Goal: Information Seeking & Learning: Learn about a topic

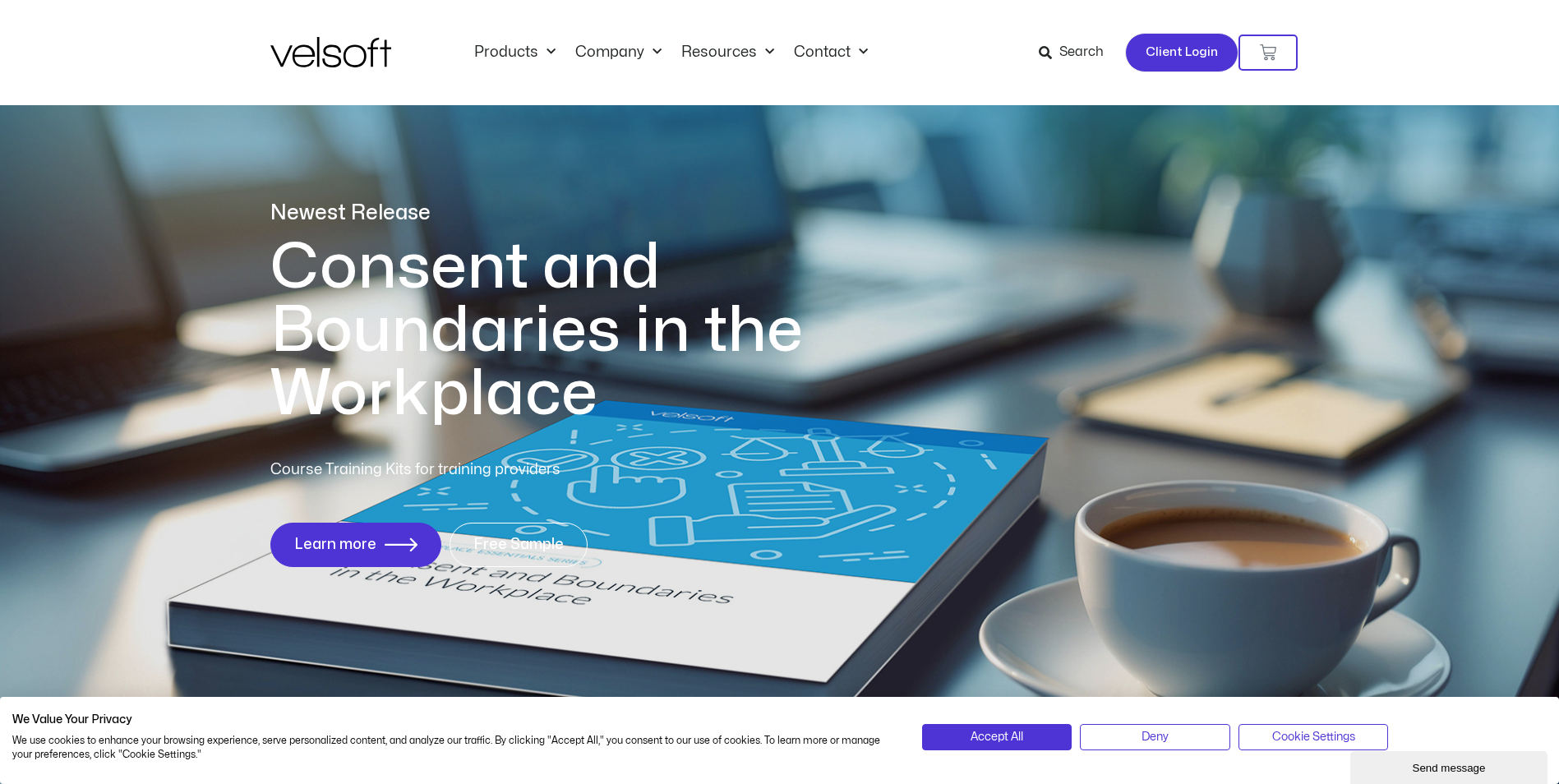
click at [1188, 47] on span "Client Login" at bounding box center [1182, 52] width 72 height 21
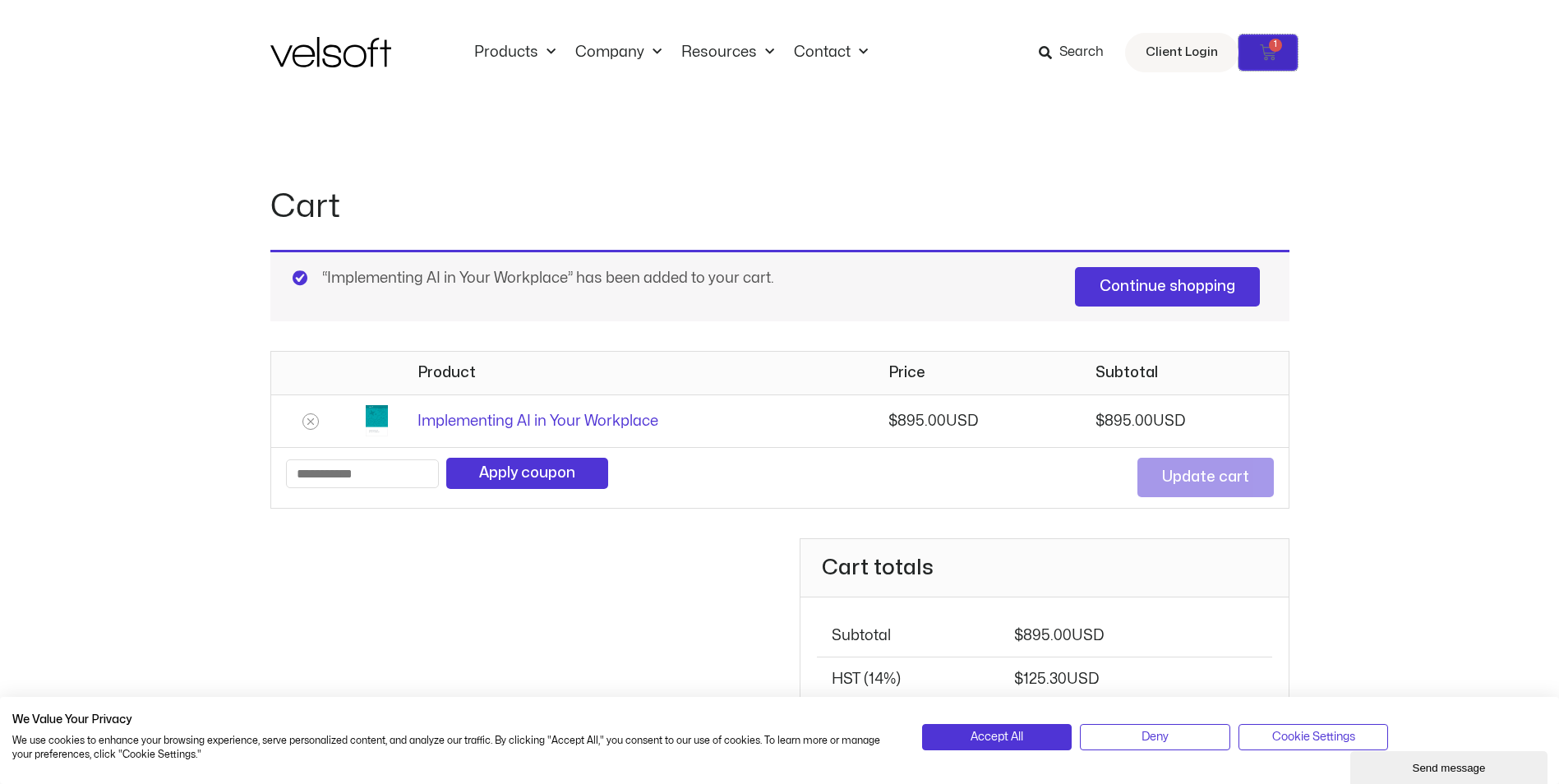
click at [1267, 54] on icon at bounding box center [1268, 53] width 17 height 17
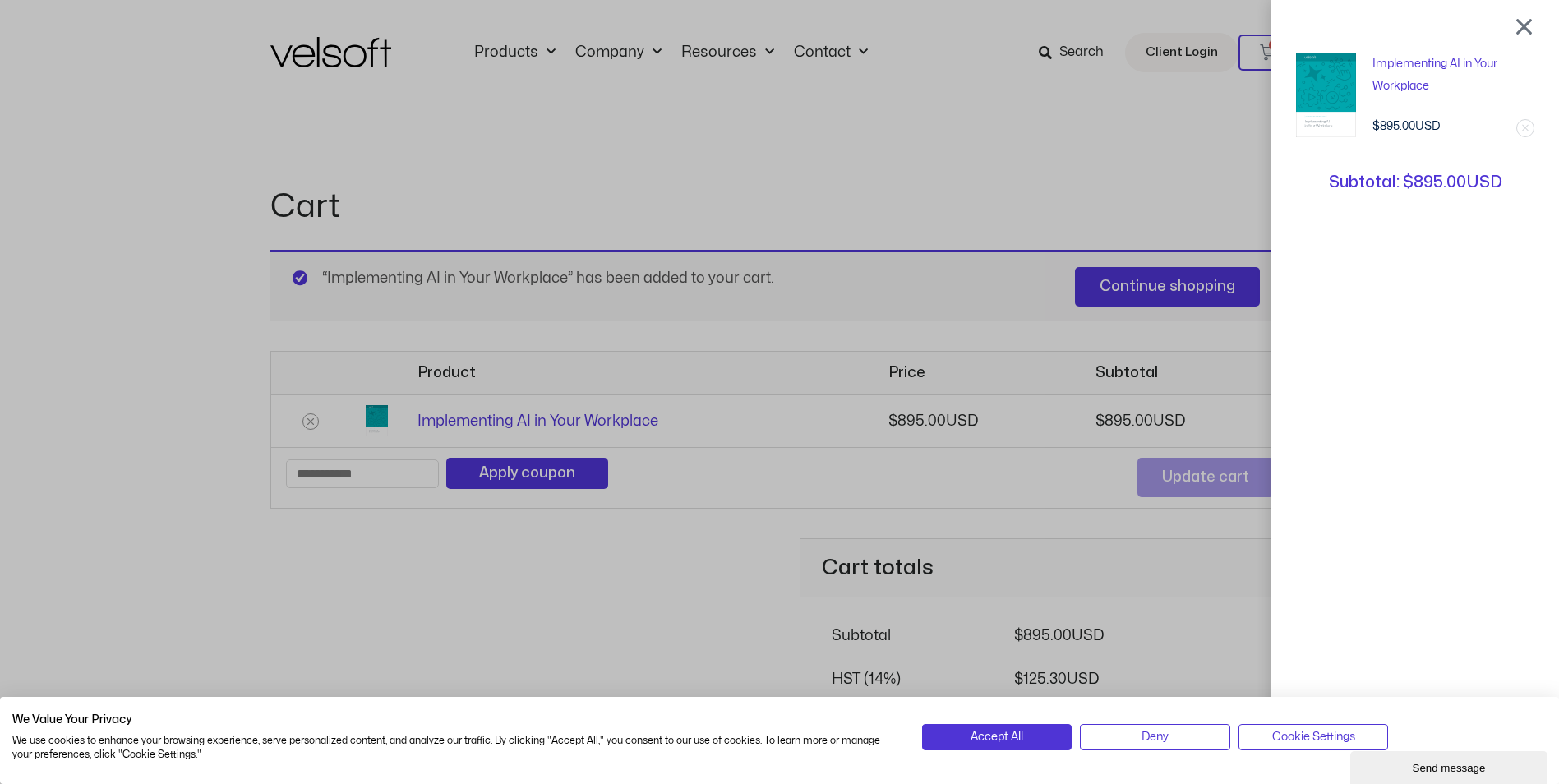
click at [1535, 22] on div at bounding box center [1525, 26] width 20 height 19
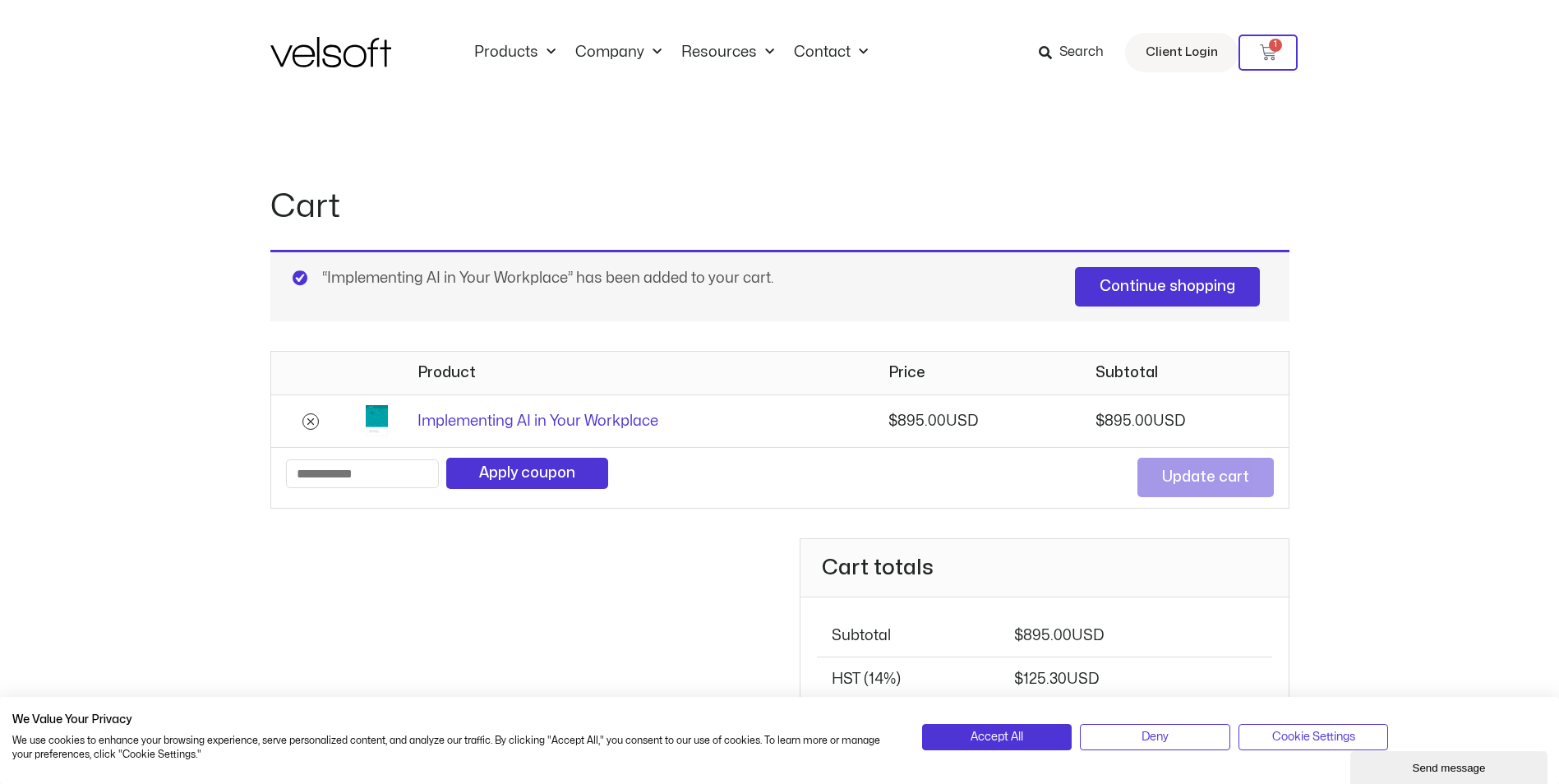
click at [308, 421] on icon "Remove Implementing AI in Your Workplace from cart" at bounding box center [311, 422] width 12 height 12
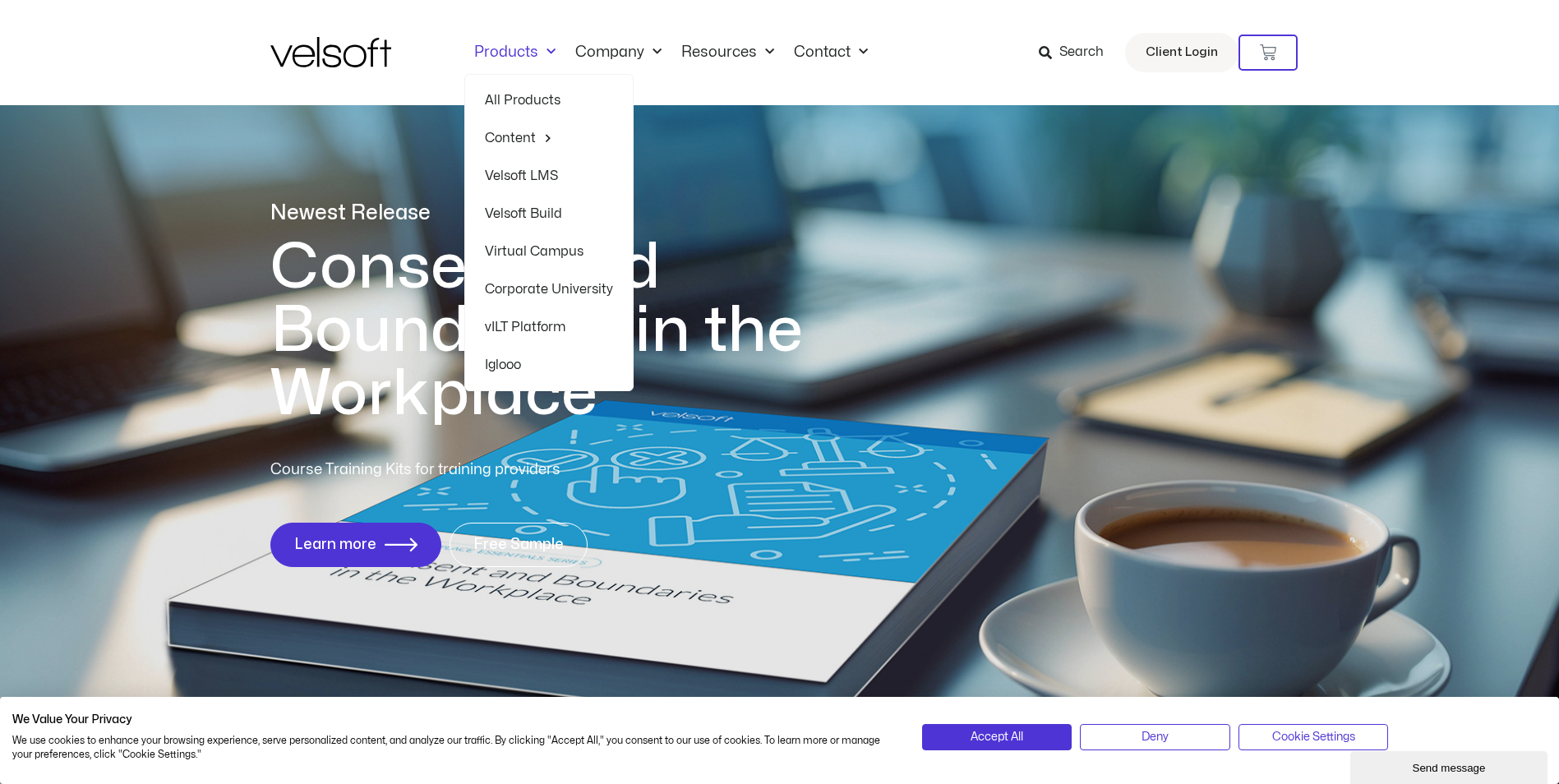
click at [514, 45] on link "Products" at bounding box center [515, 53] width 101 height 18
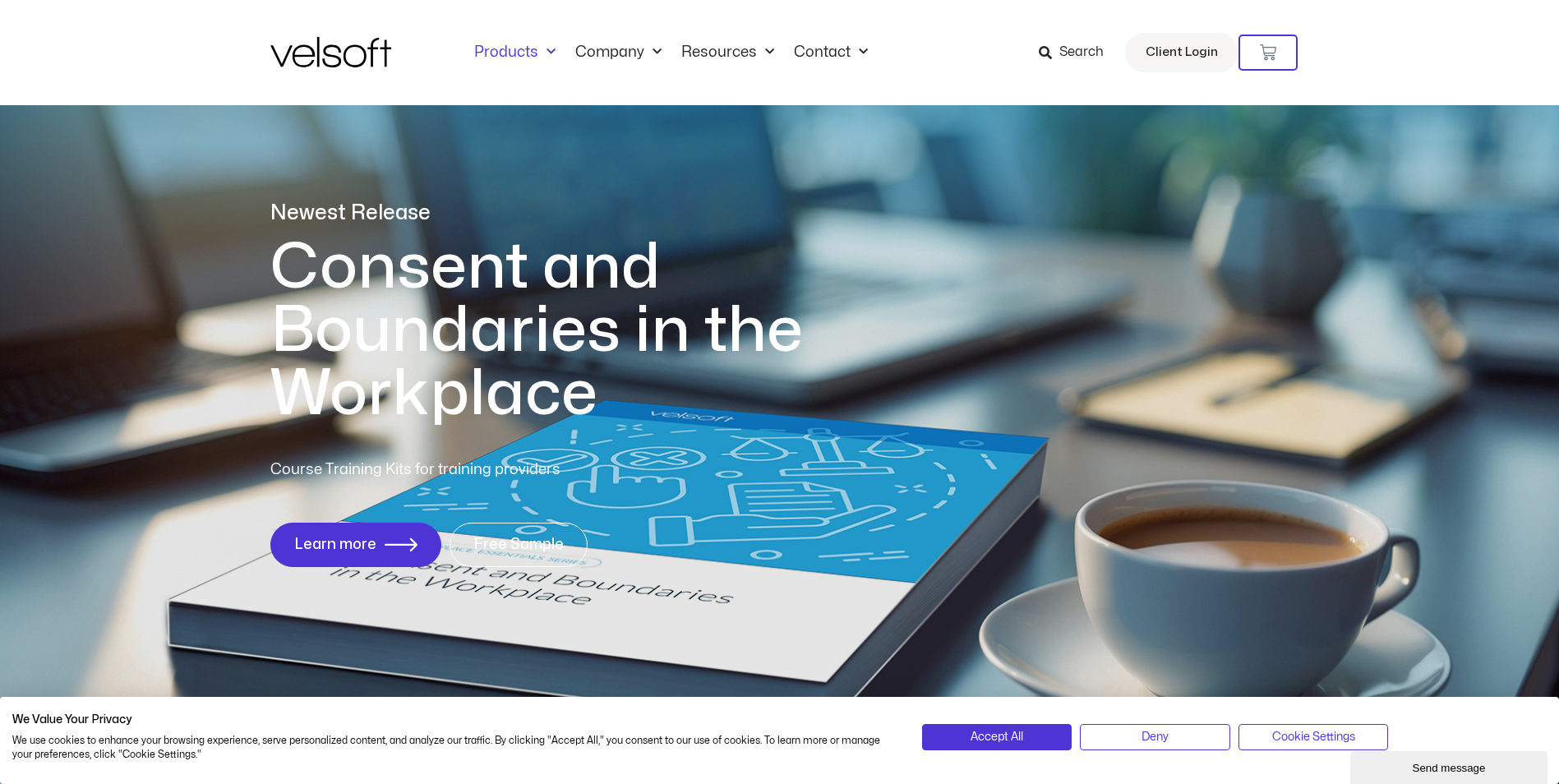
click at [514, 45] on link "Products" at bounding box center [515, 53] width 101 height 18
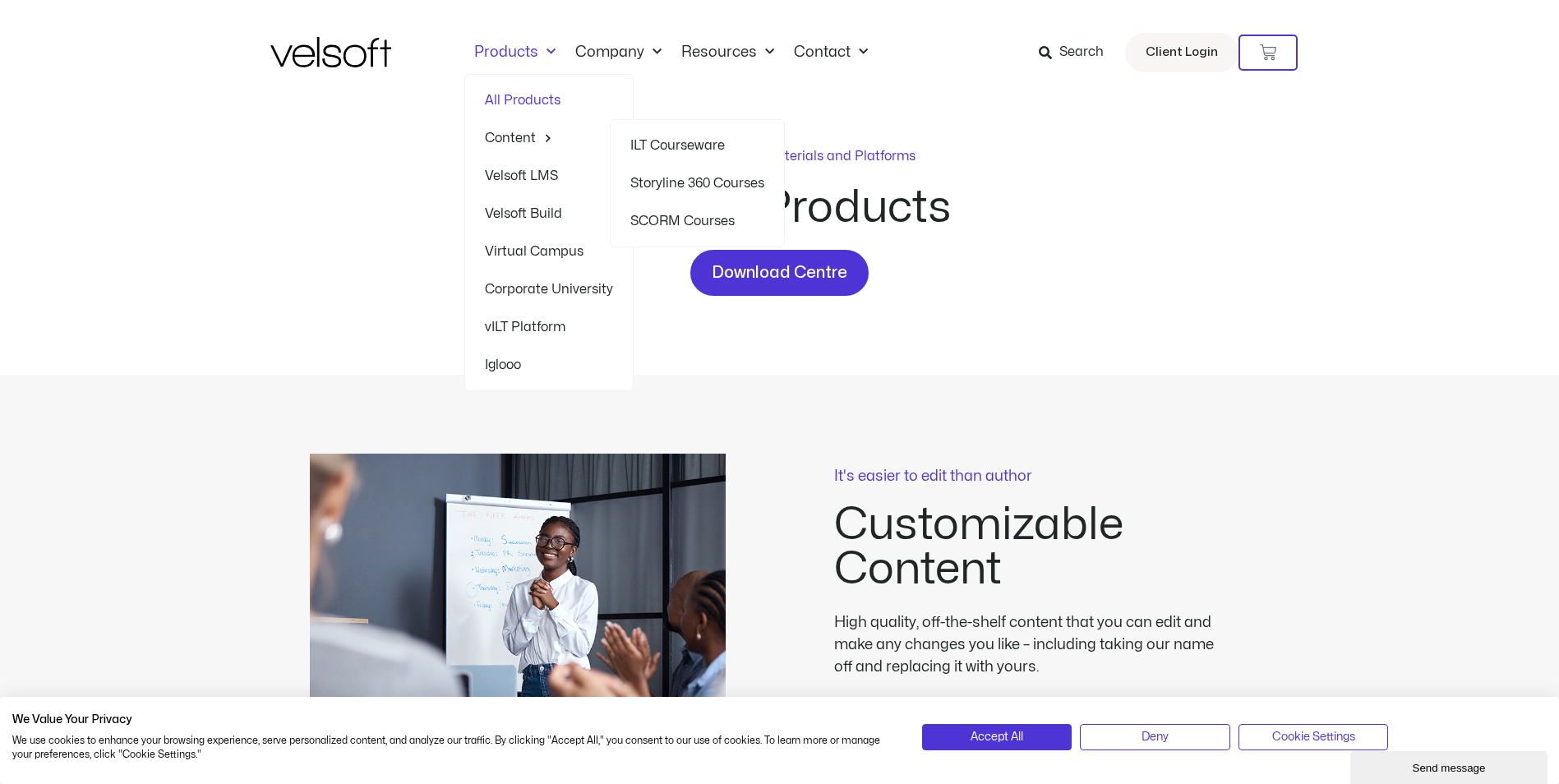
click at [687, 145] on link "ILT Courseware" at bounding box center [697, 145] width 134 height 38
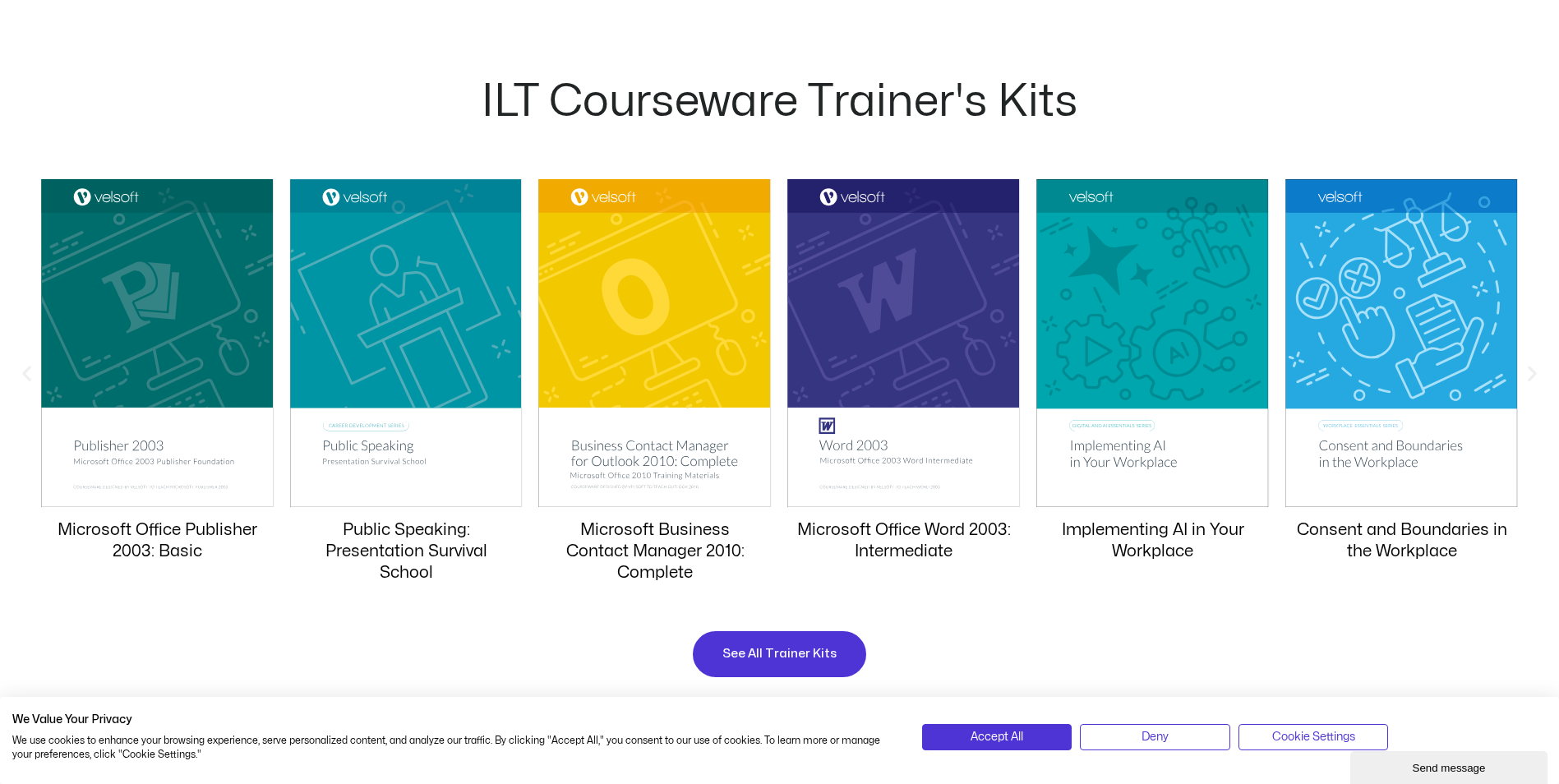
scroll to position [1534, 0]
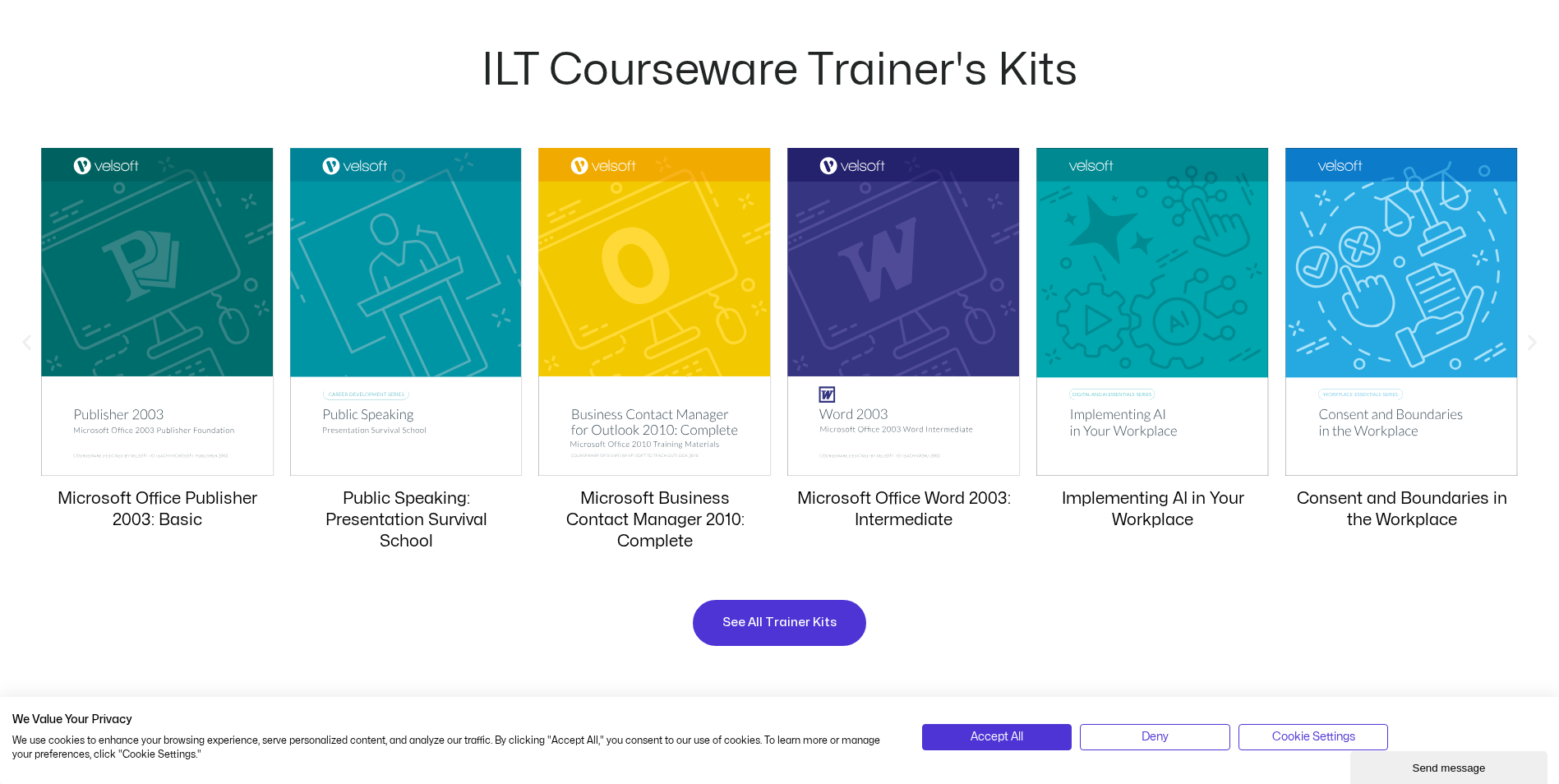
click at [1141, 502] on link "Implementing AI in Your Workplace" at bounding box center [1153, 509] width 182 height 37
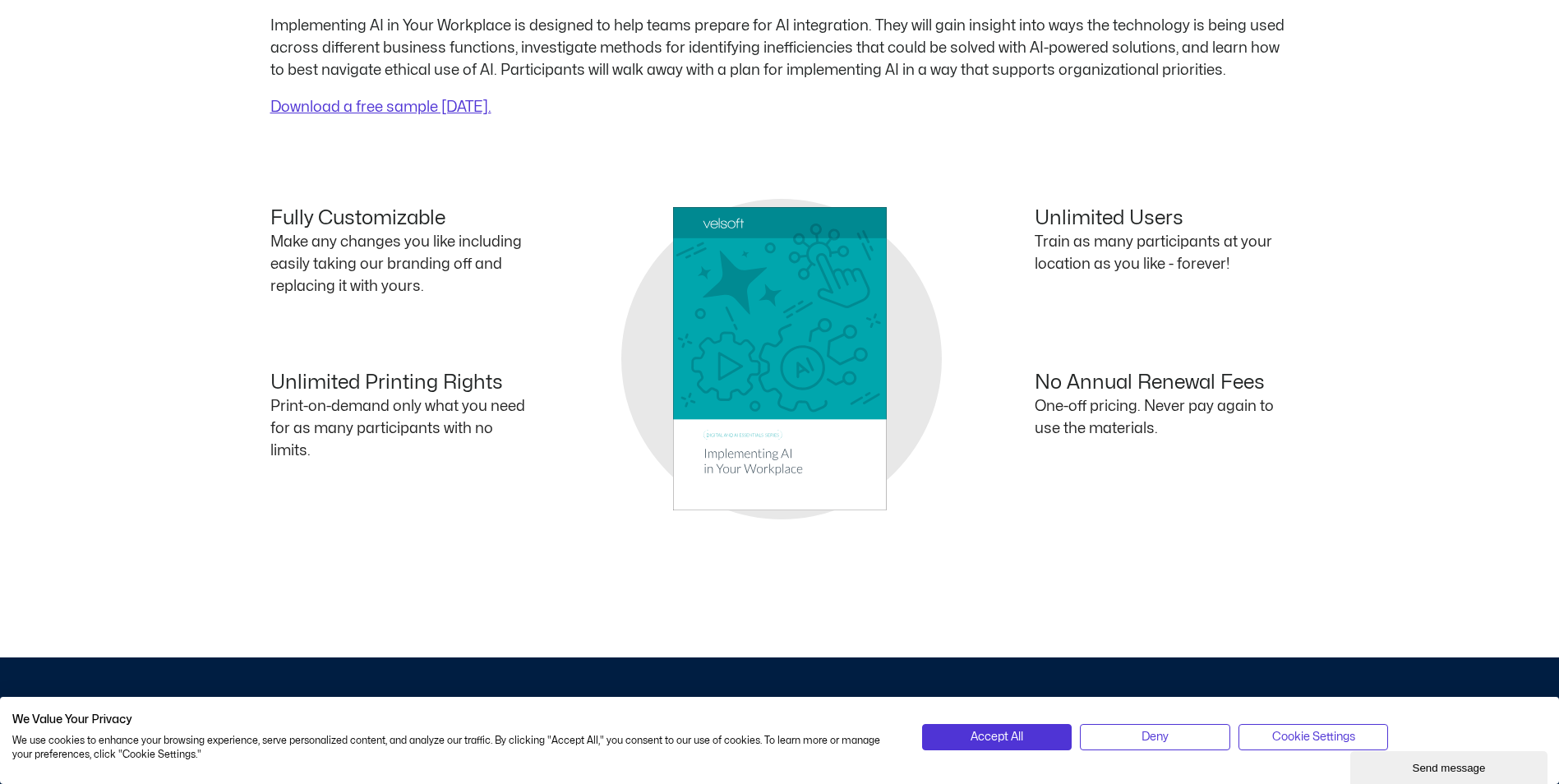
scroll to position [657, 0]
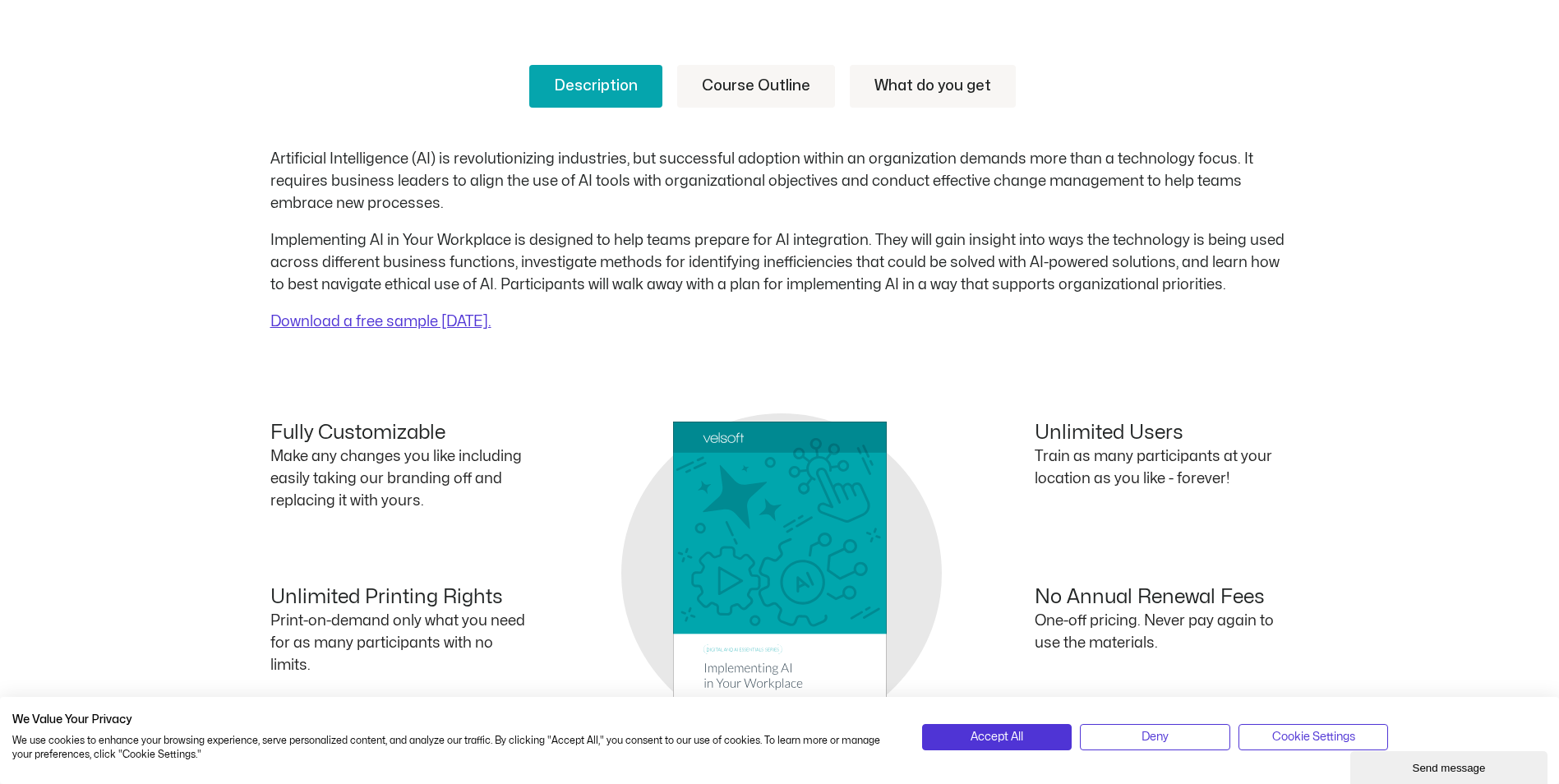
click at [749, 82] on link "Course Outline" at bounding box center [756, 86] width 158 height 43
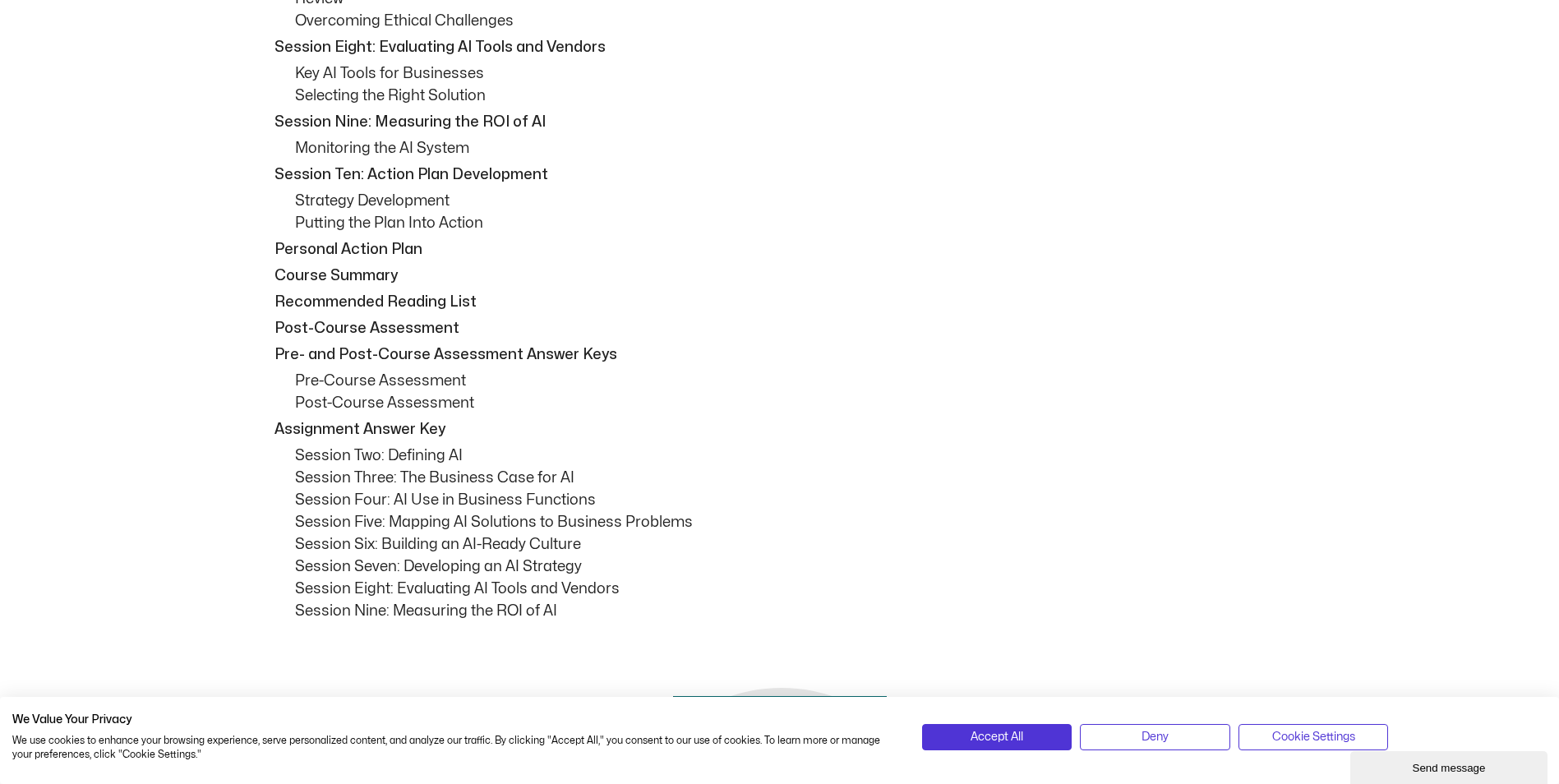
scroll to position [0, 0]
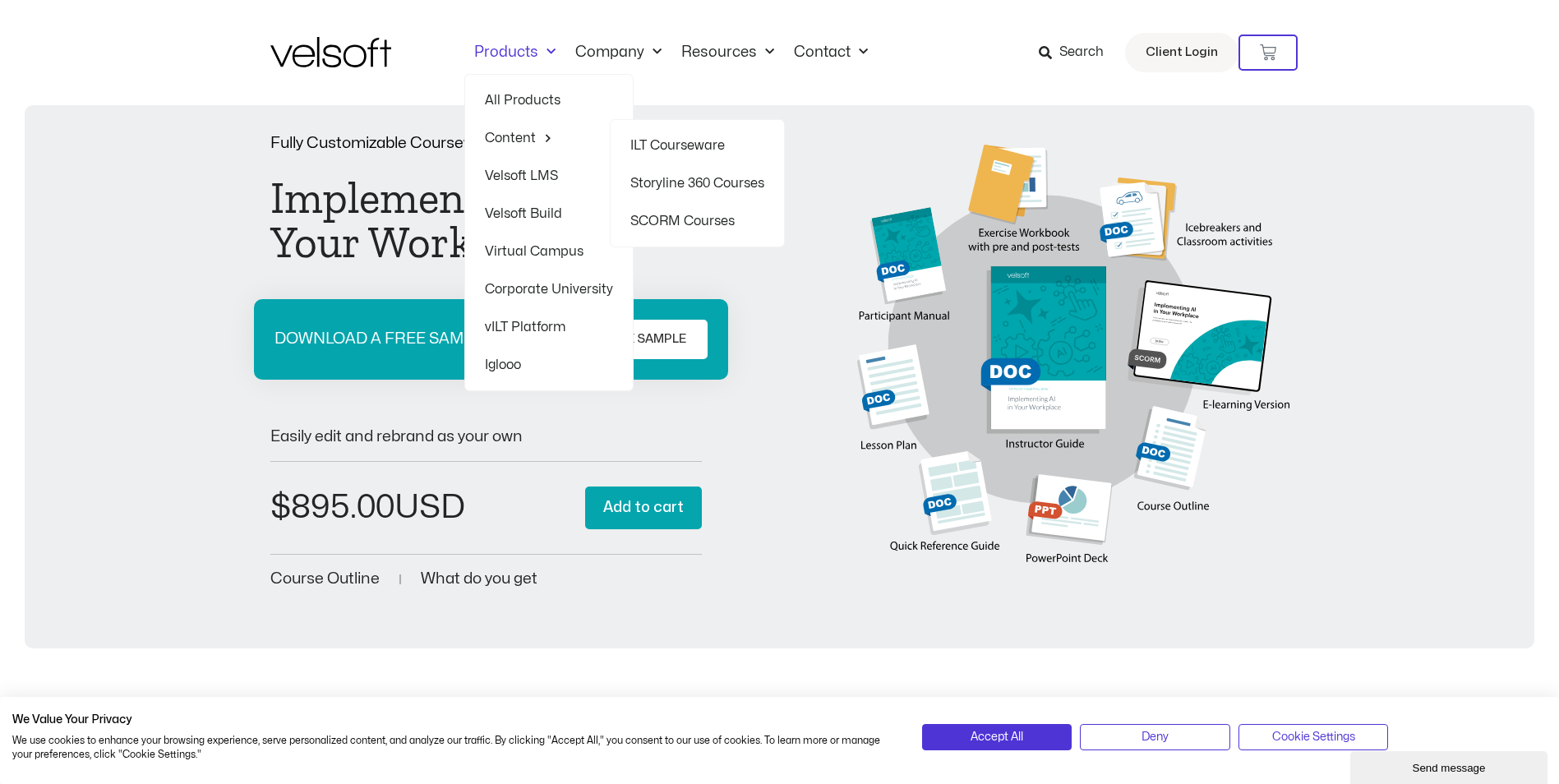
click at [688, 138] on link "ILT Courseware" at bounding box center [697, 145] width 134 height 38
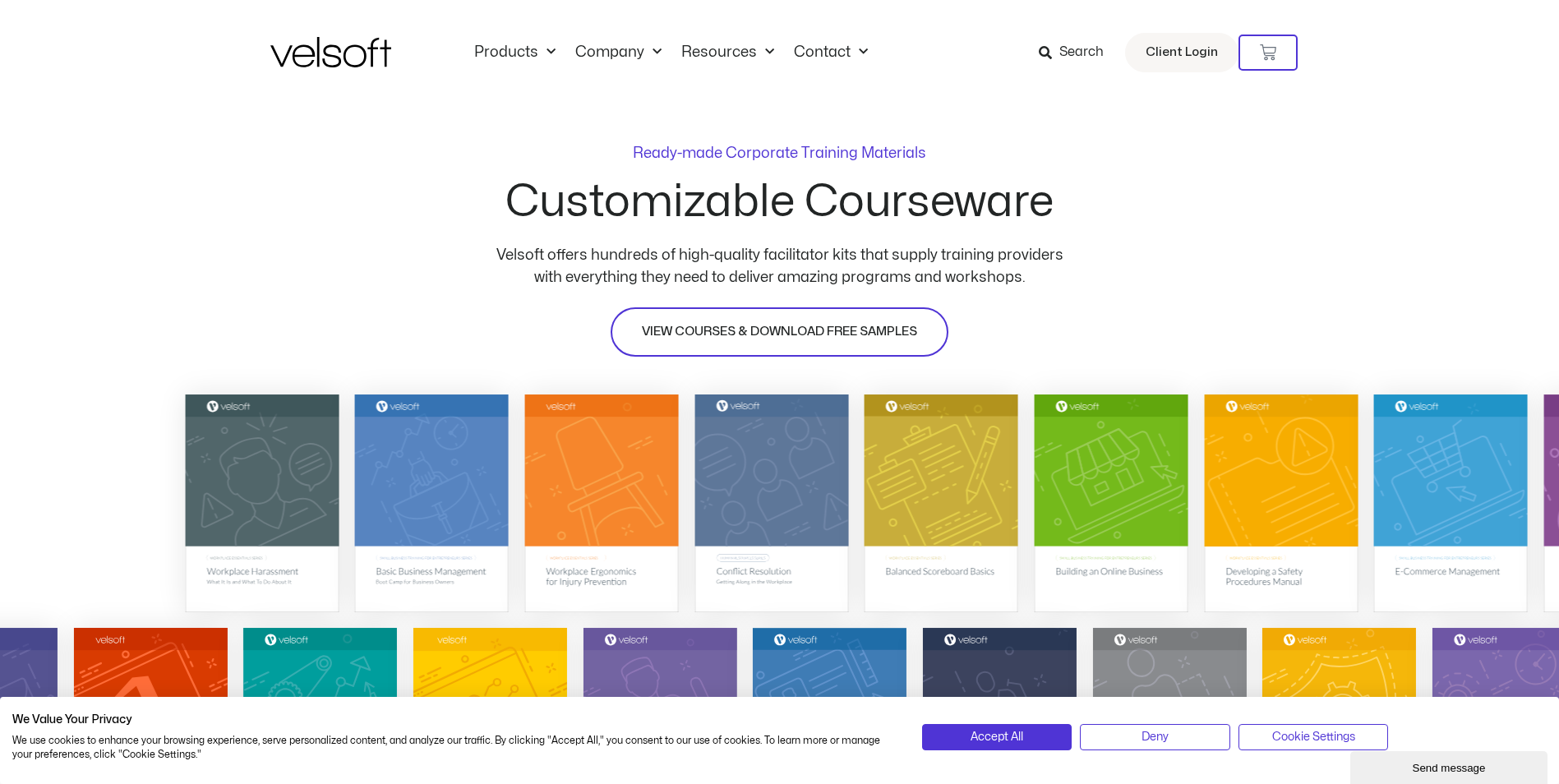
click at [763, 322] on span "VIEW COURSES & DOWNLOAD FREE SAMPLES" at bounding box center [780, 331] width 276 height 19
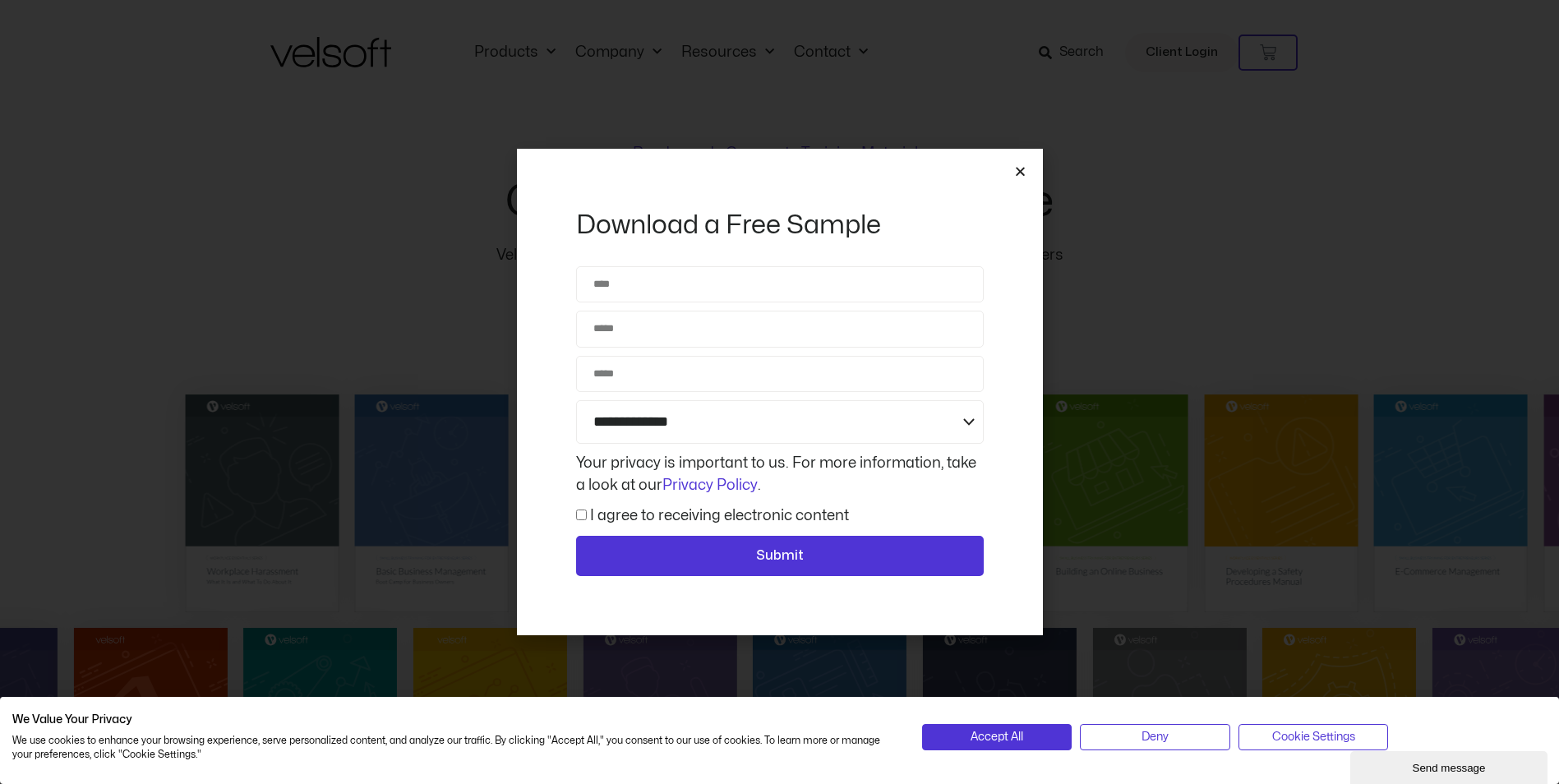
click at [1017, 176] on icon "Close" at bounding box center [1020, 171] width 13 height 13
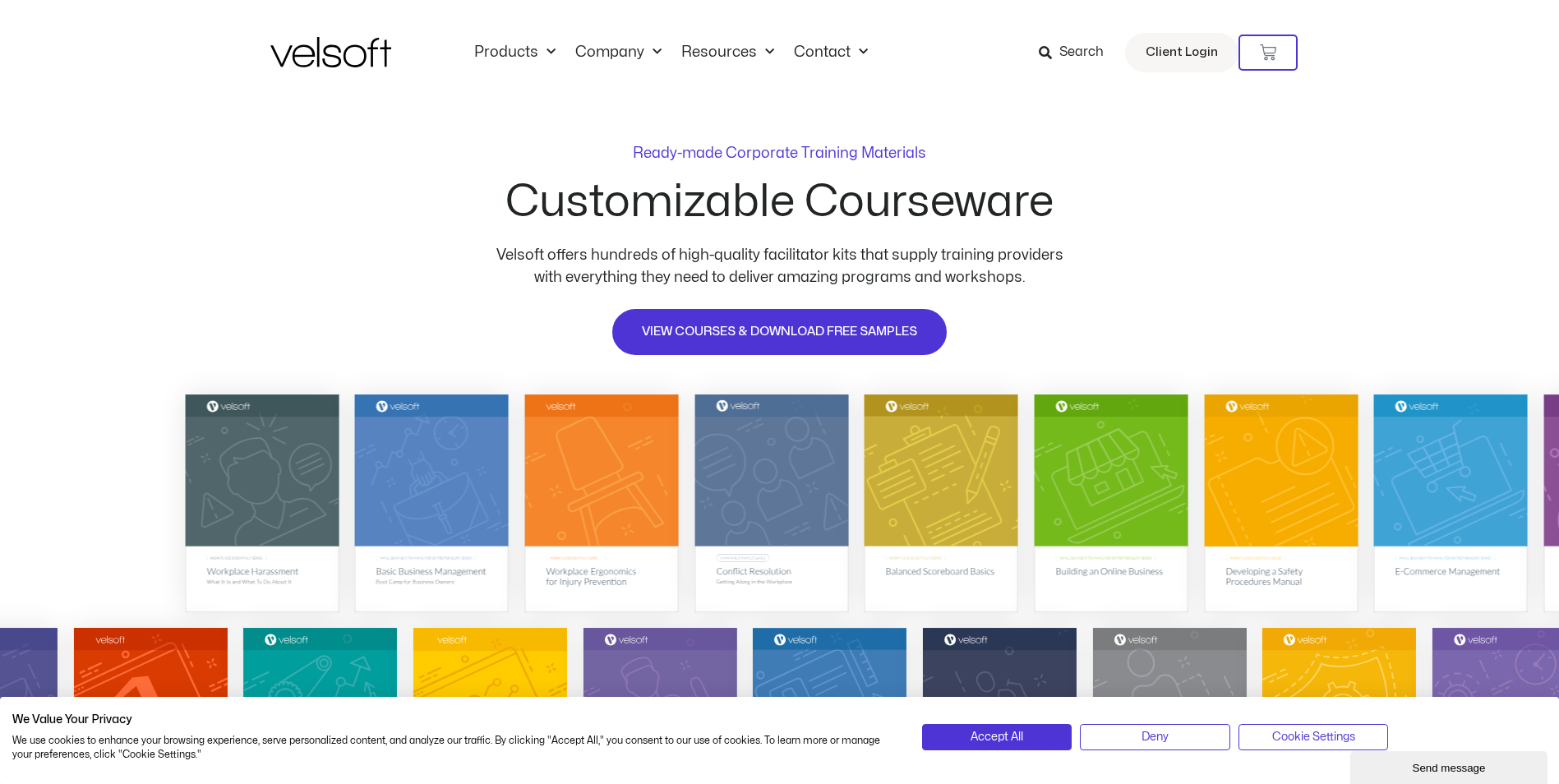
click at [1072, 50] on span "Search" at bounding box center [1082, 52] width 45 height 21
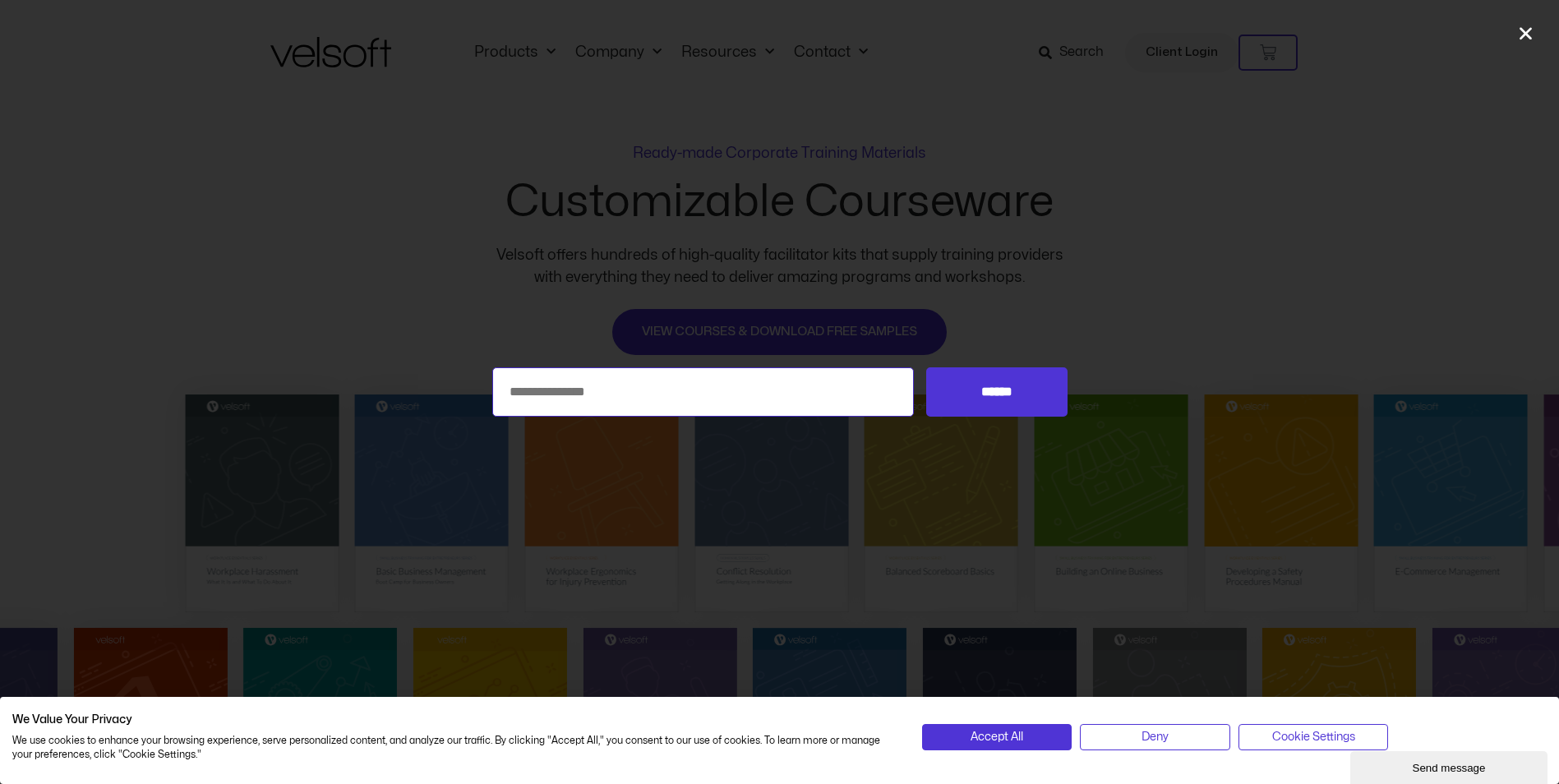
click at [751, 392] on input "Search for:" at bounding box center [703, 392] width 423 height 50
type input "**"
click at [926, 367] on input "******" at bounding box center [996, 392] width 140 height 50
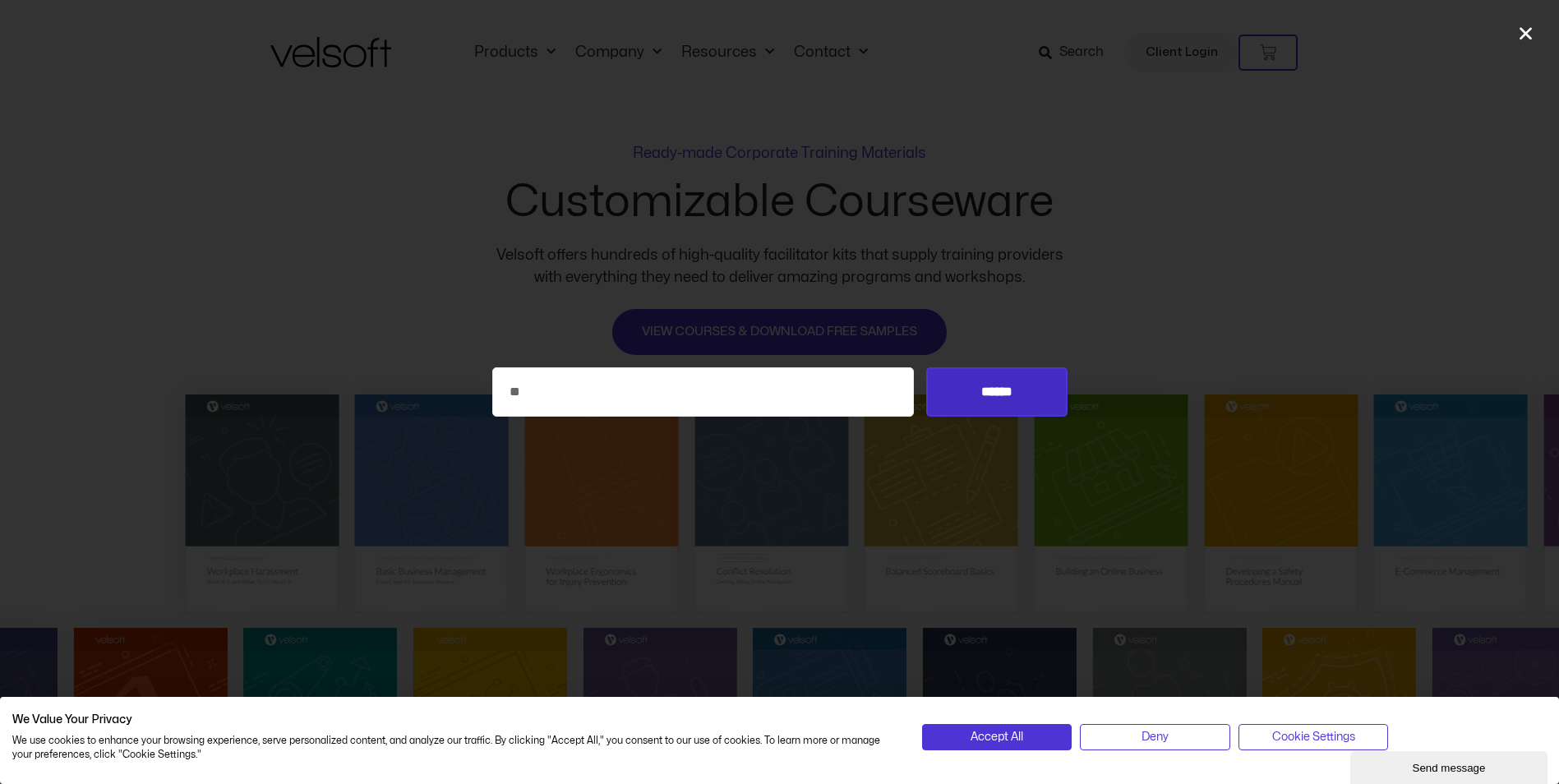
click at [994, 397] on input "******" at bounding box center [996, 392] width 140 height 50
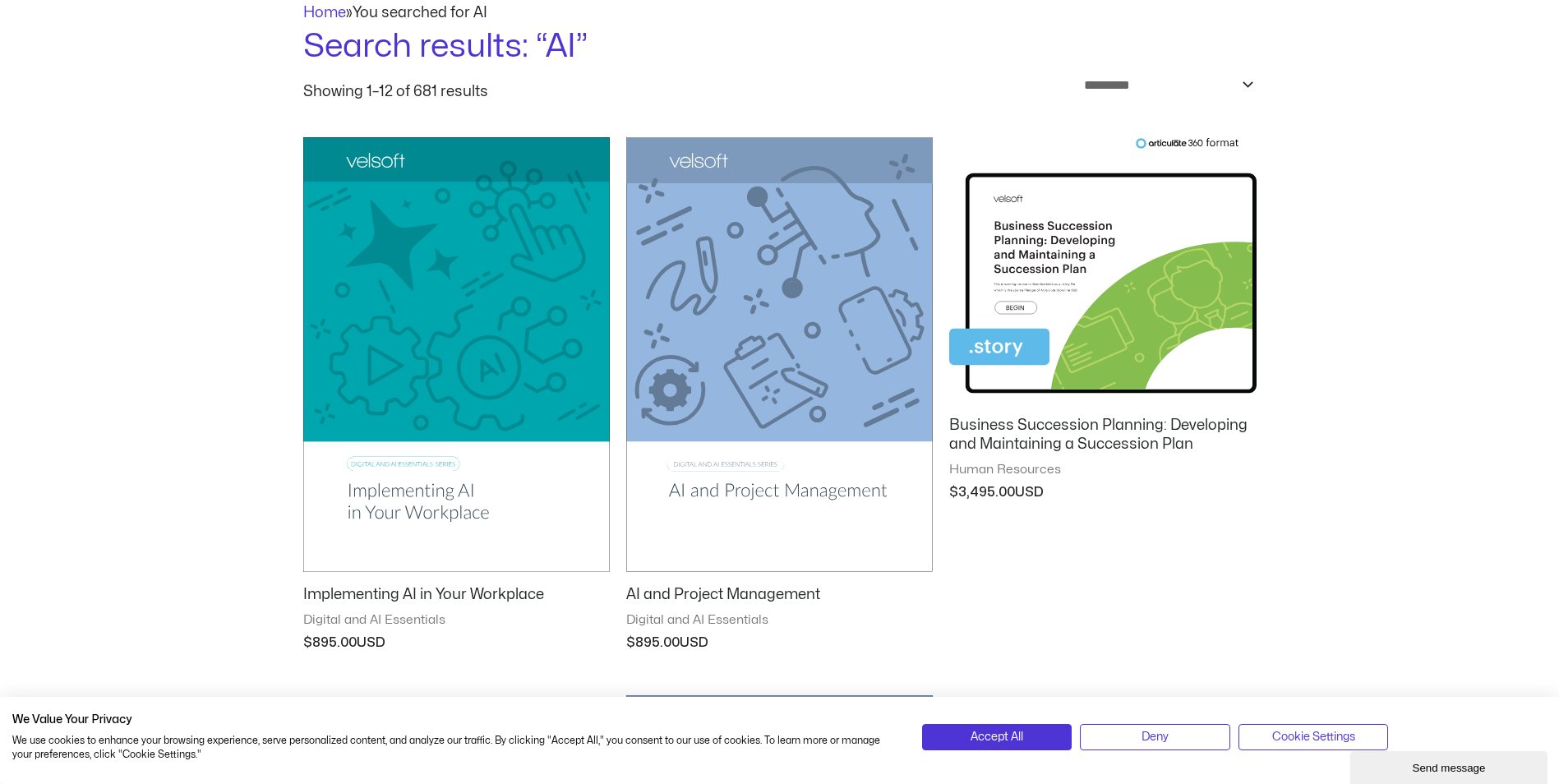
scroll to position [219, 0]
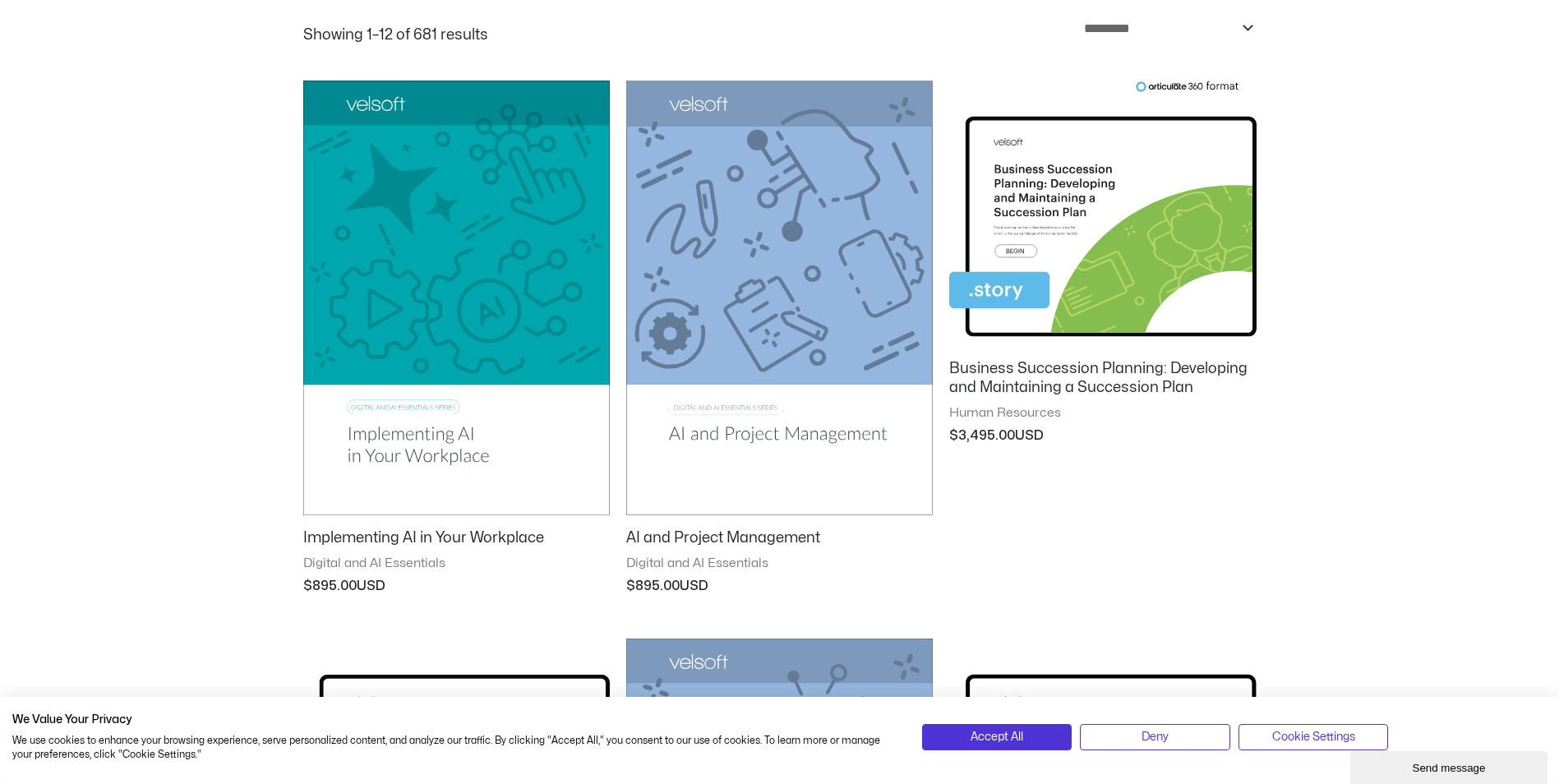
click at [802, 430] on img at bounding box center [779, 297] width 307 height 434
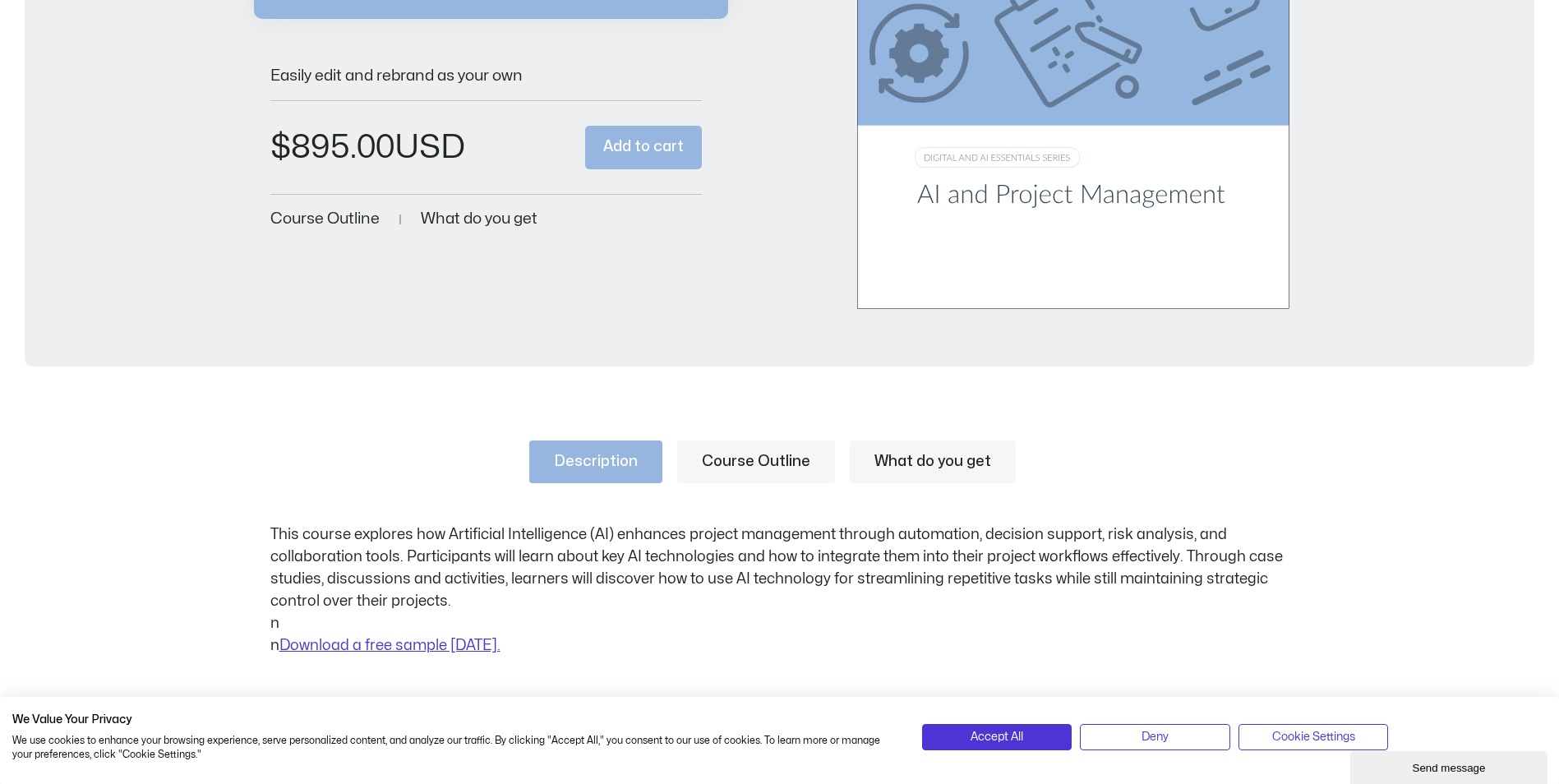
scroll to position [657, 0]
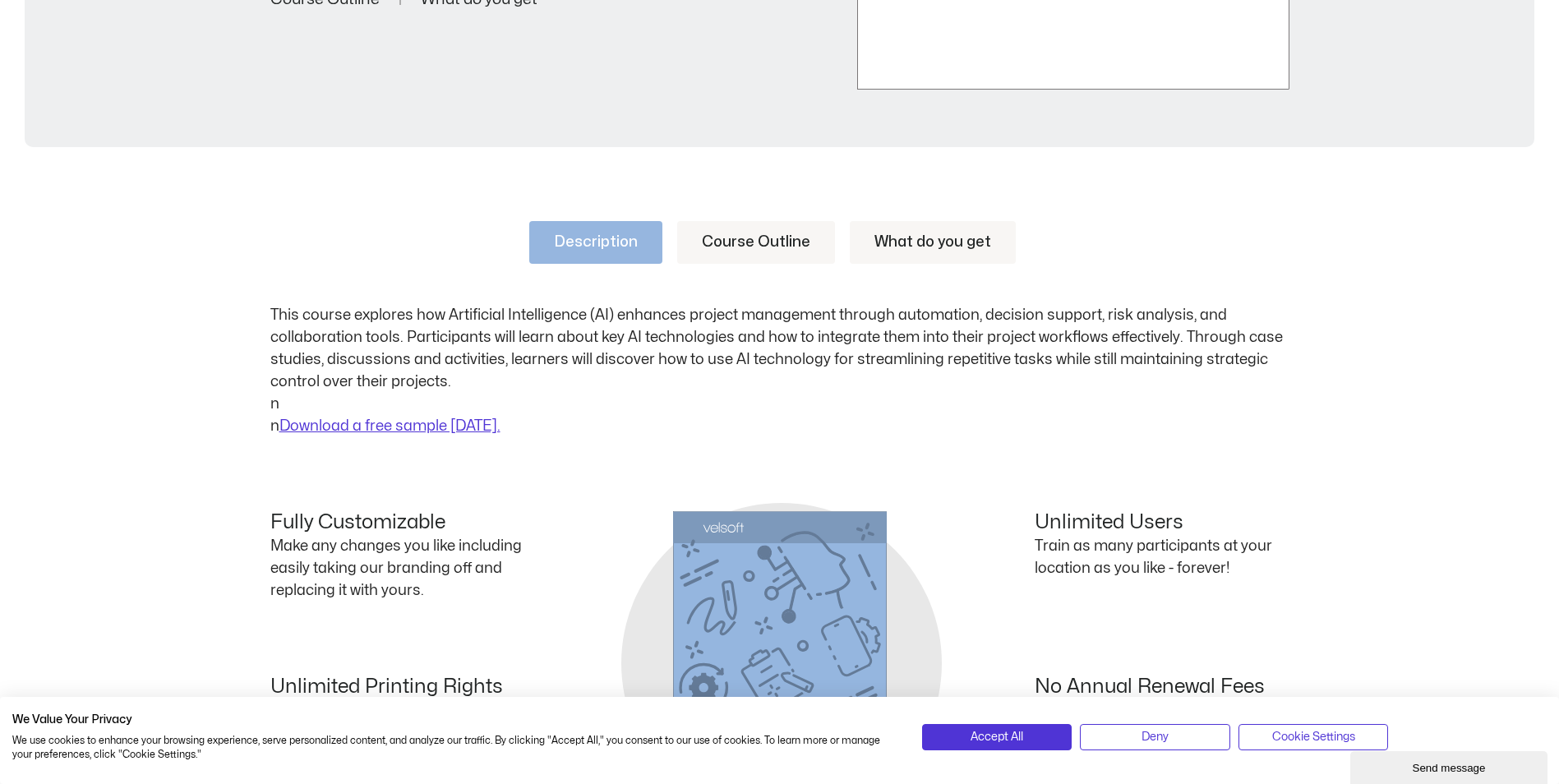
click at [758, 242] on link "Course Outline" at bounding box center [756, 242] width 158 height 43
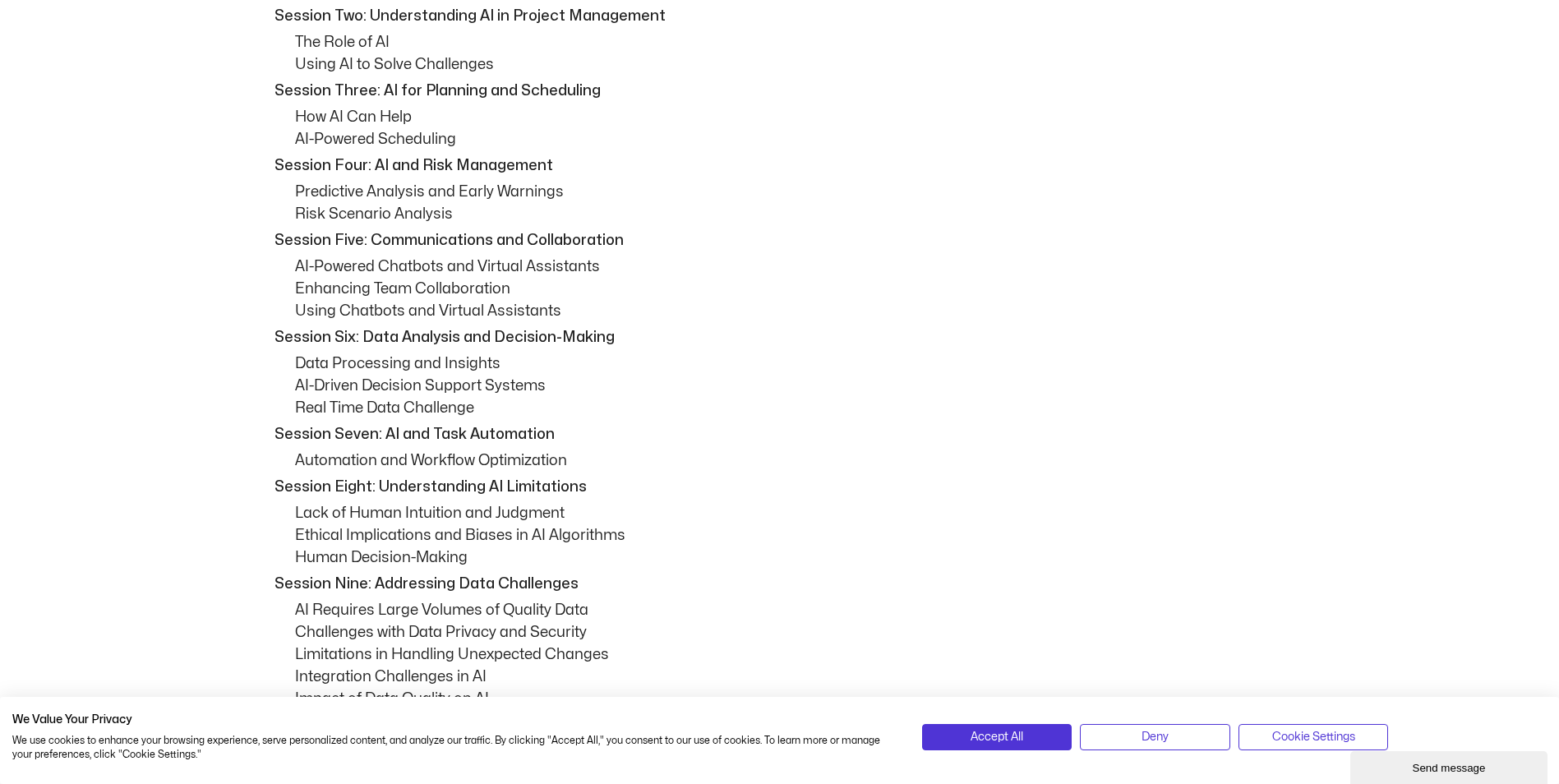
scroll to position [1096, 0]
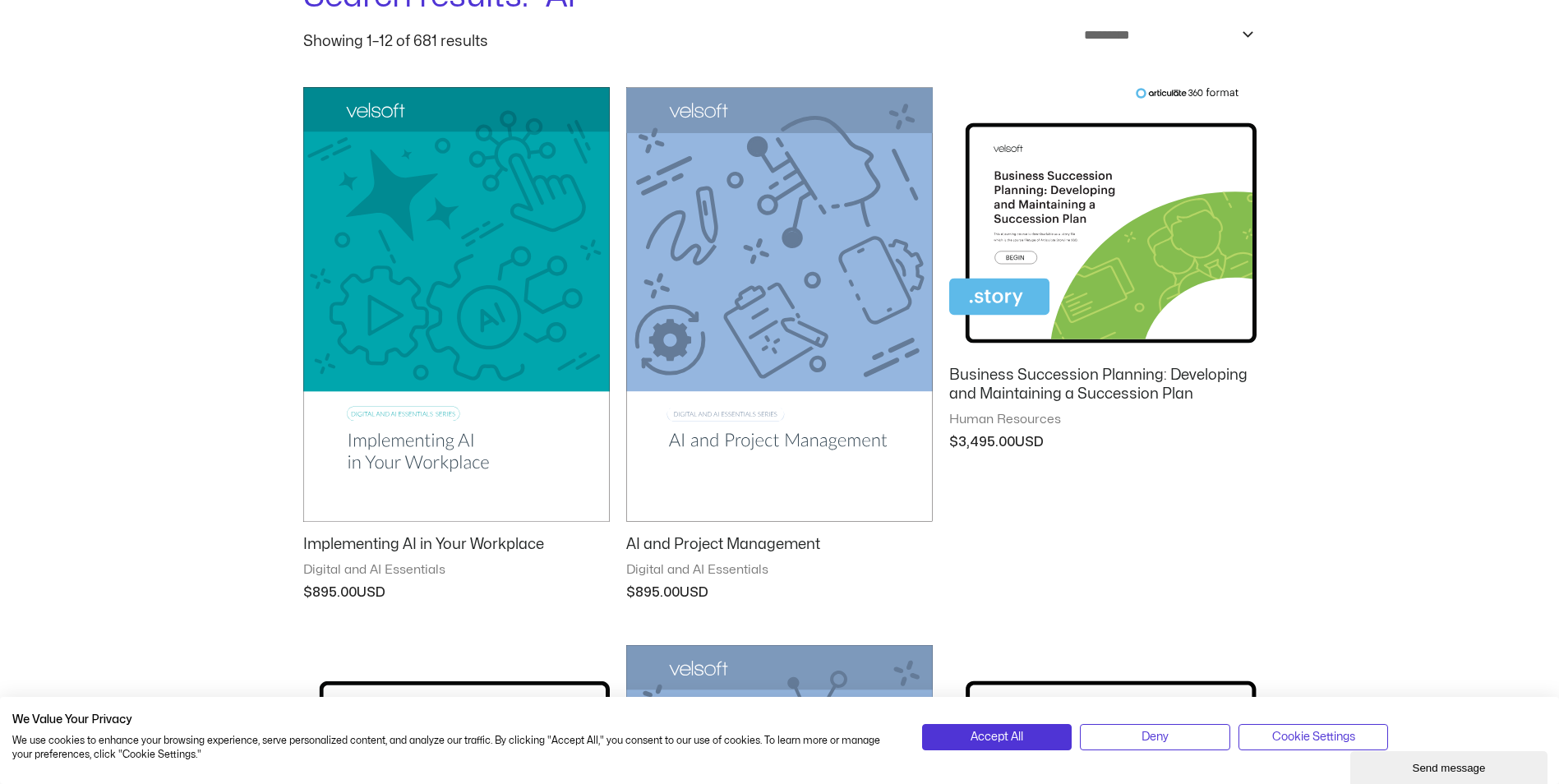
click at [385, 446] on img at bounding box center [456, 304] width 307 height 434
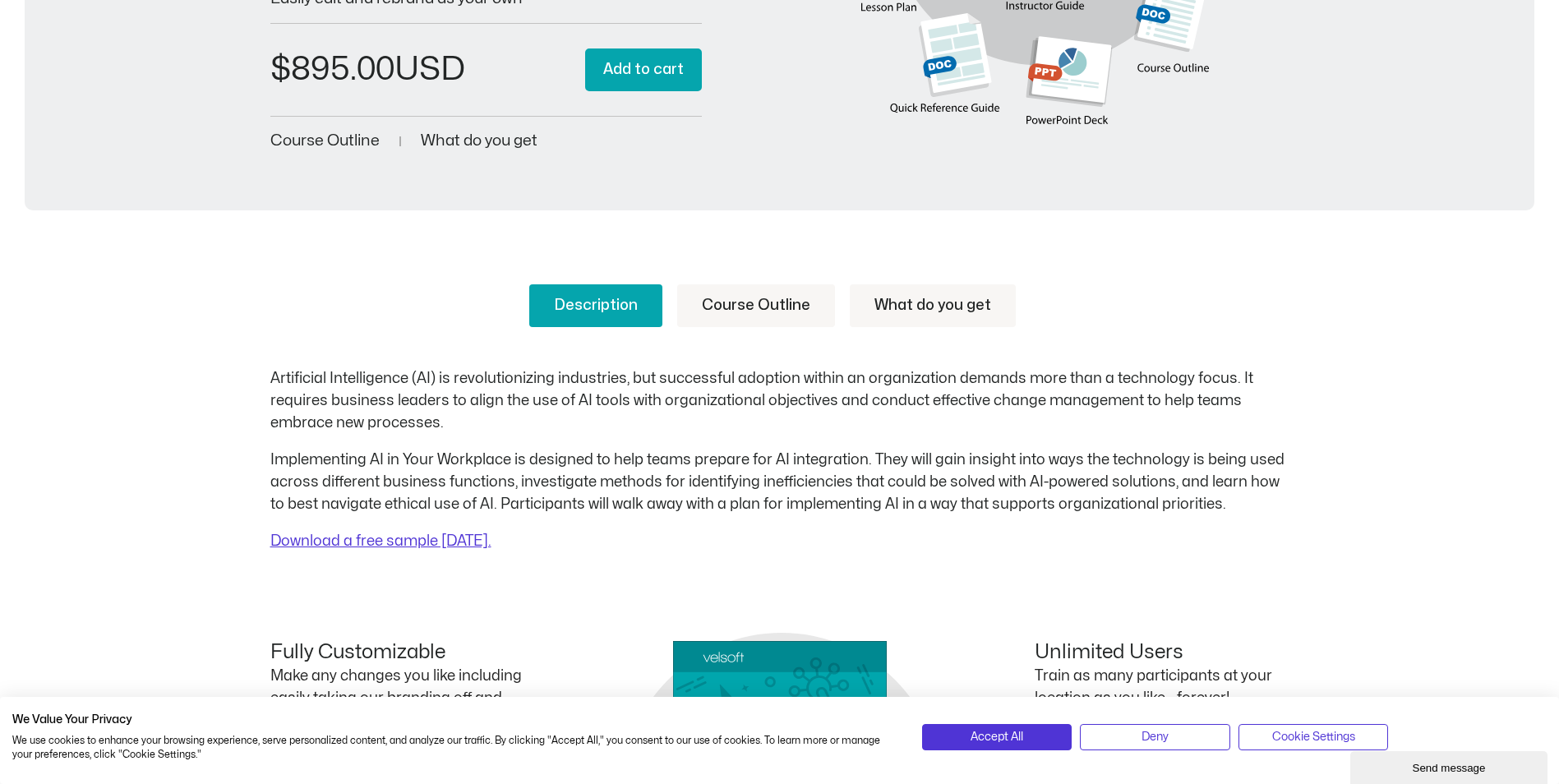
click at [749, 308] on link "Course Outline" at bounding box center [756, 305] width 158 height 43
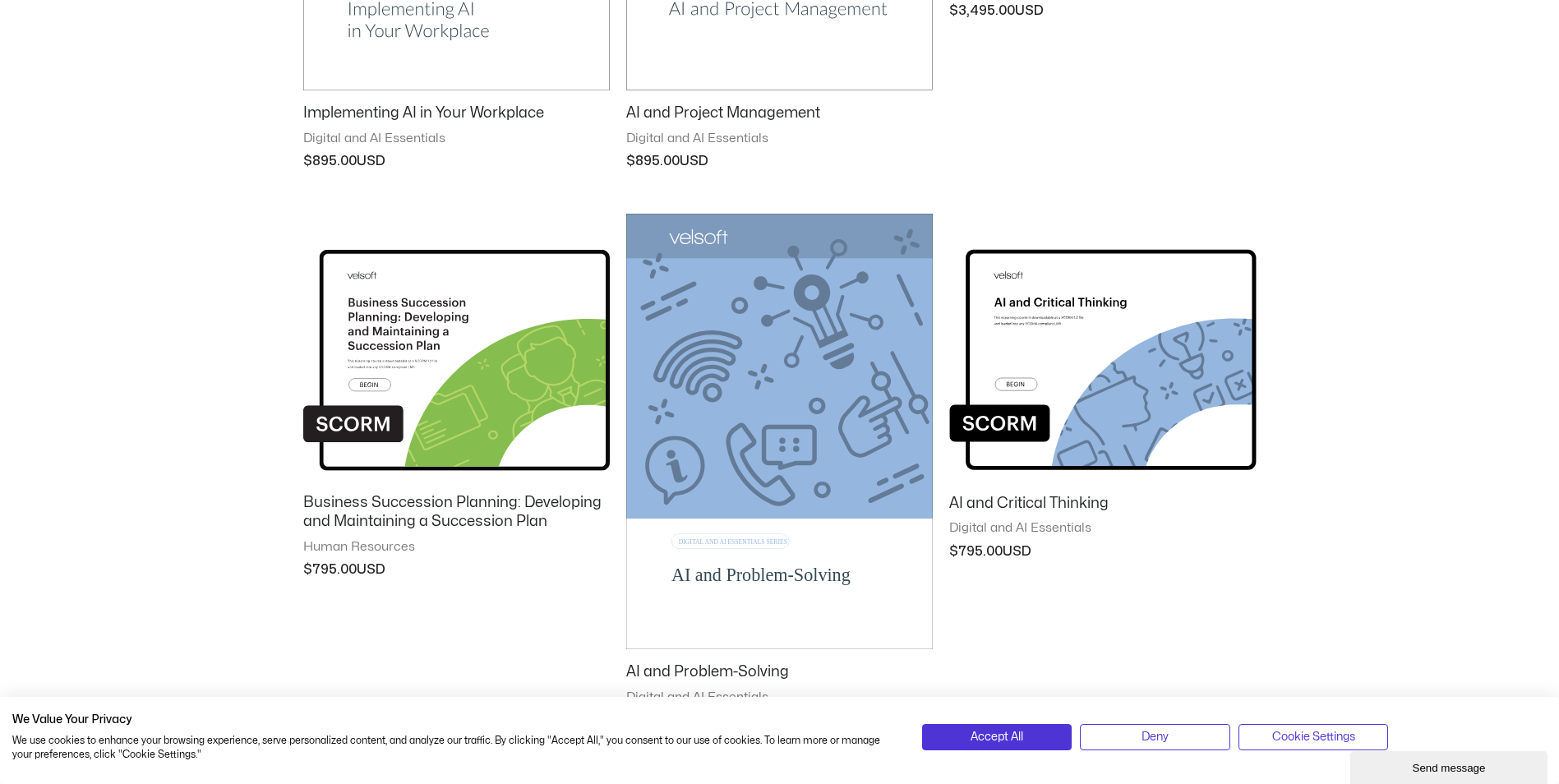
click at [812, 359] on img at bounding box center [779, 430] width 307 height 434
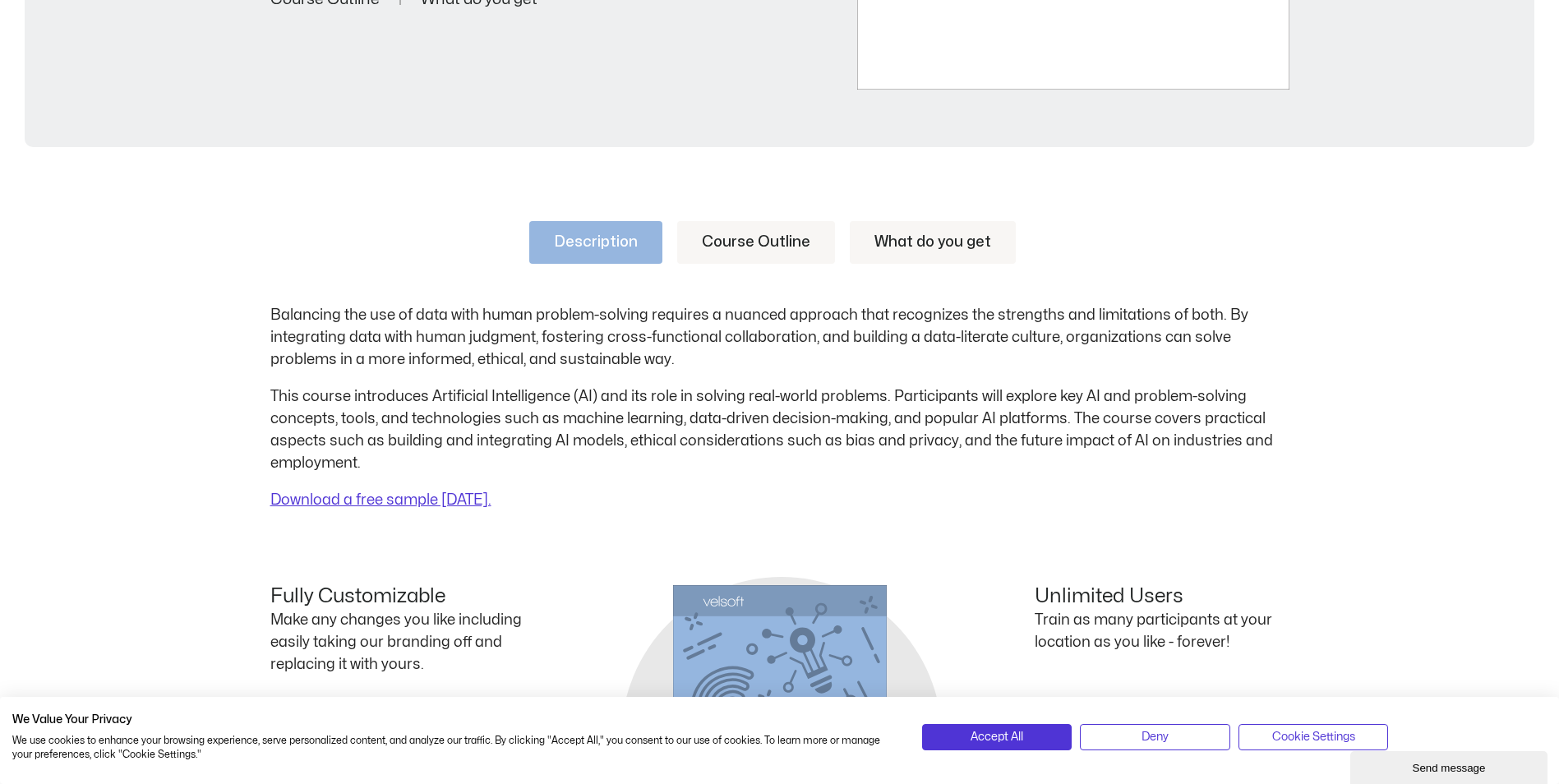
click at [779, 245] on link "Course Outline" at bounding box center [756, 242] width 158 height 43
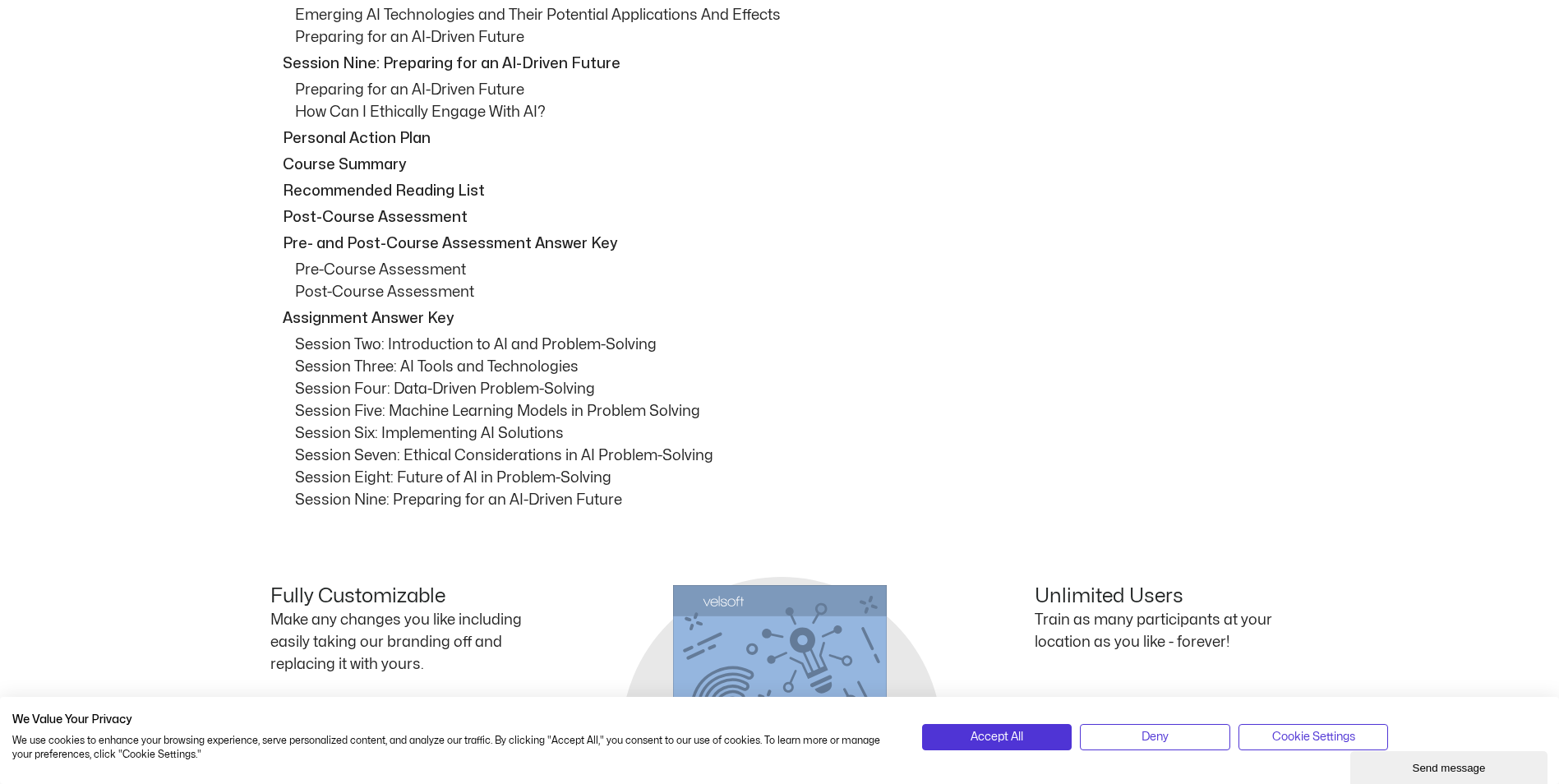
scroll to position [1753, 0]
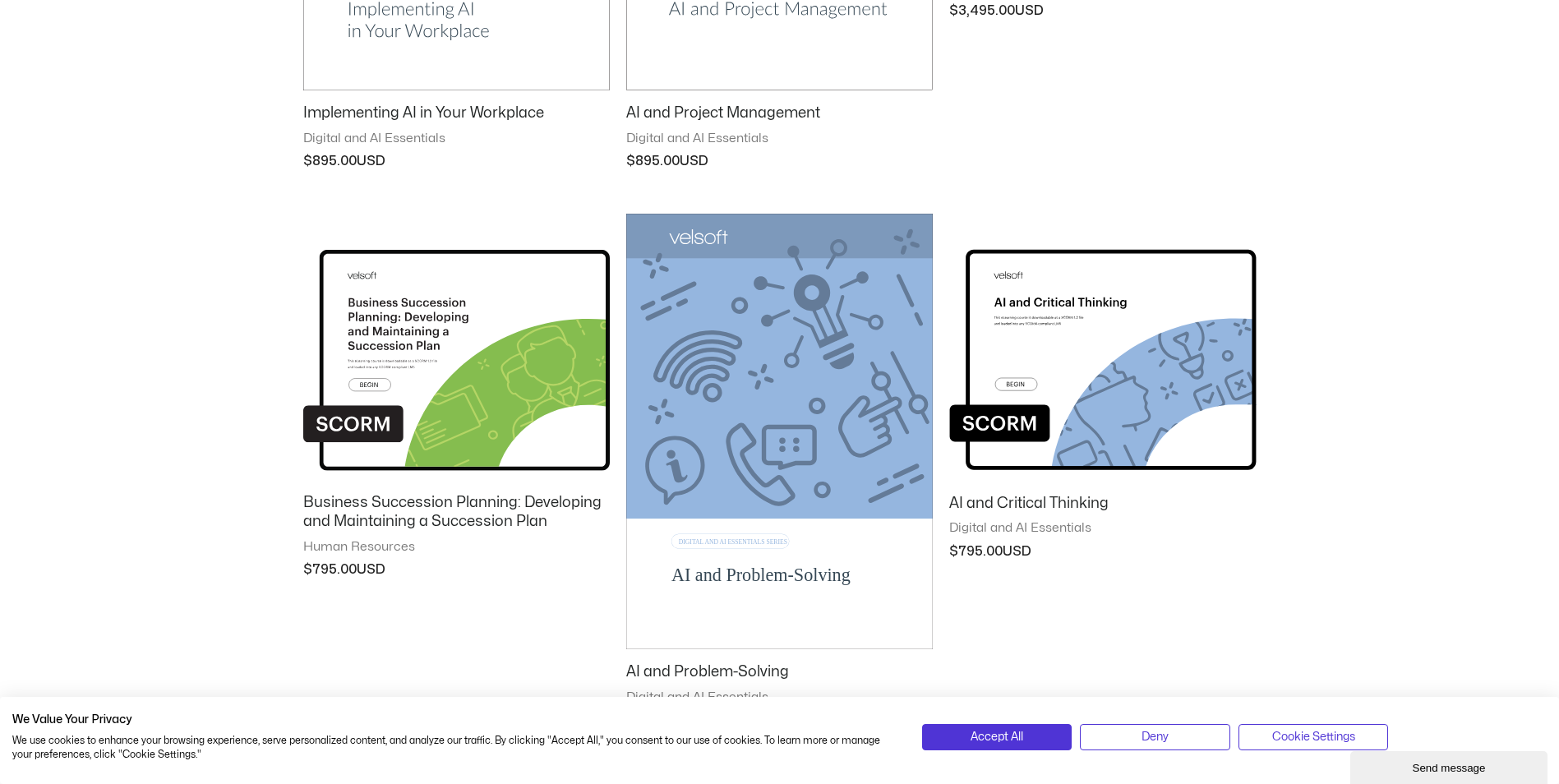
click at [754, 441] on img at bounding box center [779, 430] width 307 height 434
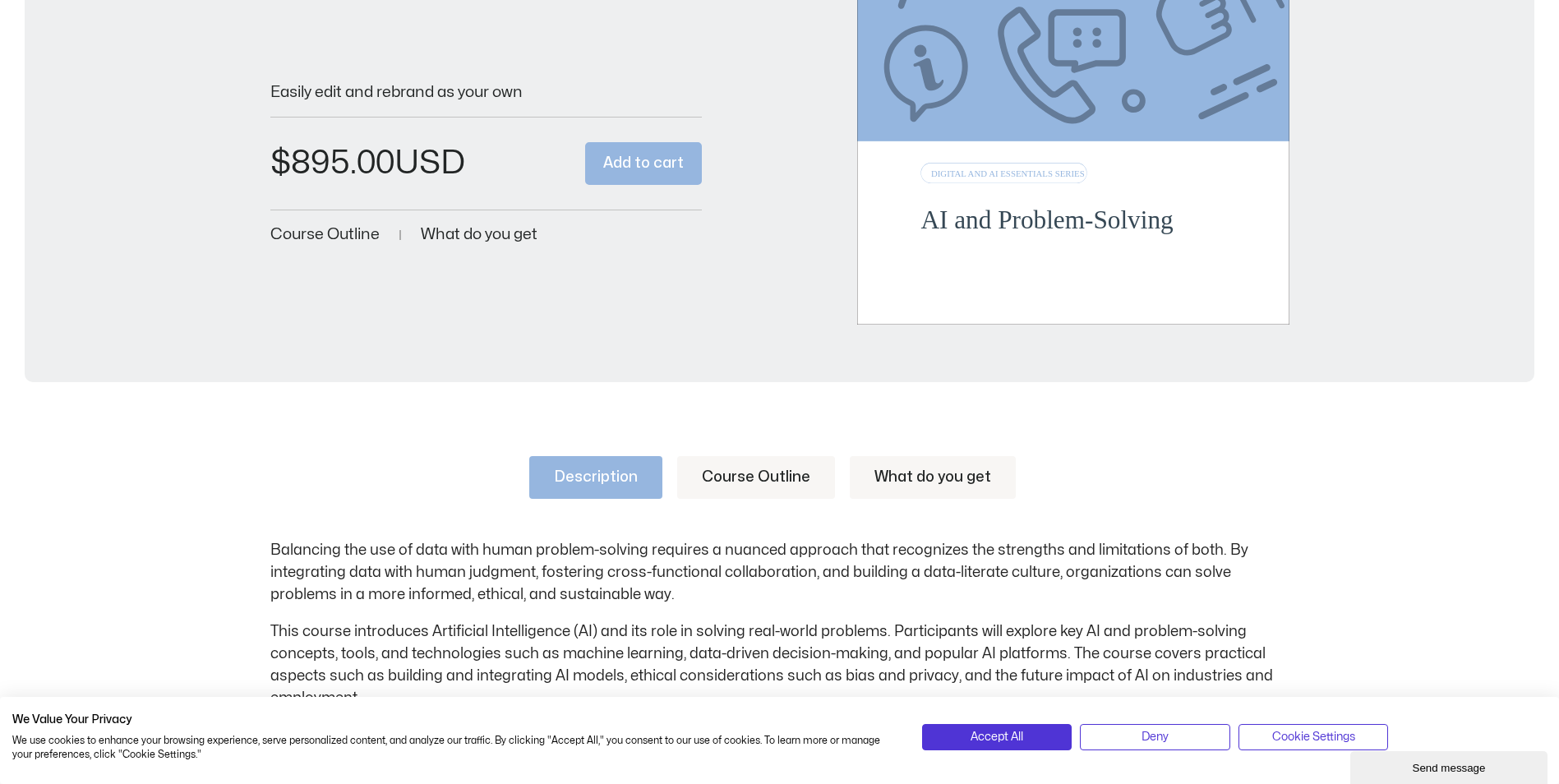
scroll to position [438, 0]
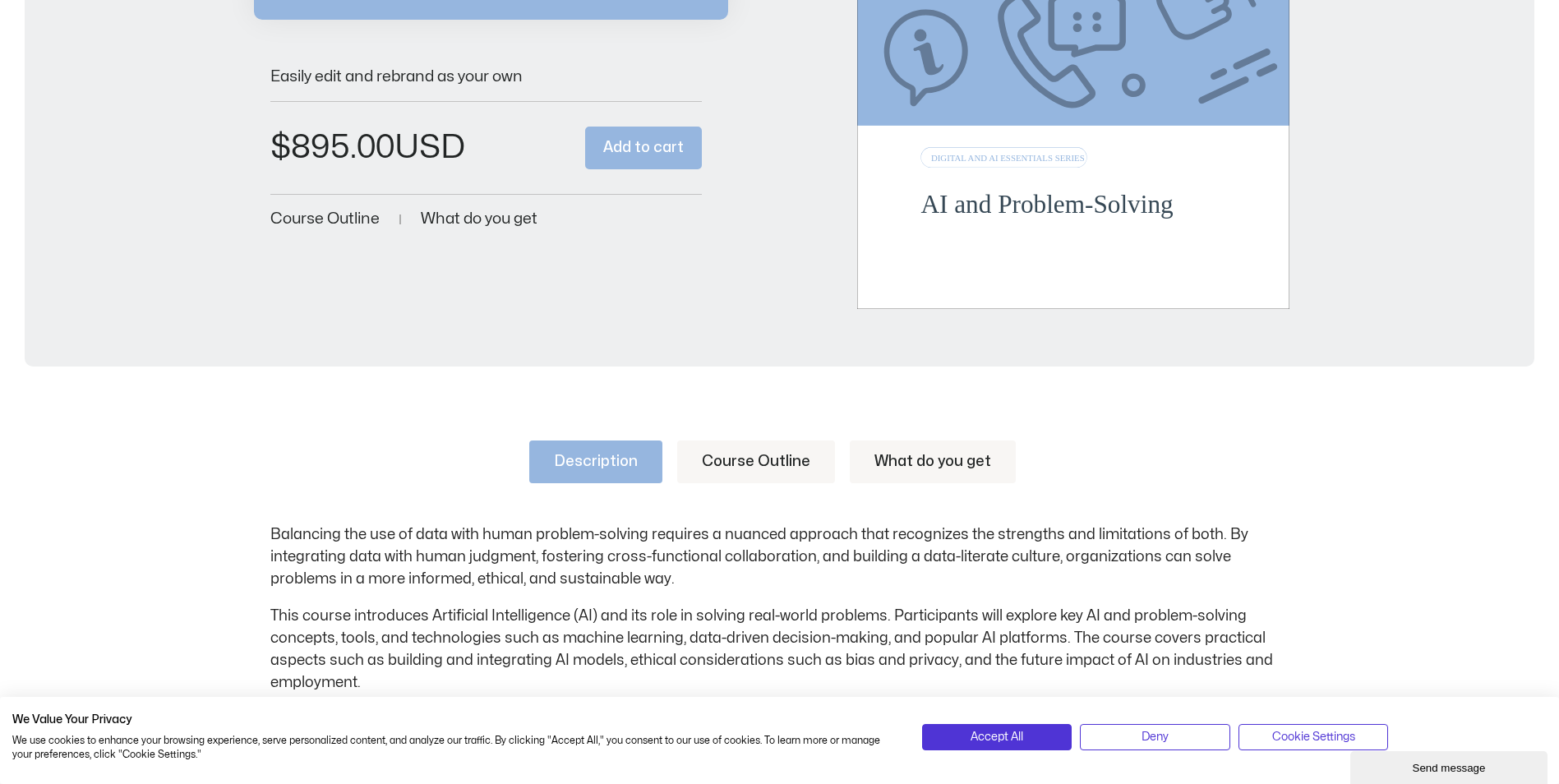
click at [725, 470] on link "Course Outline" at bounding box center [756, 461] width 158 height 43
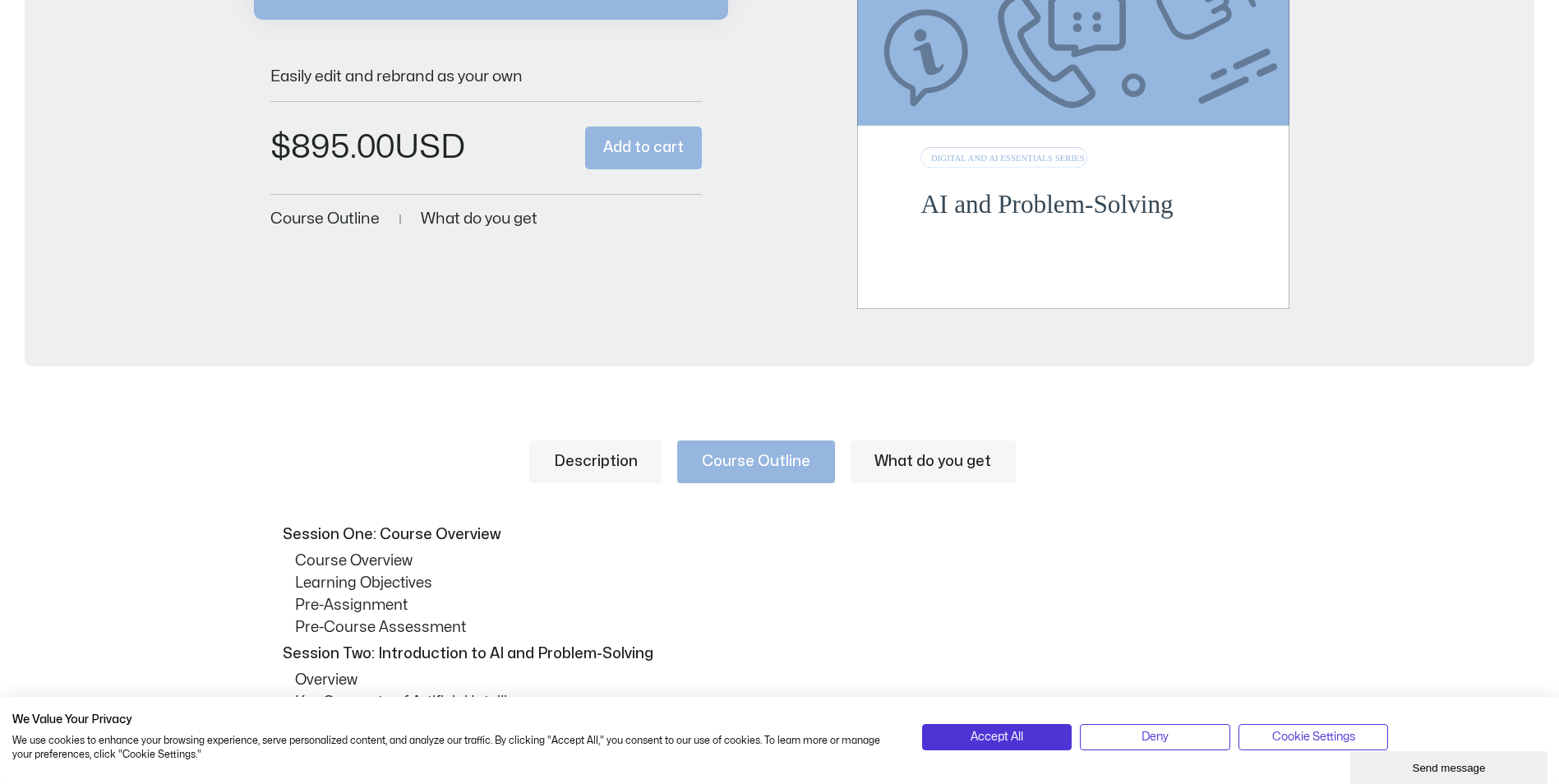
scroll to position [0, 0]
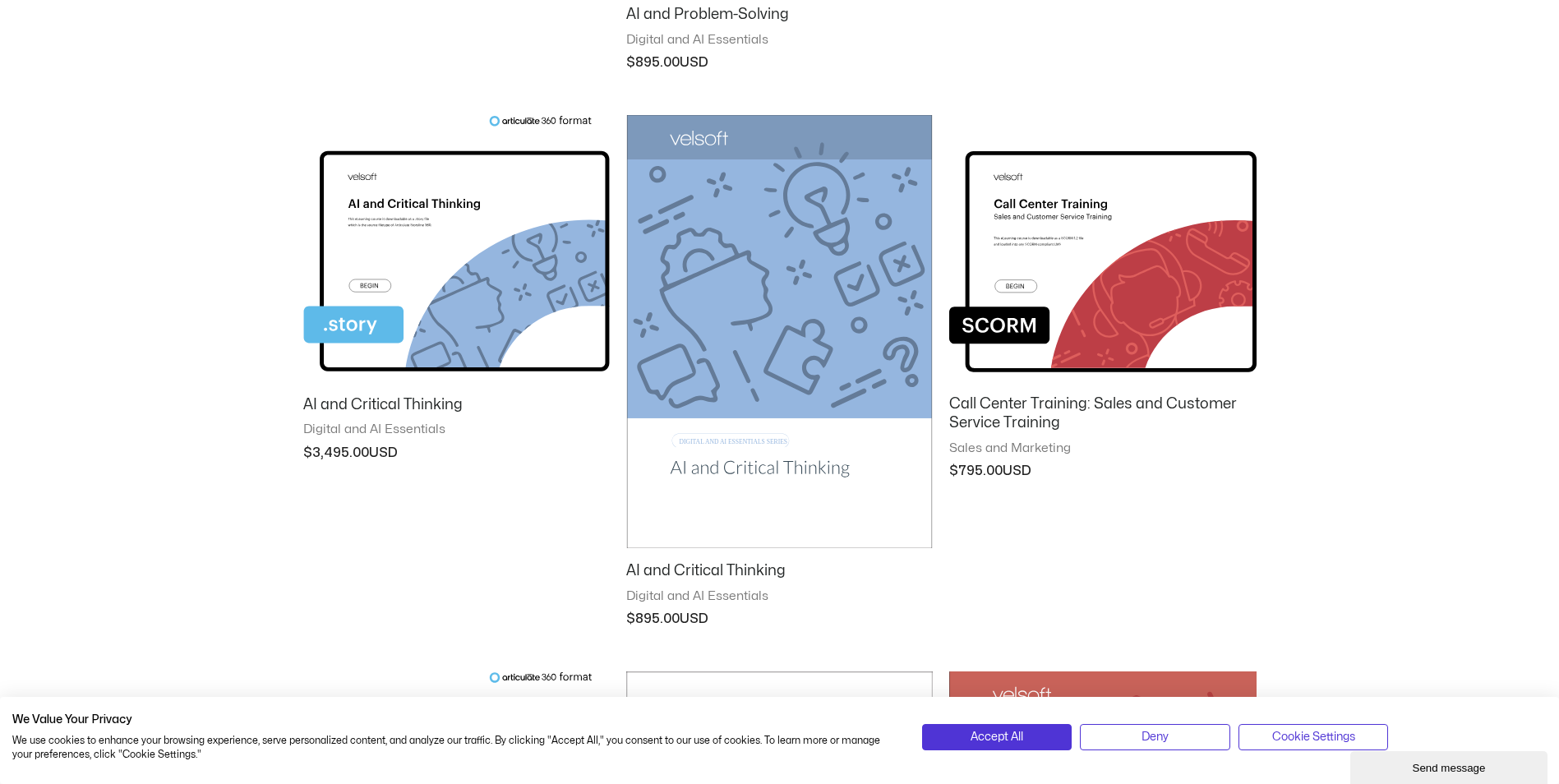
click at [773, 317] on img at bounding box center [779, 331] width 307 height 432
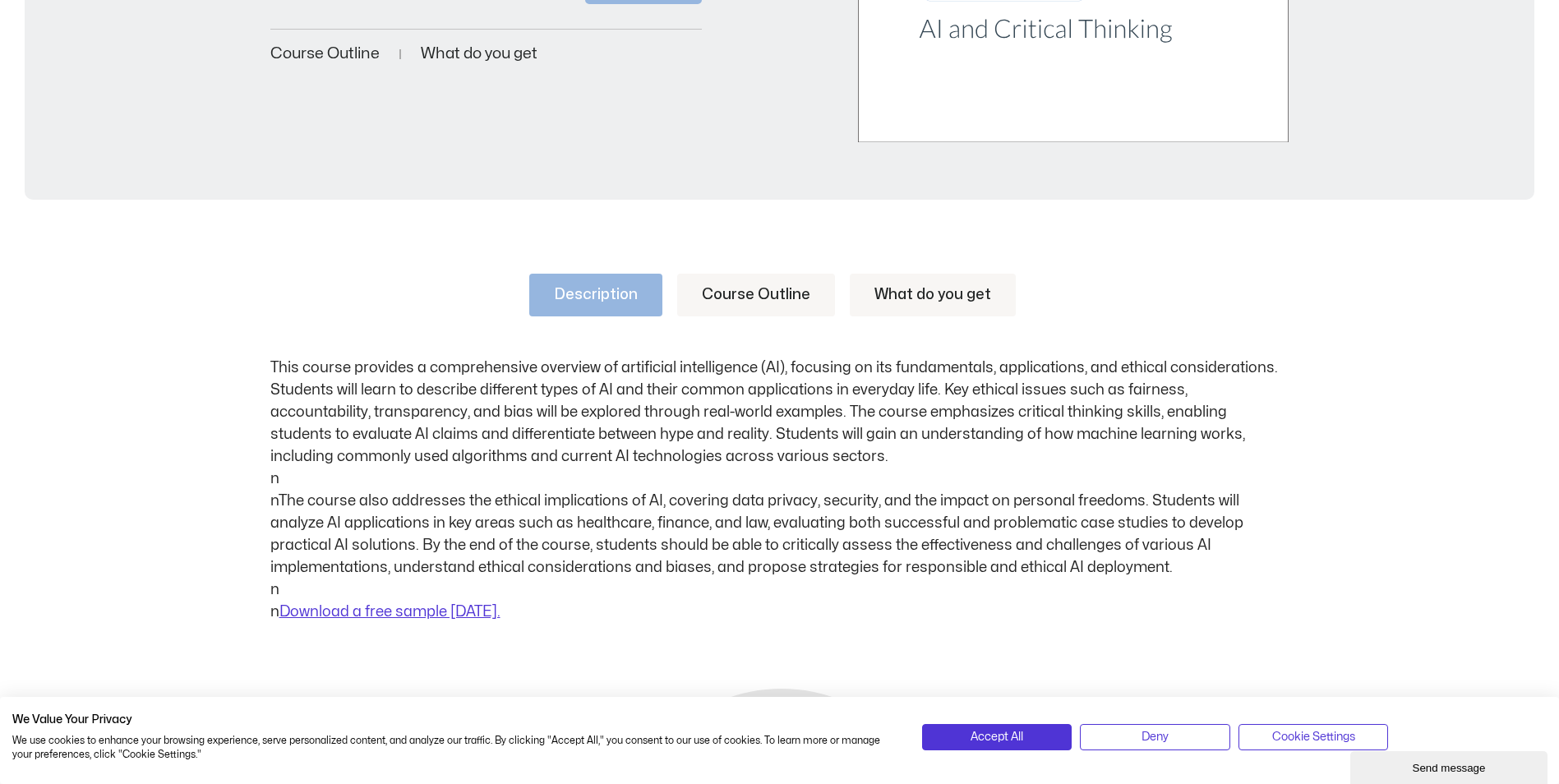
scroll to position [657, 0]
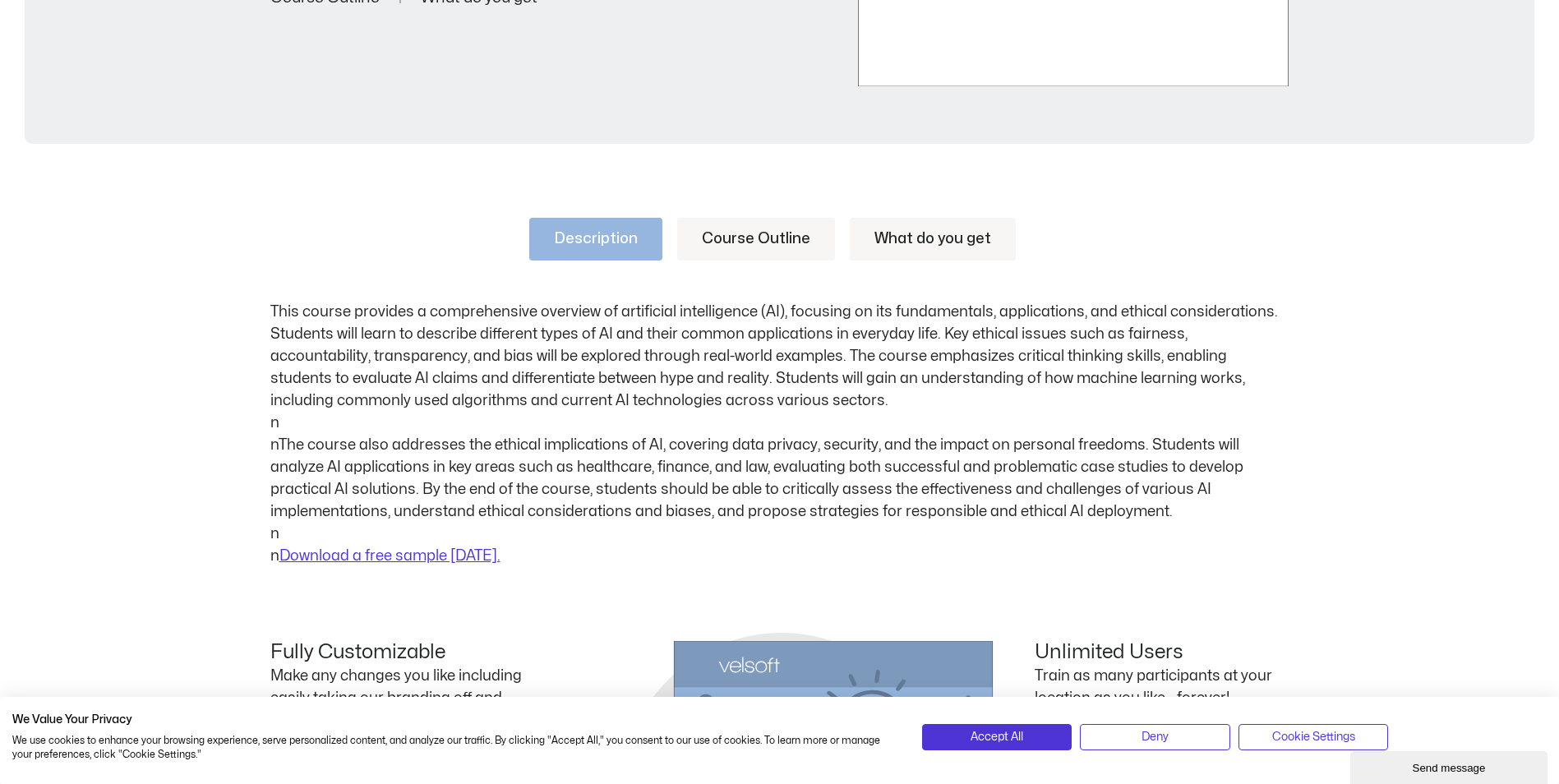
click at [760, 237] on link "Course Outline" at bounding box center [756, 239] width 158 height 43
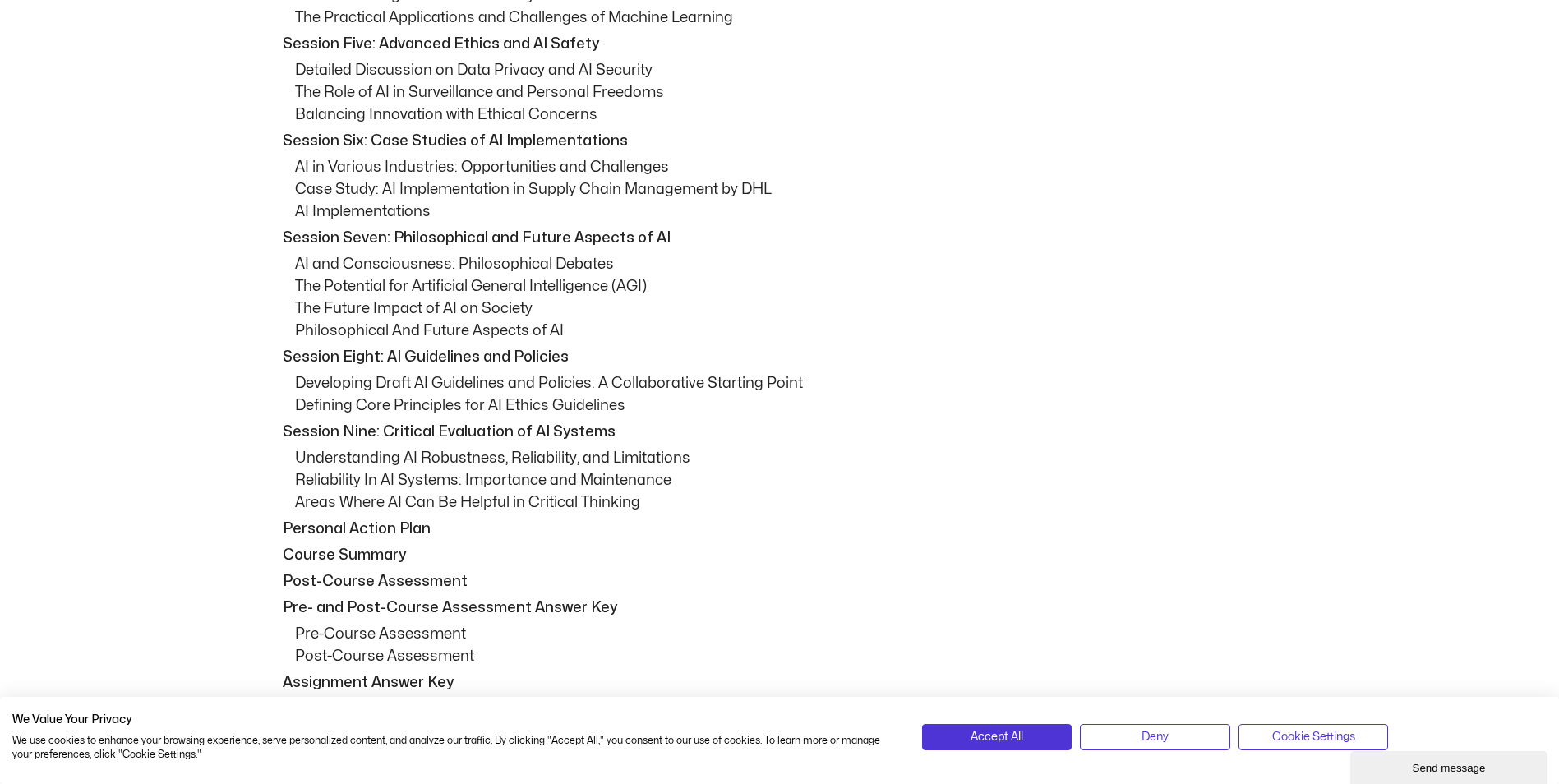
scroll to position [1096, 0]
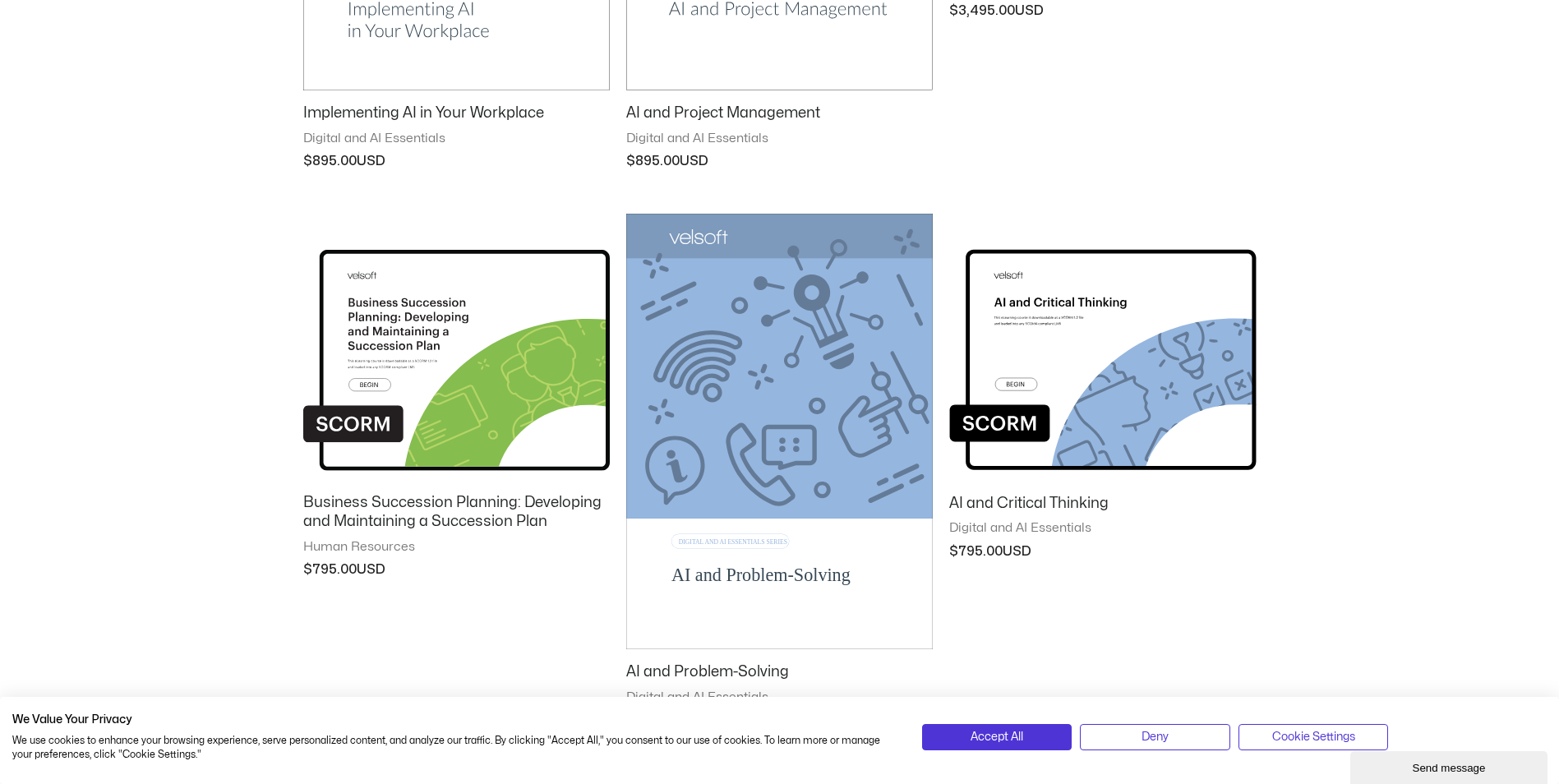
click at [797, 346] on img at bounding box center [779, 430] width 307 height 434
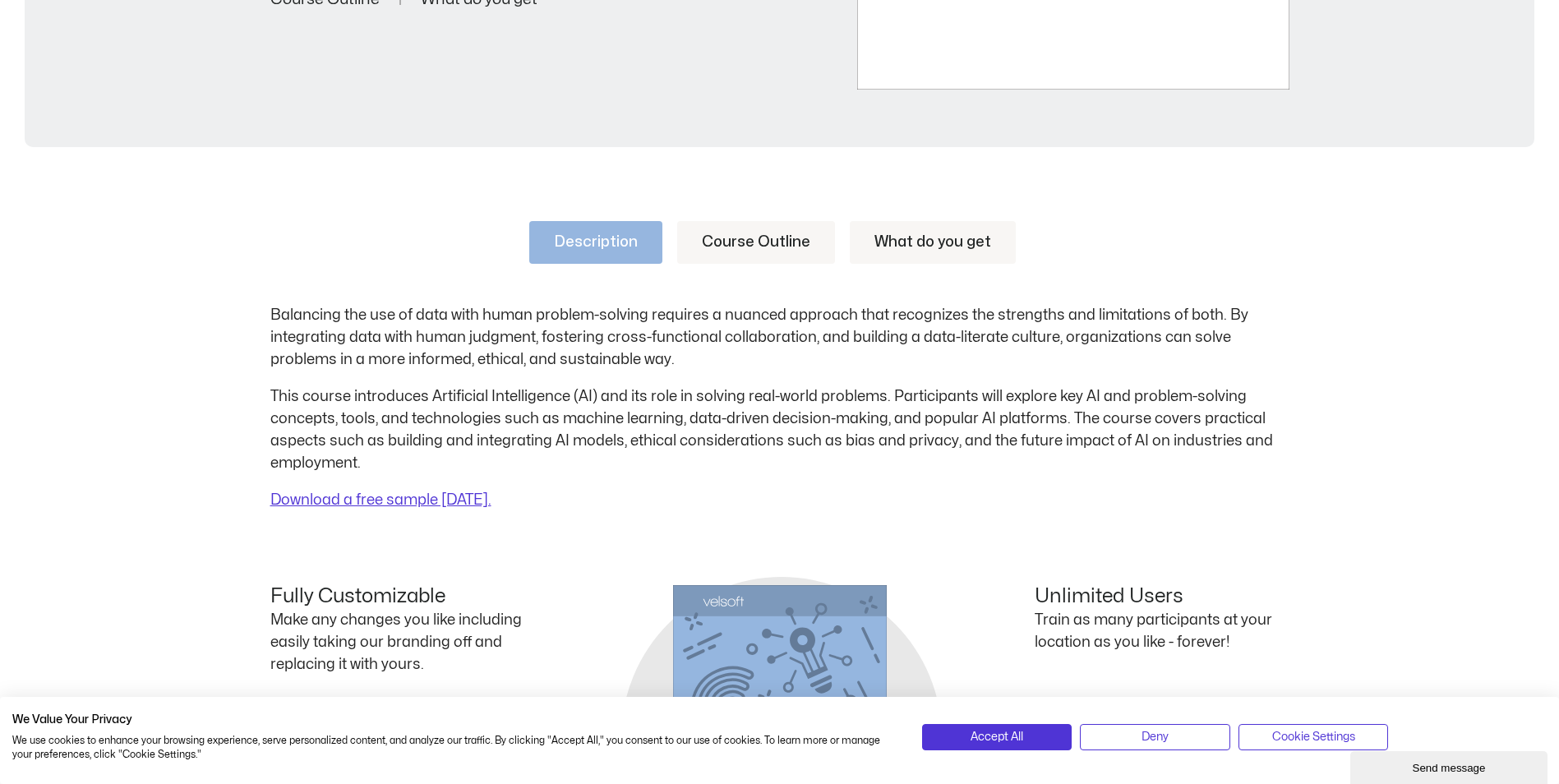
click at [741, 244] on link "Course Outline" at bounding box center [756, 242] width 158 height 43
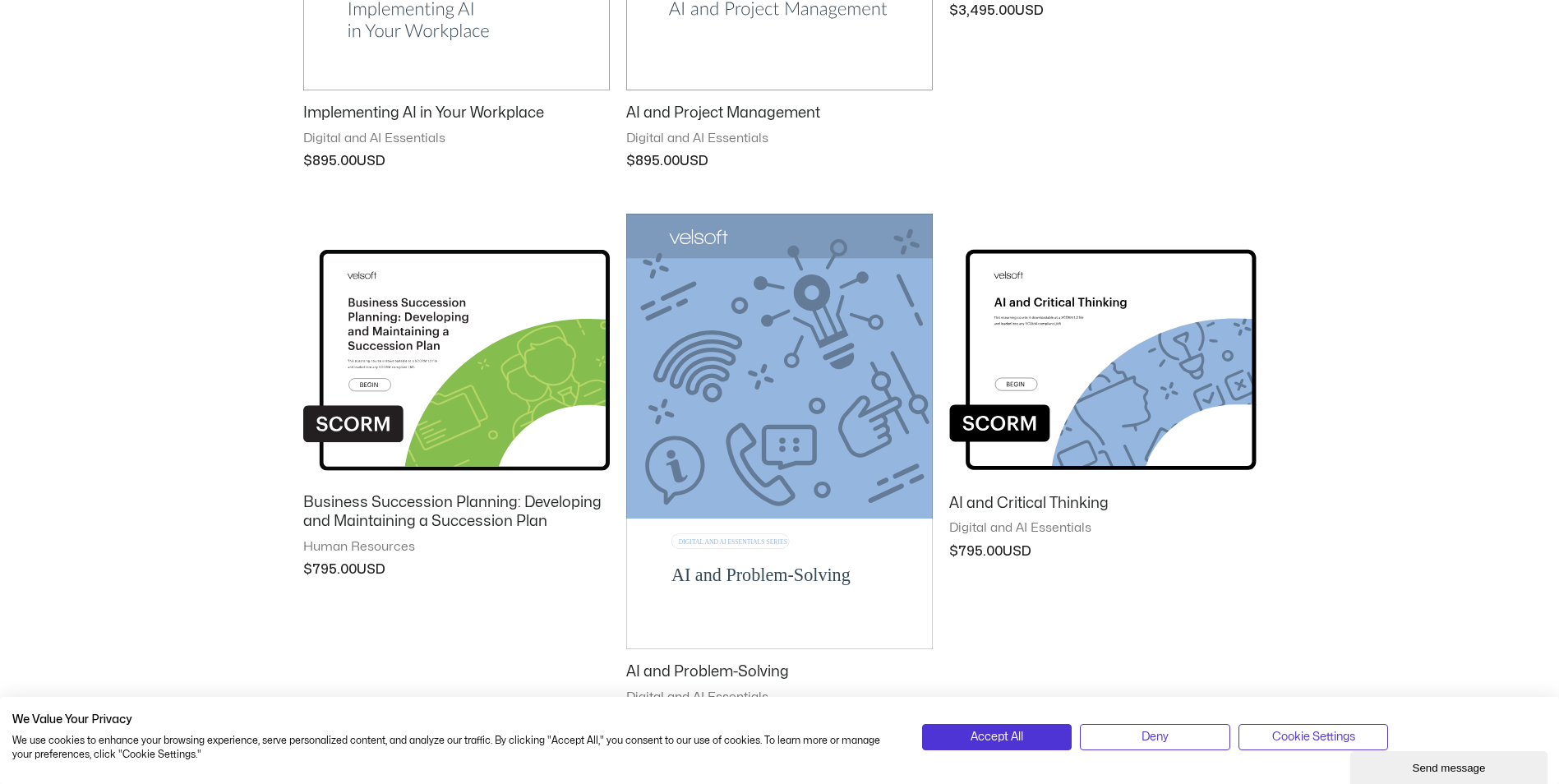
click at [767, 408] on img at bounding box center [779, 430] width 307 height 434
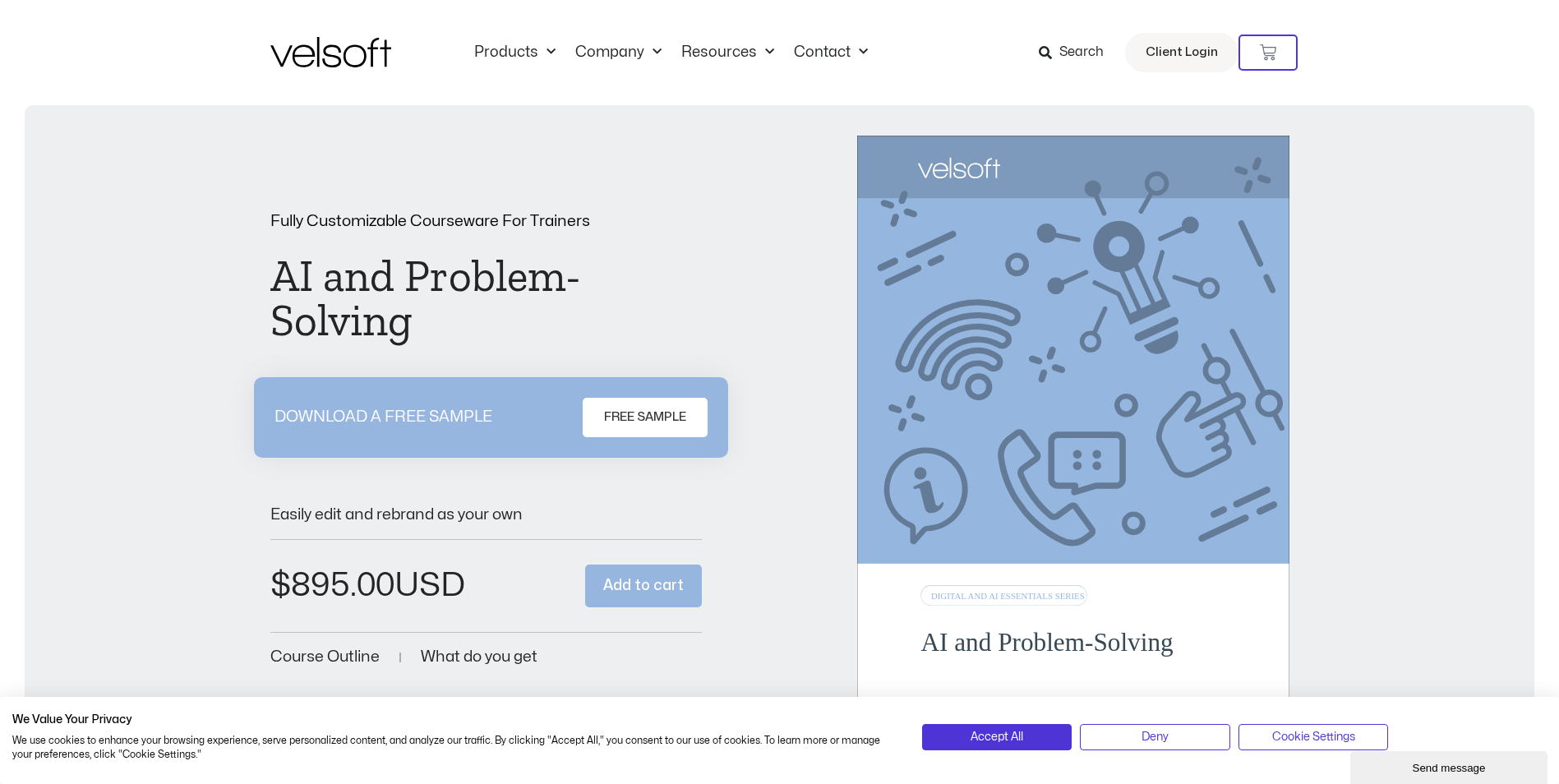
scroll to position [438, 0]
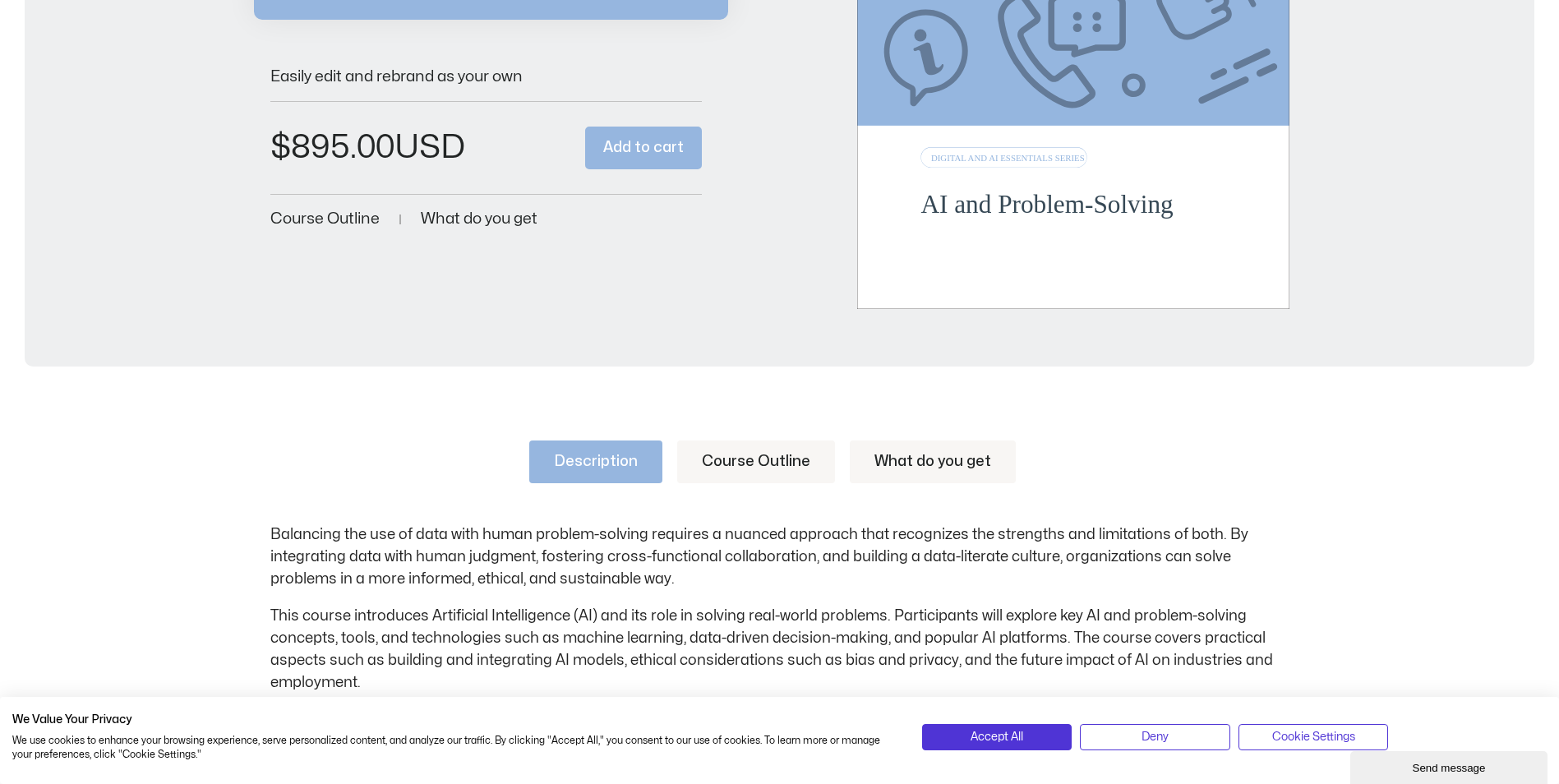
click at [745, 459] on link "Course Outline" at bounding box center [756, 461] width 158 height 43
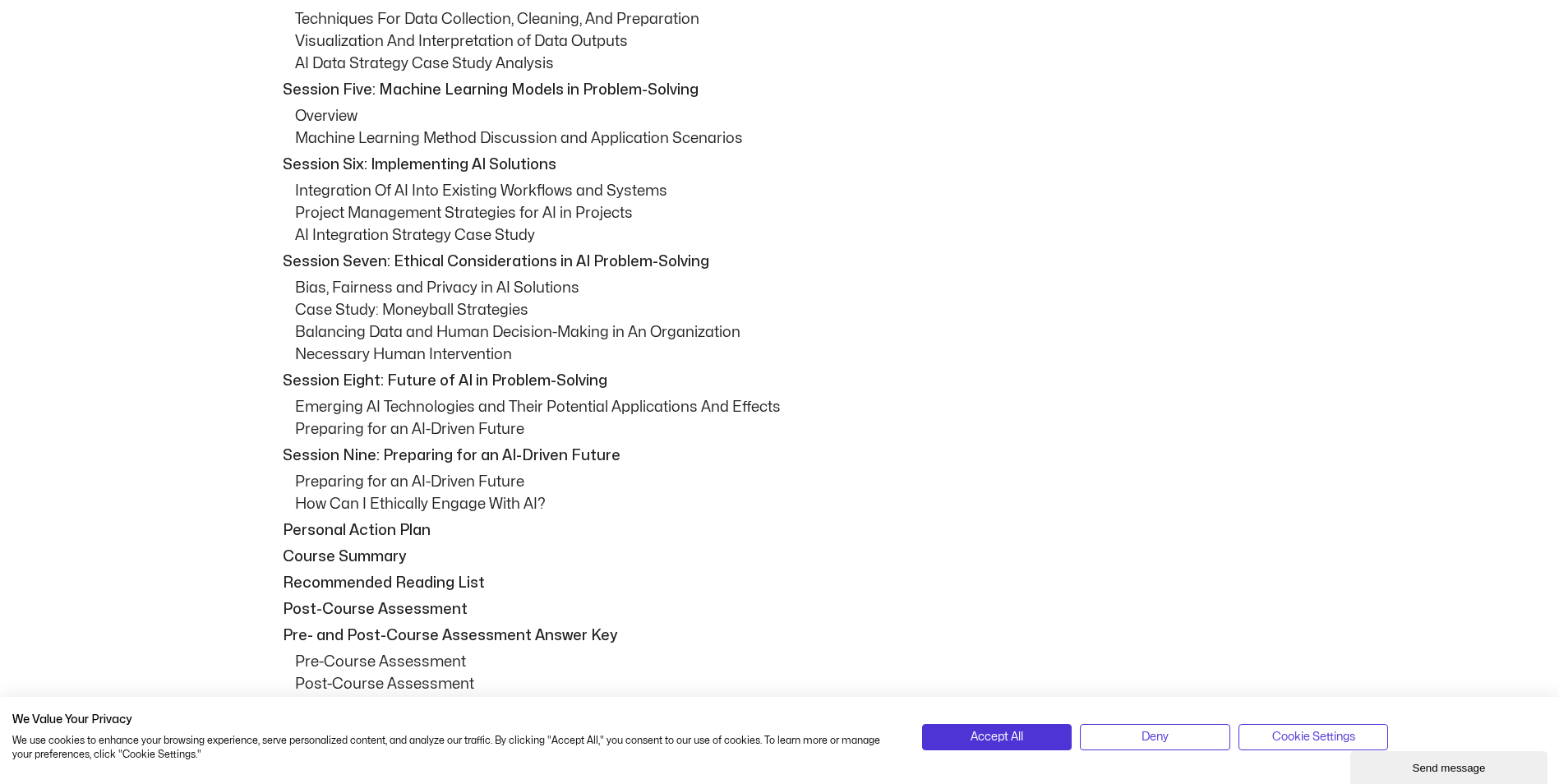
scroll to position [0, 0]
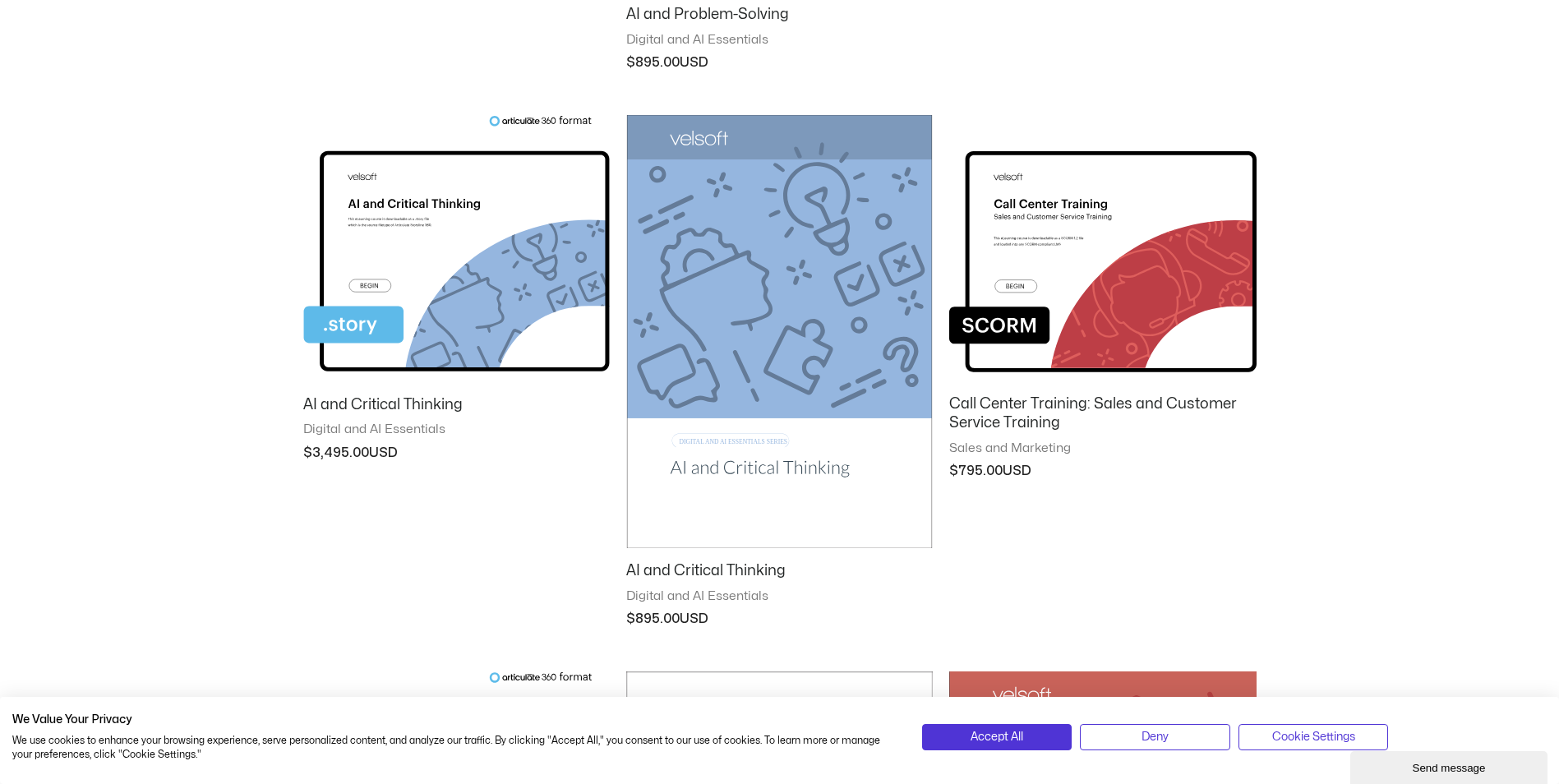
click at [734, 434] on img at bounding box center [779, 331] width 307 height 432
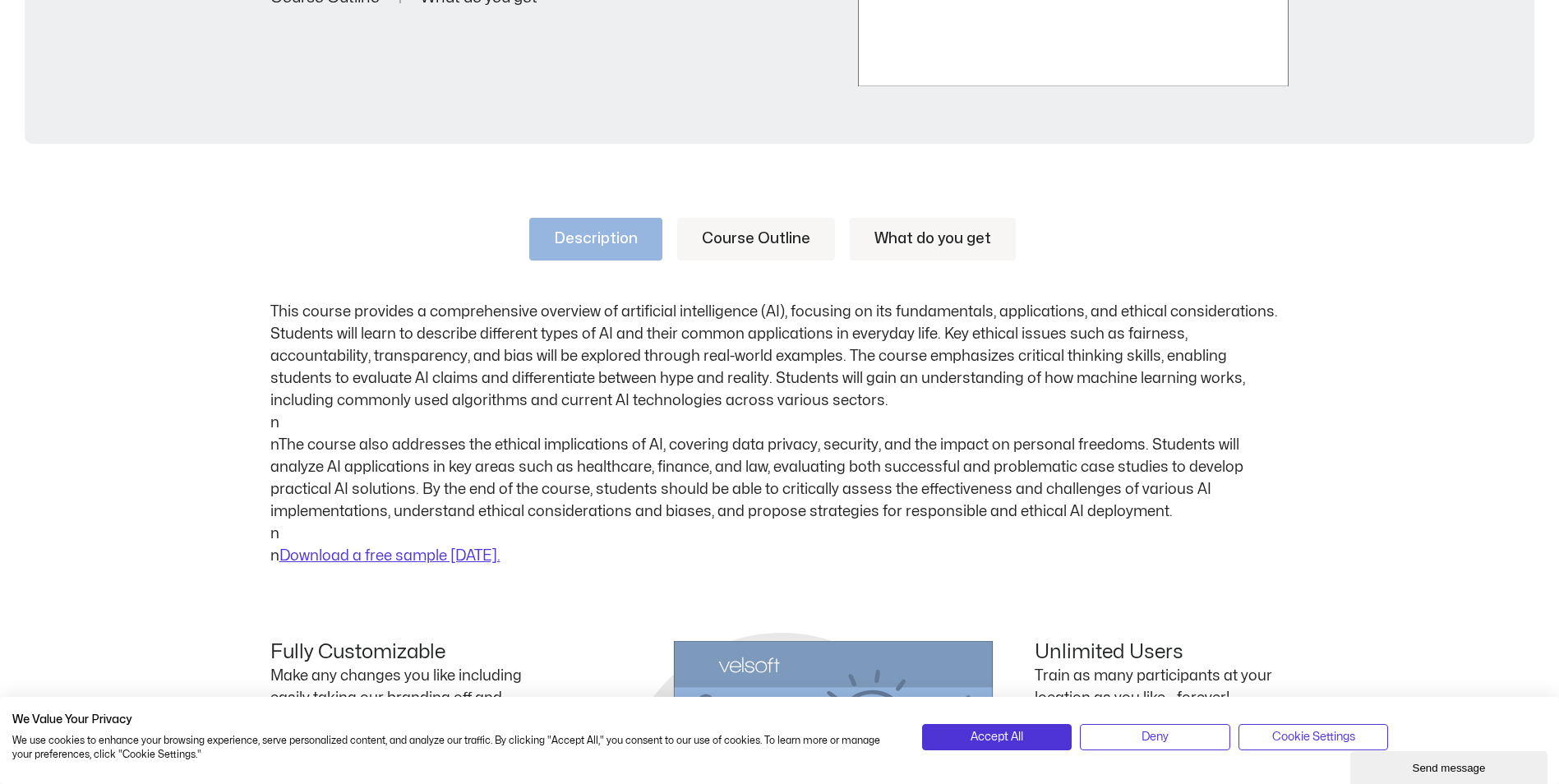
click at [748, 234] on link "Course Outline" at bounding box center [756, 239] width 158 height 43
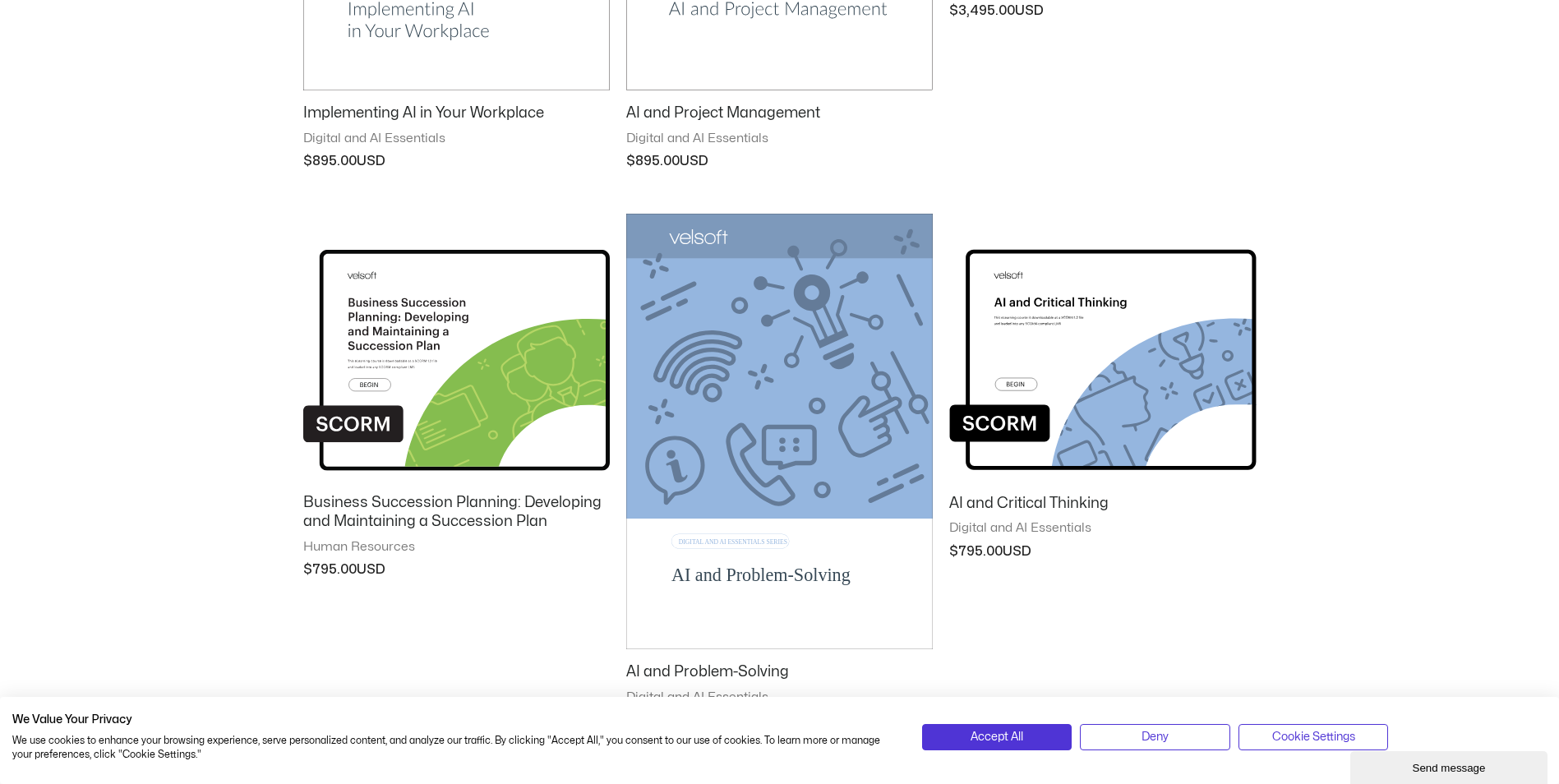
click at [761, 573] on img at bounding box center [779, 430] width 307 height 434
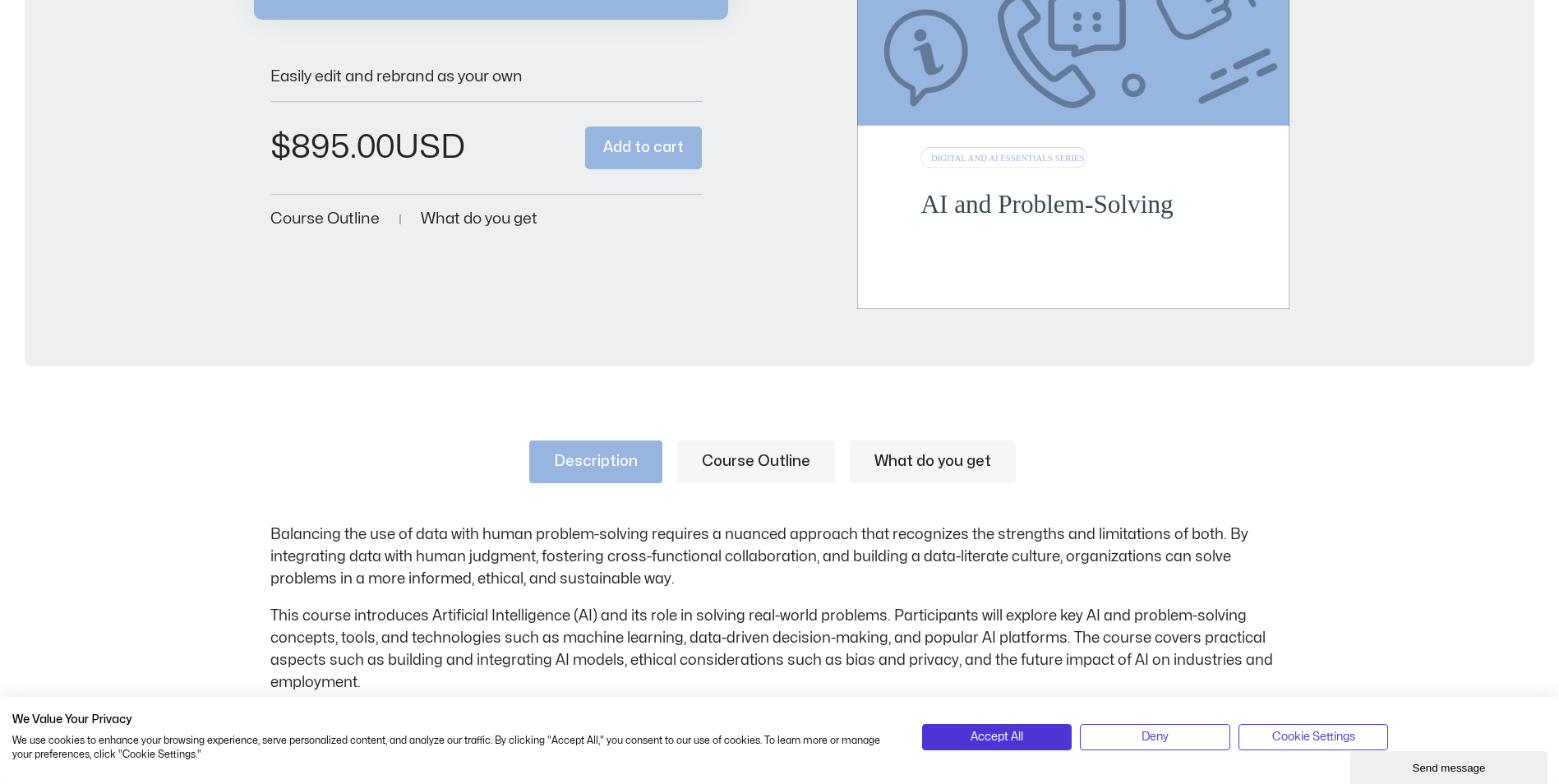
click at [719, 450] on link "Course Outline" at bounding box center [756, 461] width 158 height 43
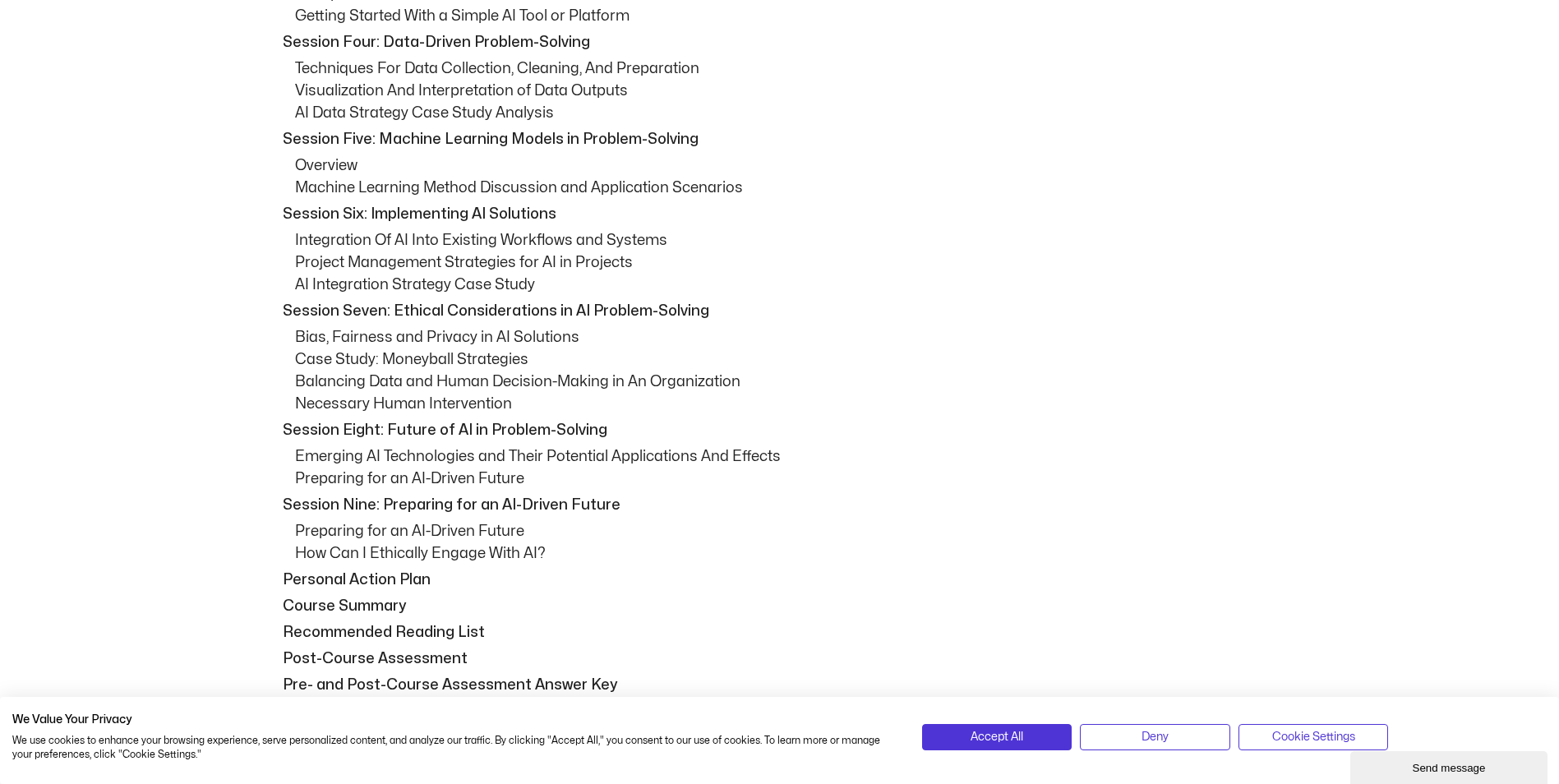
scroll to position [1315, 0]
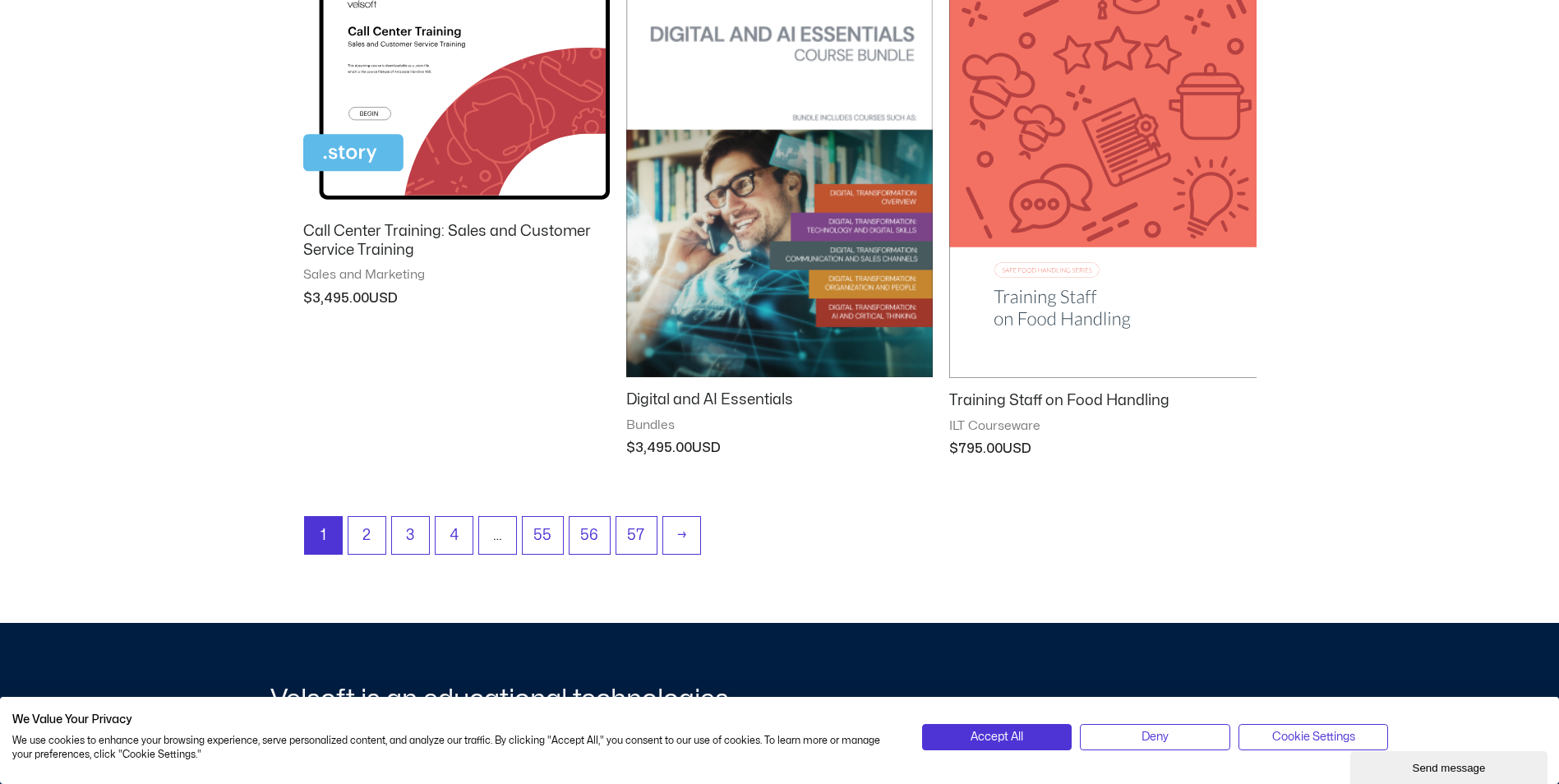
scroll to position [1972, 0]
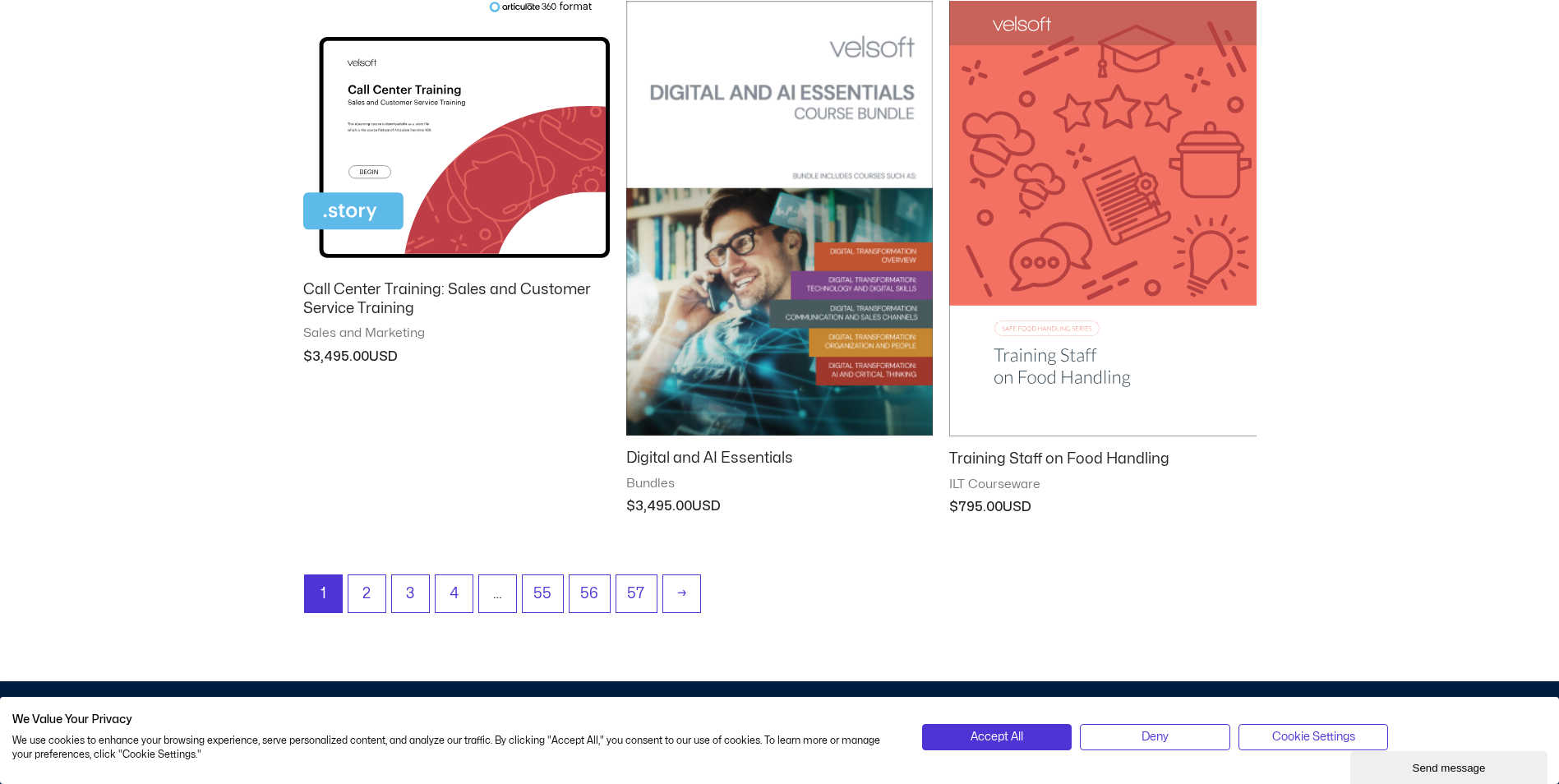
click at [840, 288] on img at bounding box center [779, 218] width 307 height 434
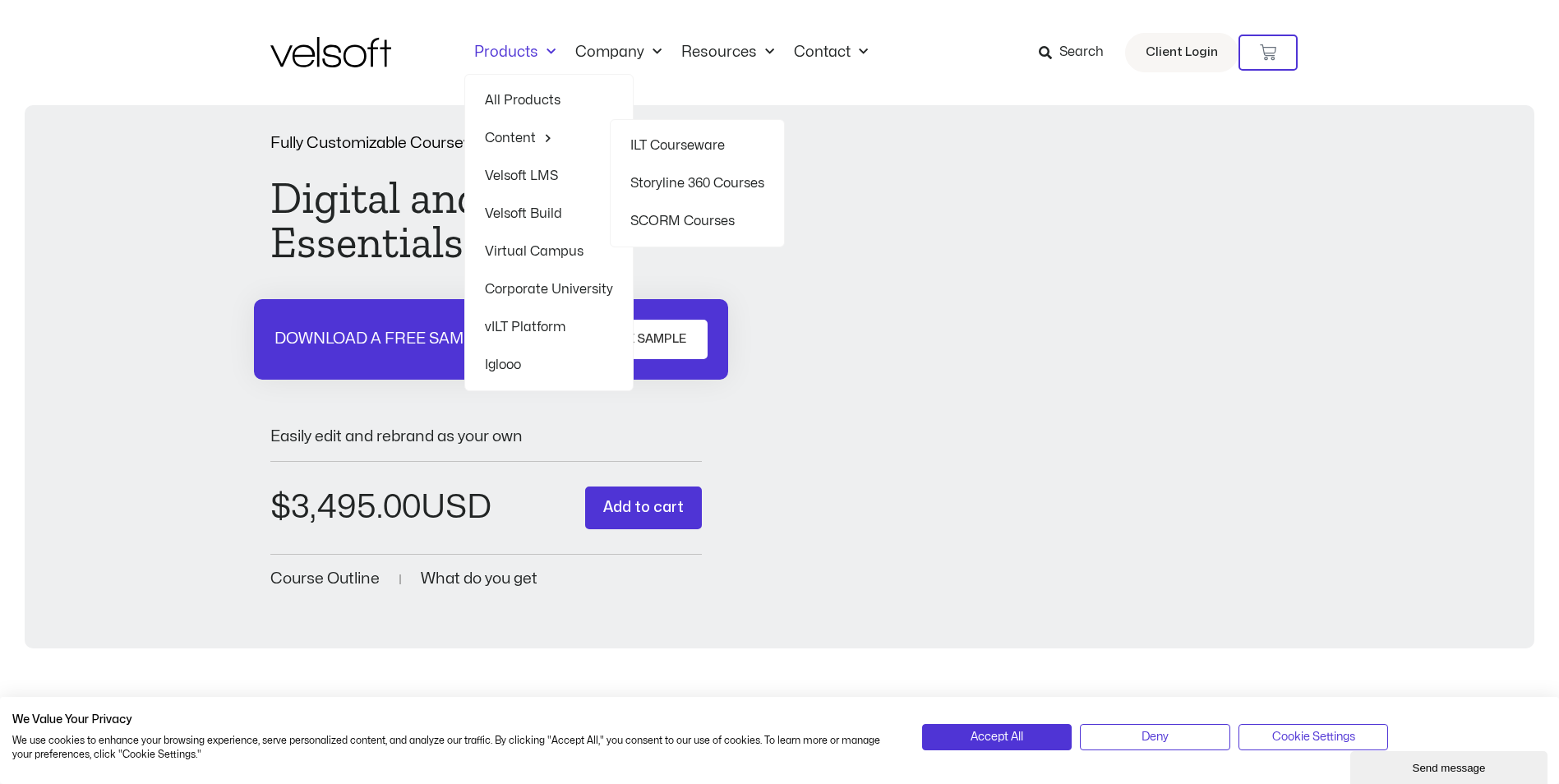
click at [708, 144] on link "ILT Courseware" at bounding box center [697, 145] width 134 height 38
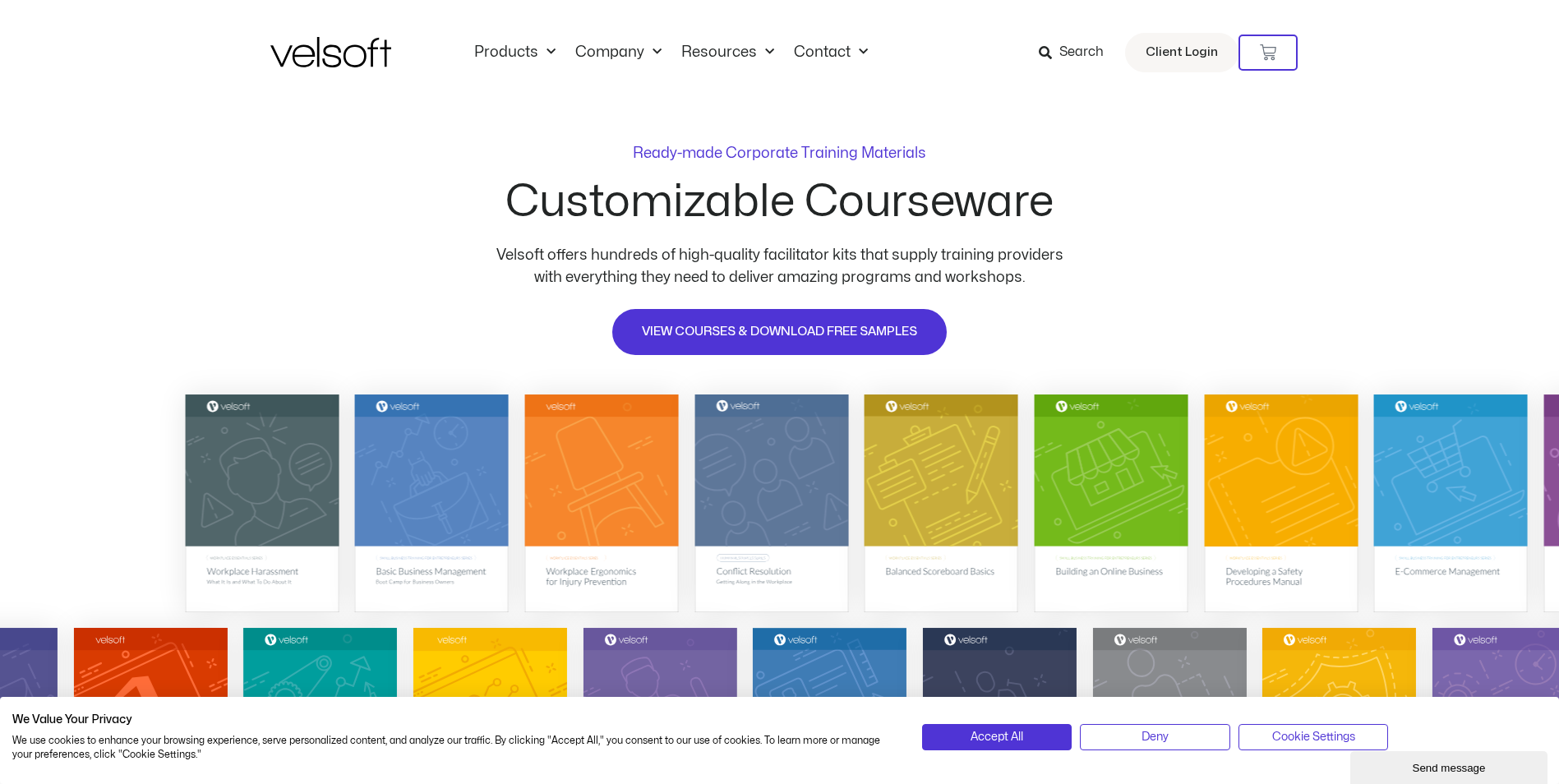
click at [1065, 50] on span "Search" at bounding box center [1082, 52] width 45 height 21
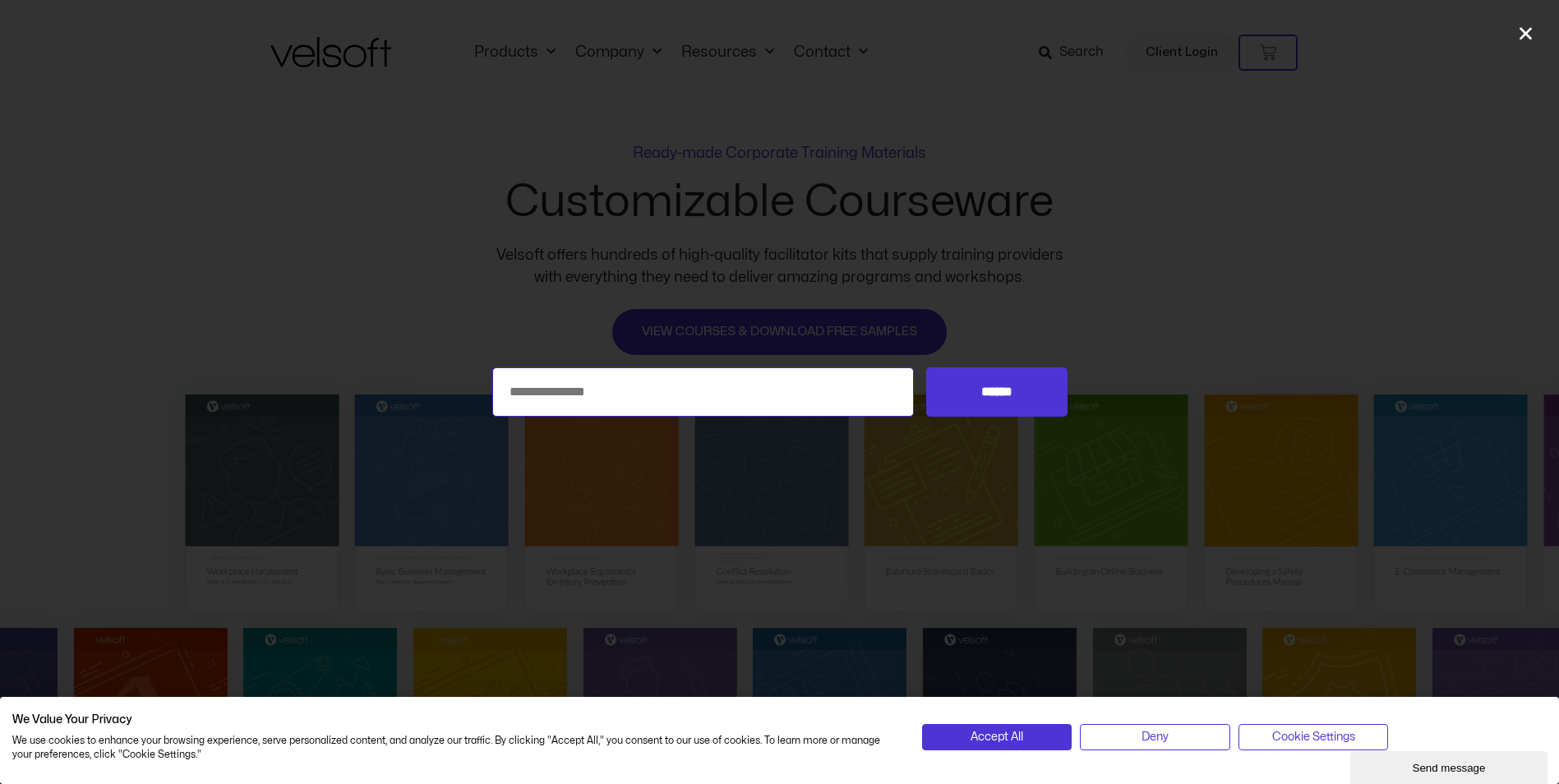
click at [660, 391] on input "Search for:" at bounding box center [703, 392] width 423 height 50
type input "*****"
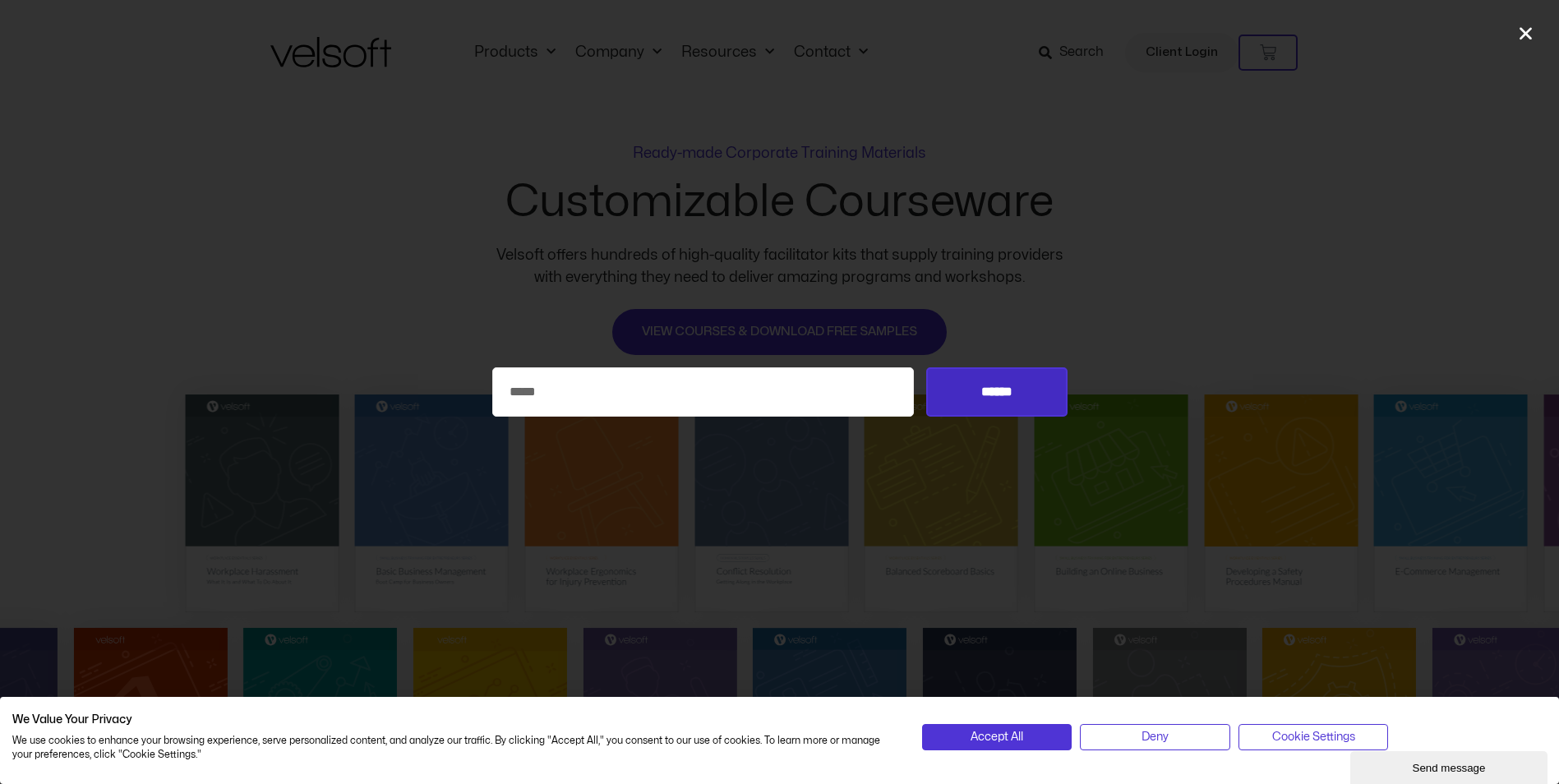
click at [984, 389] on input "******" at bounding box center [996, 392] width 140 height 50
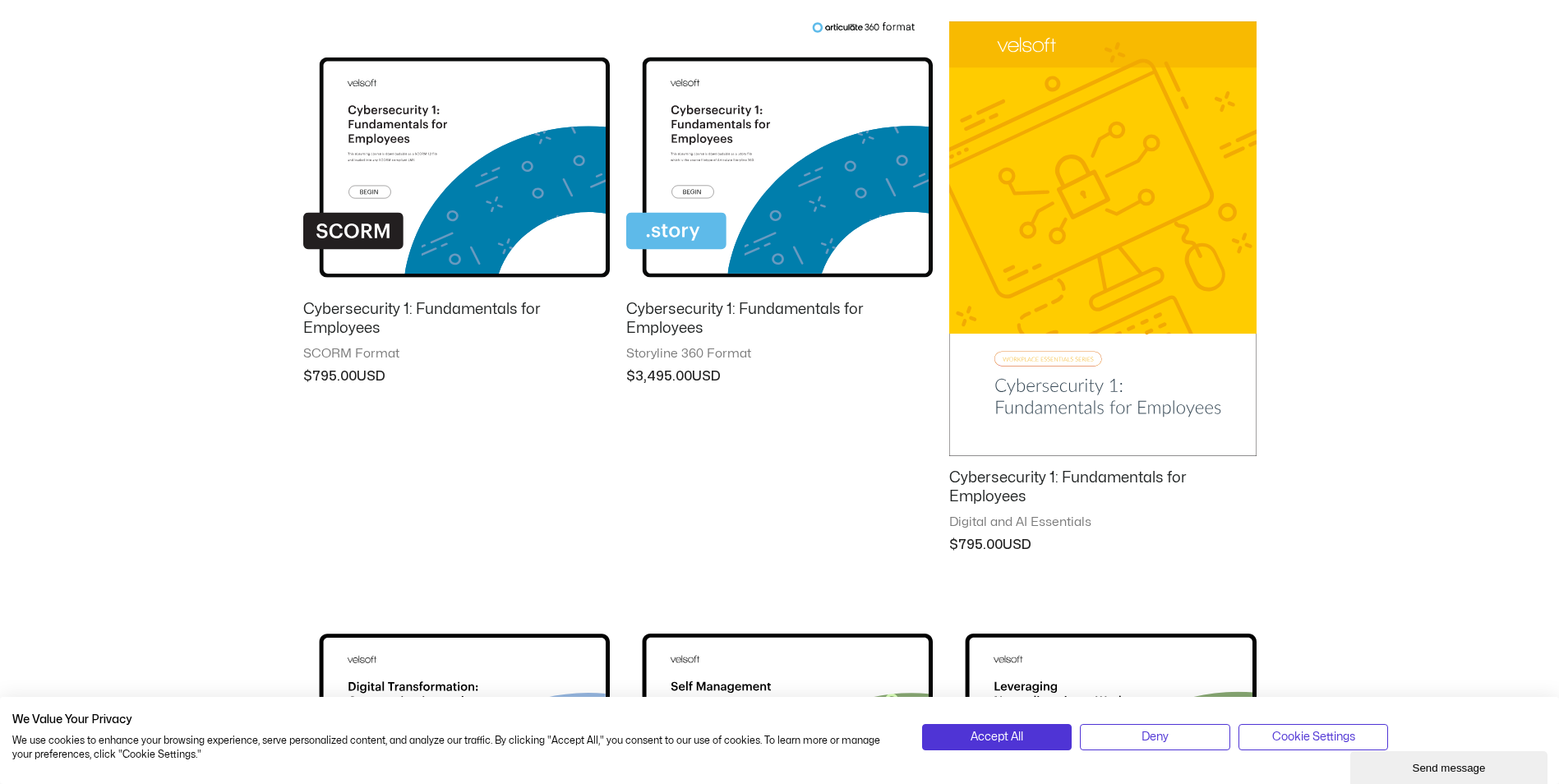
scroll to position [219, 0]
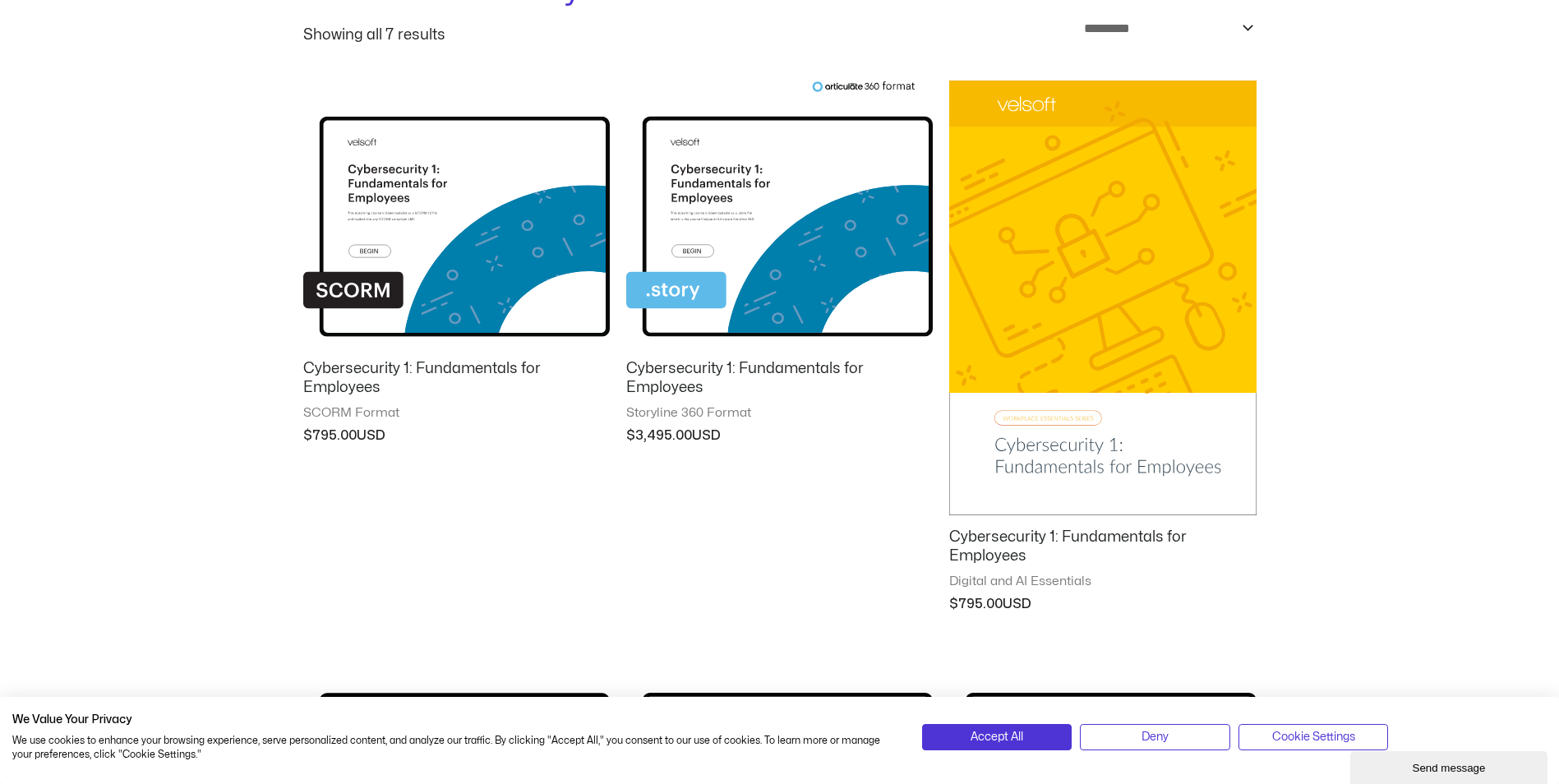
click at [1054, 311] on img at bounding box center [1103, 298] width 307 height 435
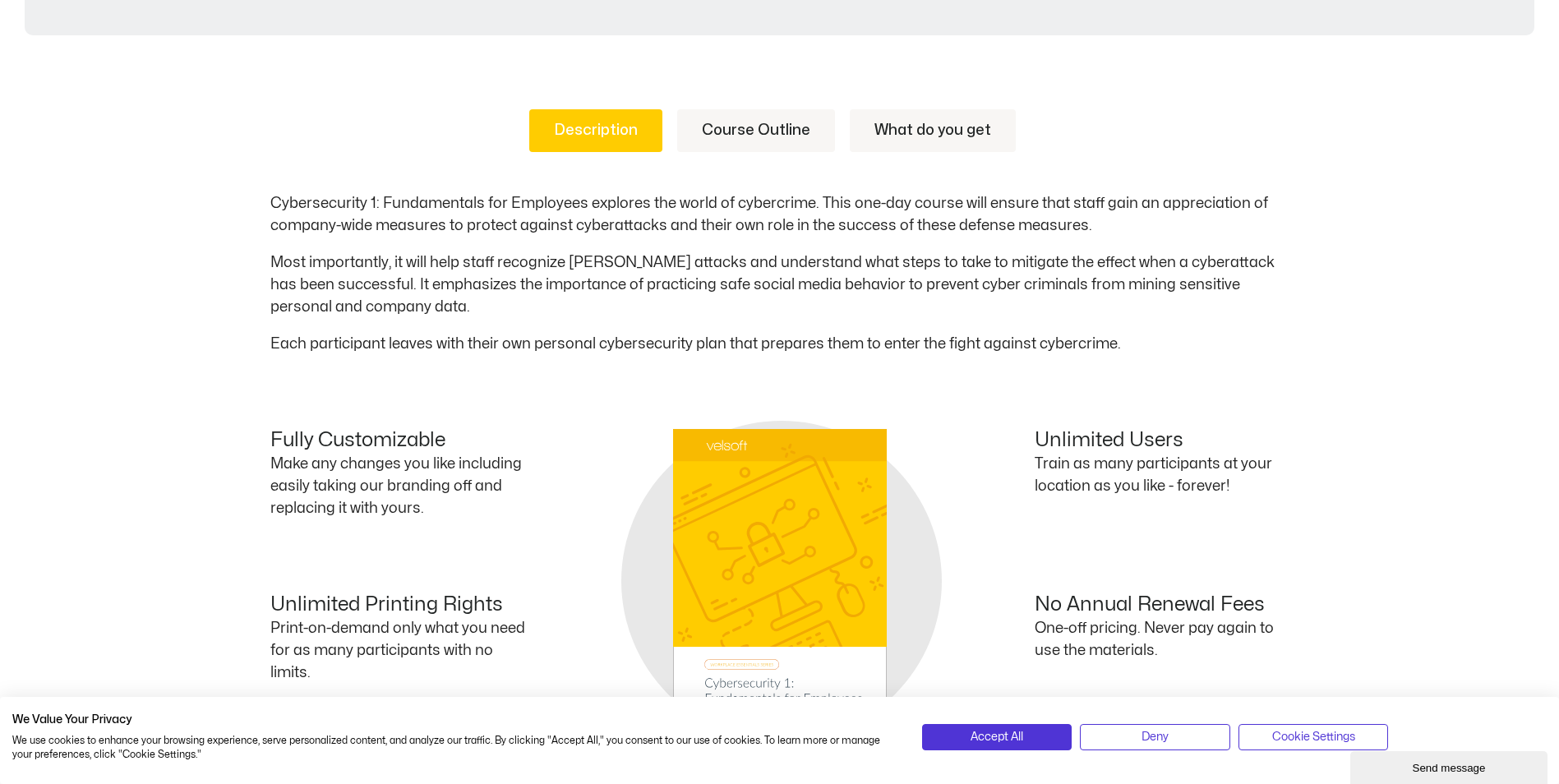
click at [779, 129] on link "Course Outline" at bounding box center [756, 130] width 158 height 43
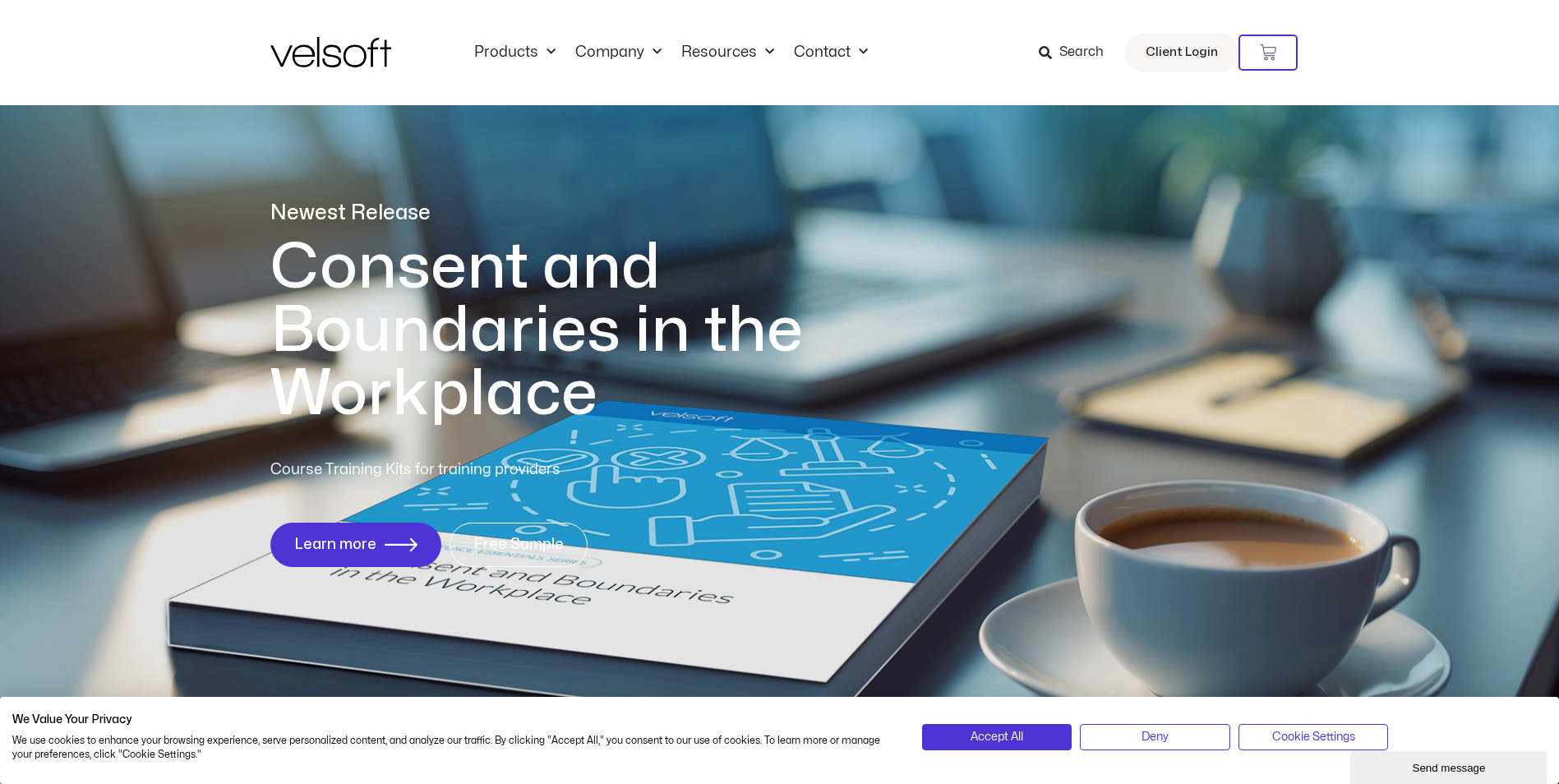
click at [530, 42] on div "Products All Products Content ILT Courseware Storyline 360 Courses SCORM Course…" at bounding box center [780, 52] width 1019 height 105
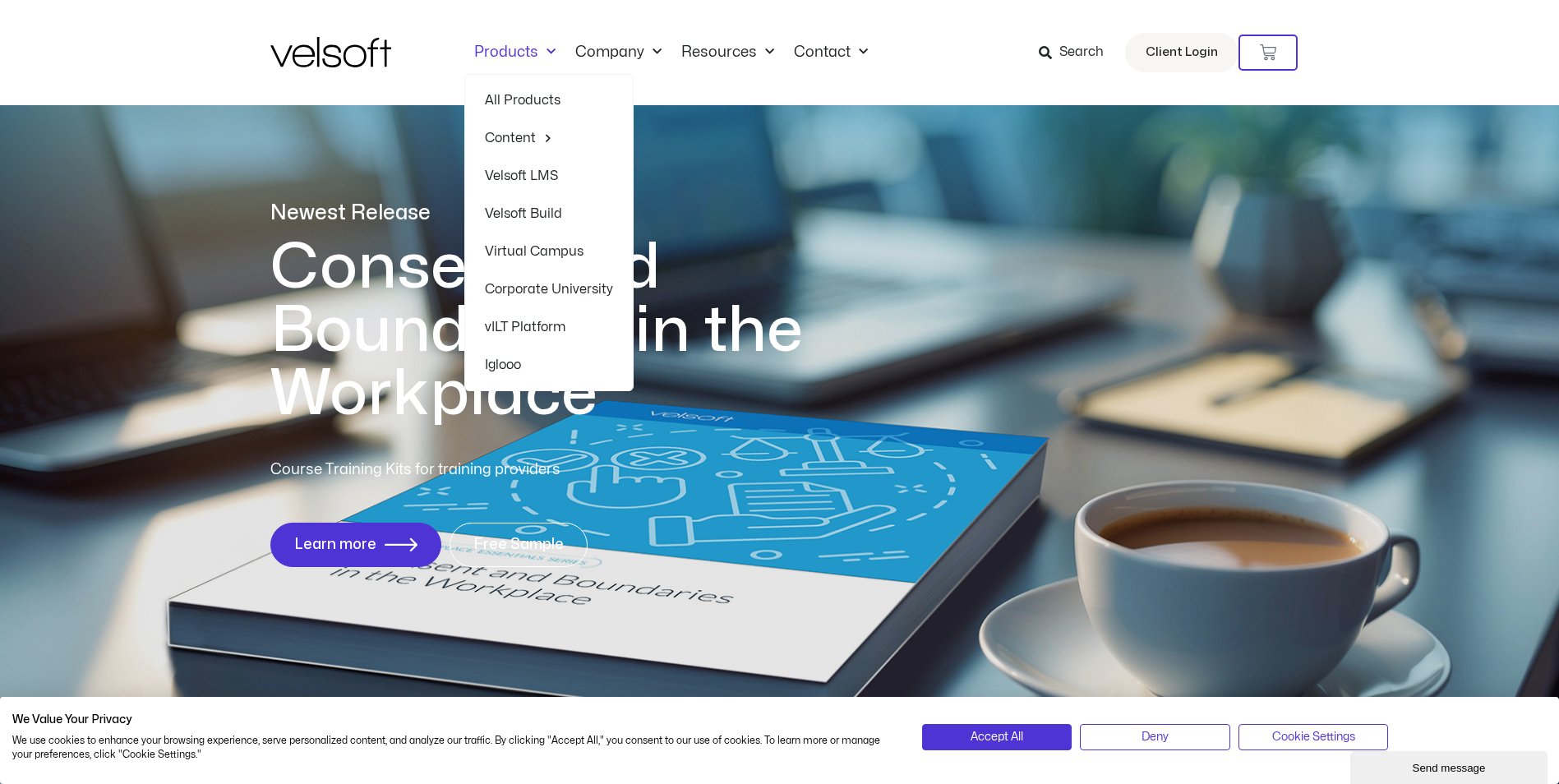
click at [532, 51] on link "Products" at bounding box center [515, 53] width 101 height 18
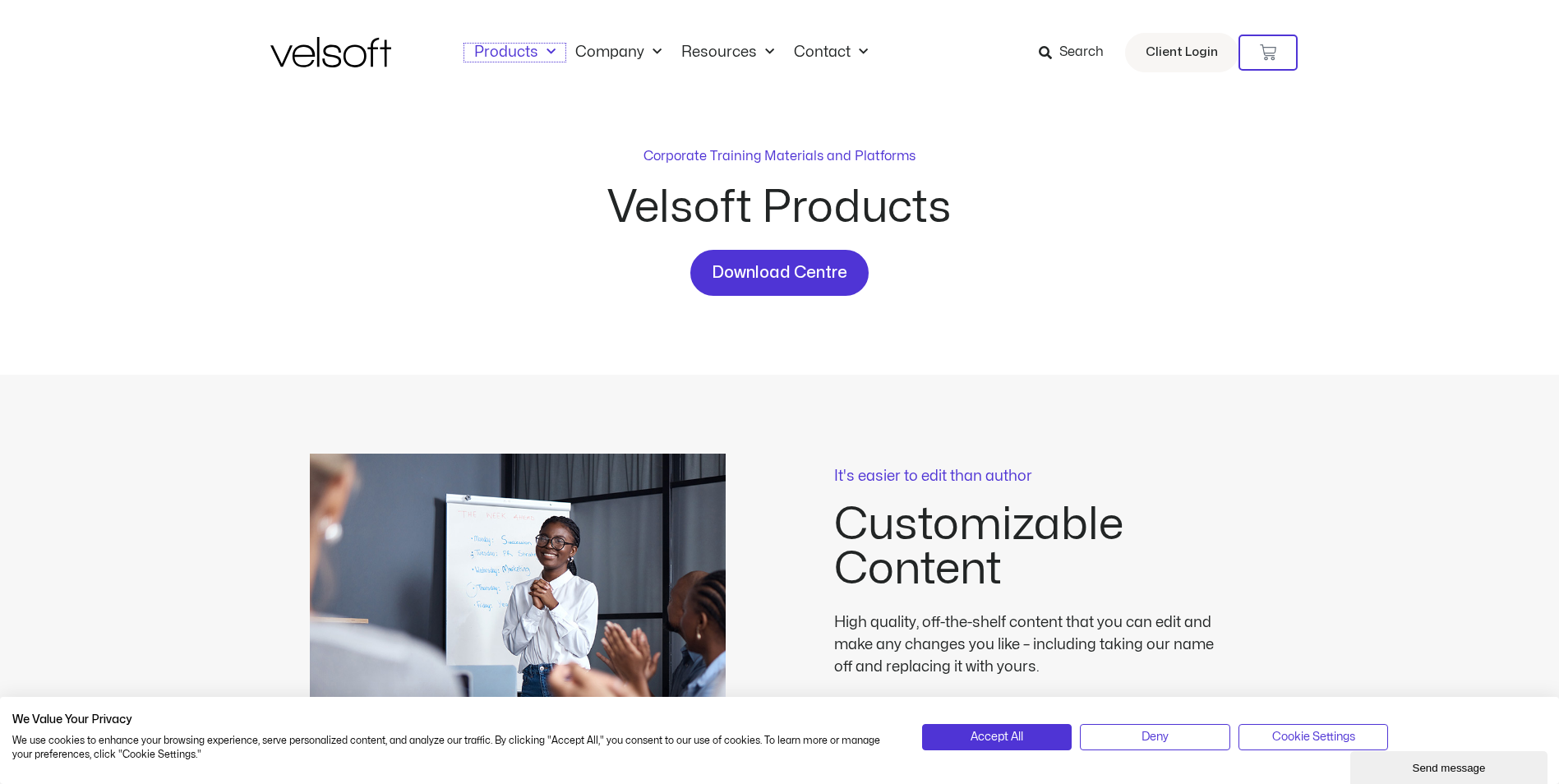
click at [532, 52] on link "Products" at bounding box center [515, 53] width 101 height 18
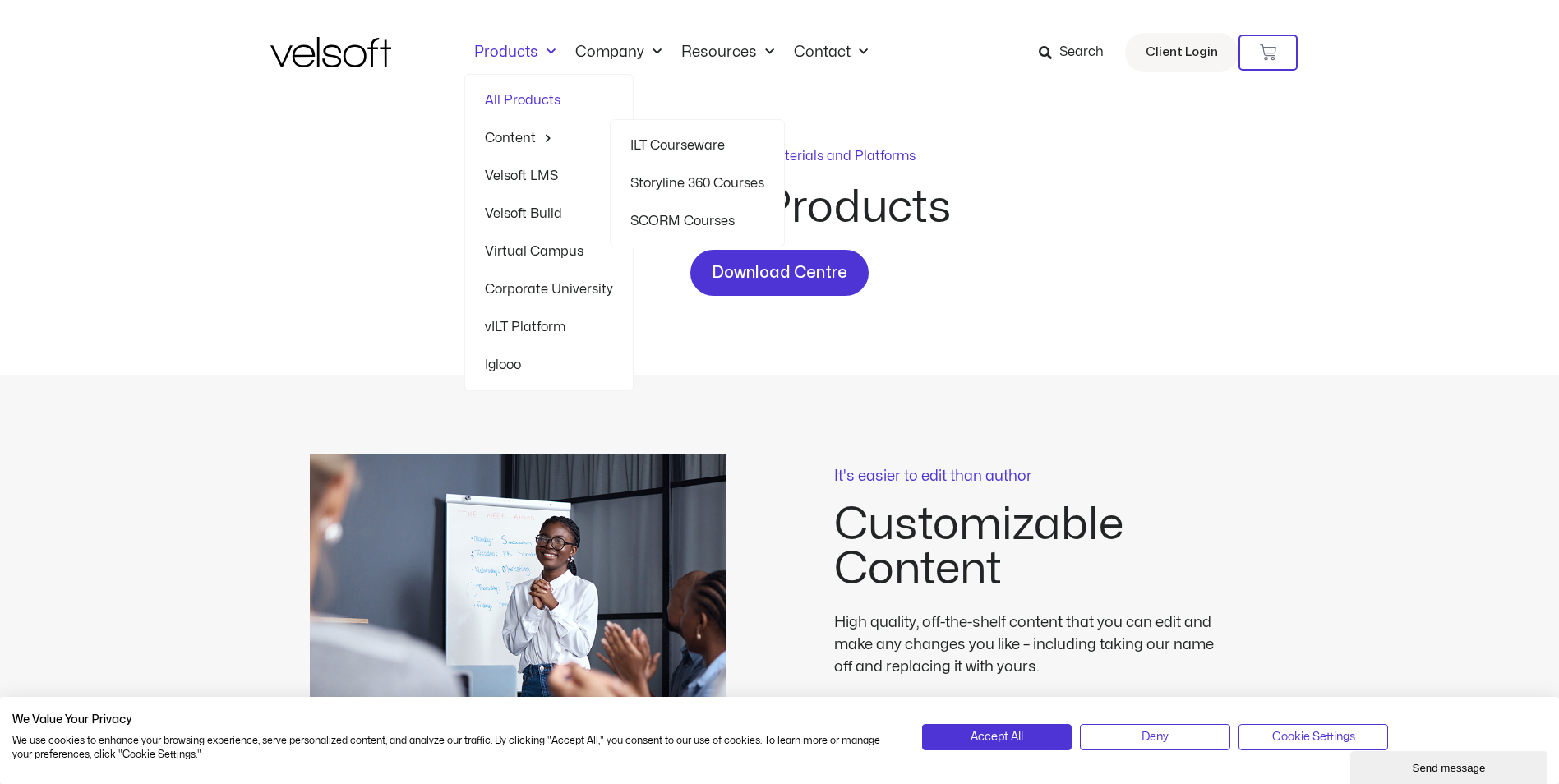
click at [707, 147] on link "ILT Courseware" at bounding box center [697, 145] width 134 height 38
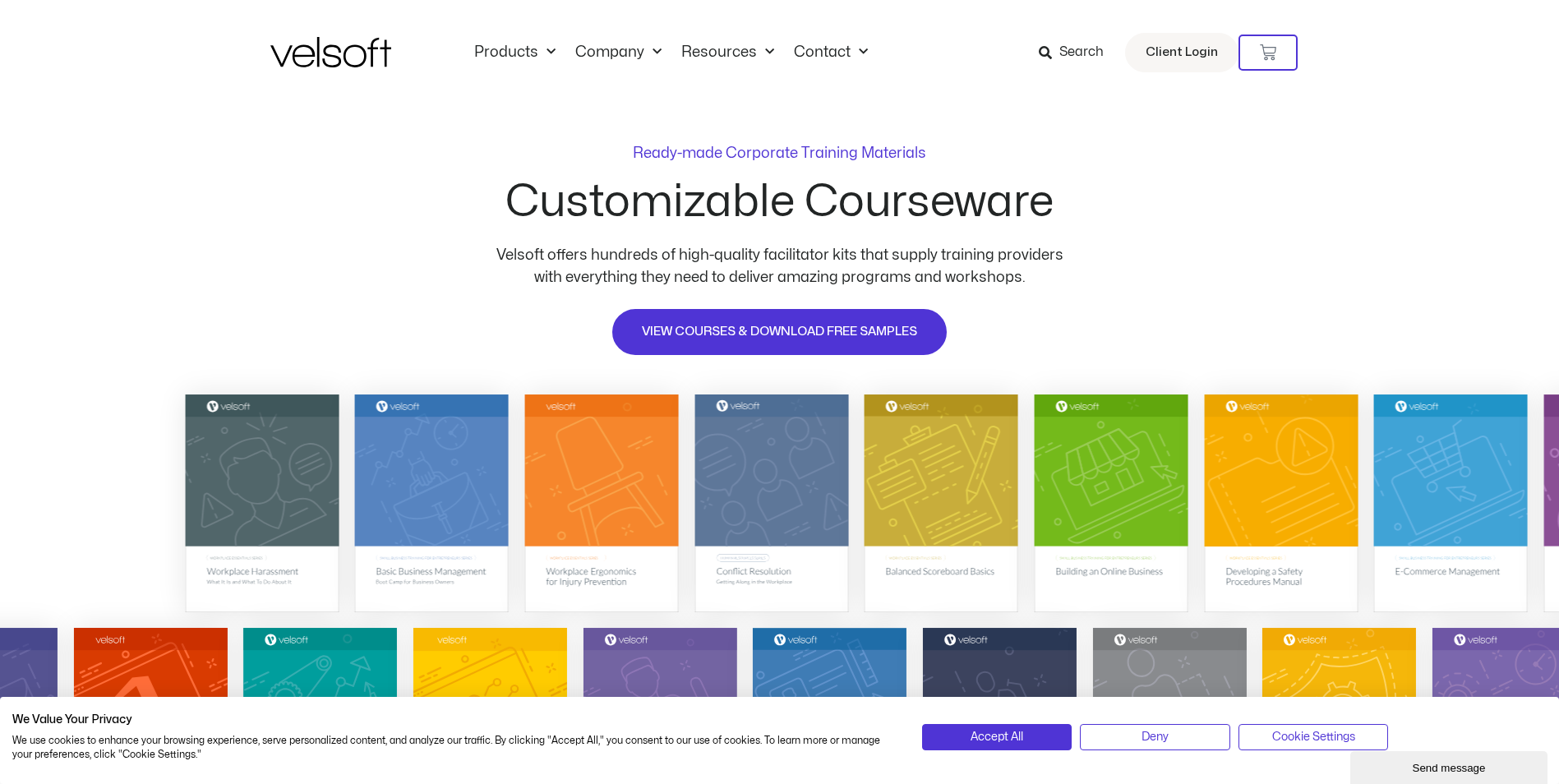
click at [1074, 51] on span "Search" at bounding box center [1082, 52] width 45 height 21
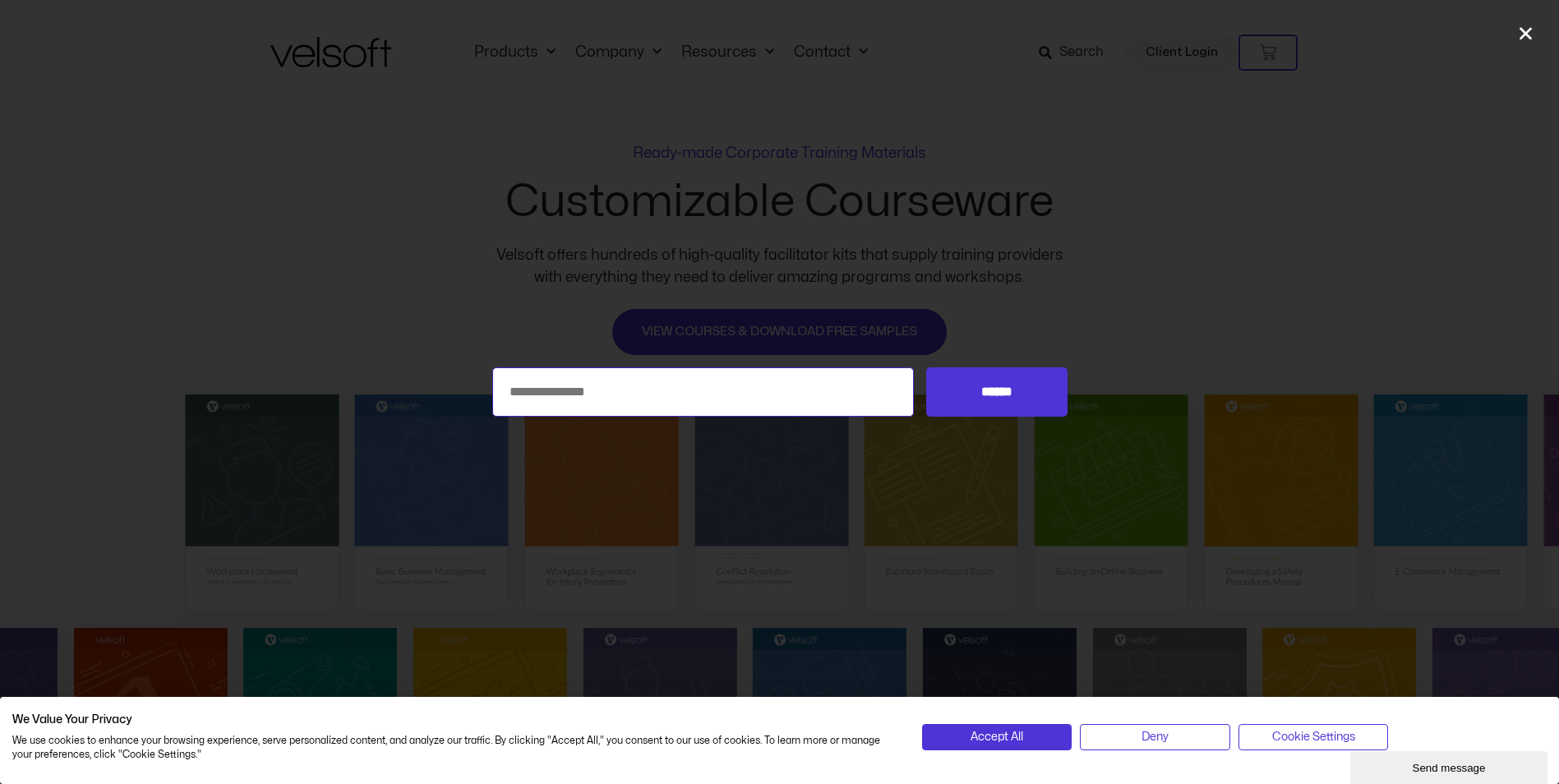
click at [787, 390] on input "Search for:" at bounding box center [703, 392] width 423 height 50
type input "**"
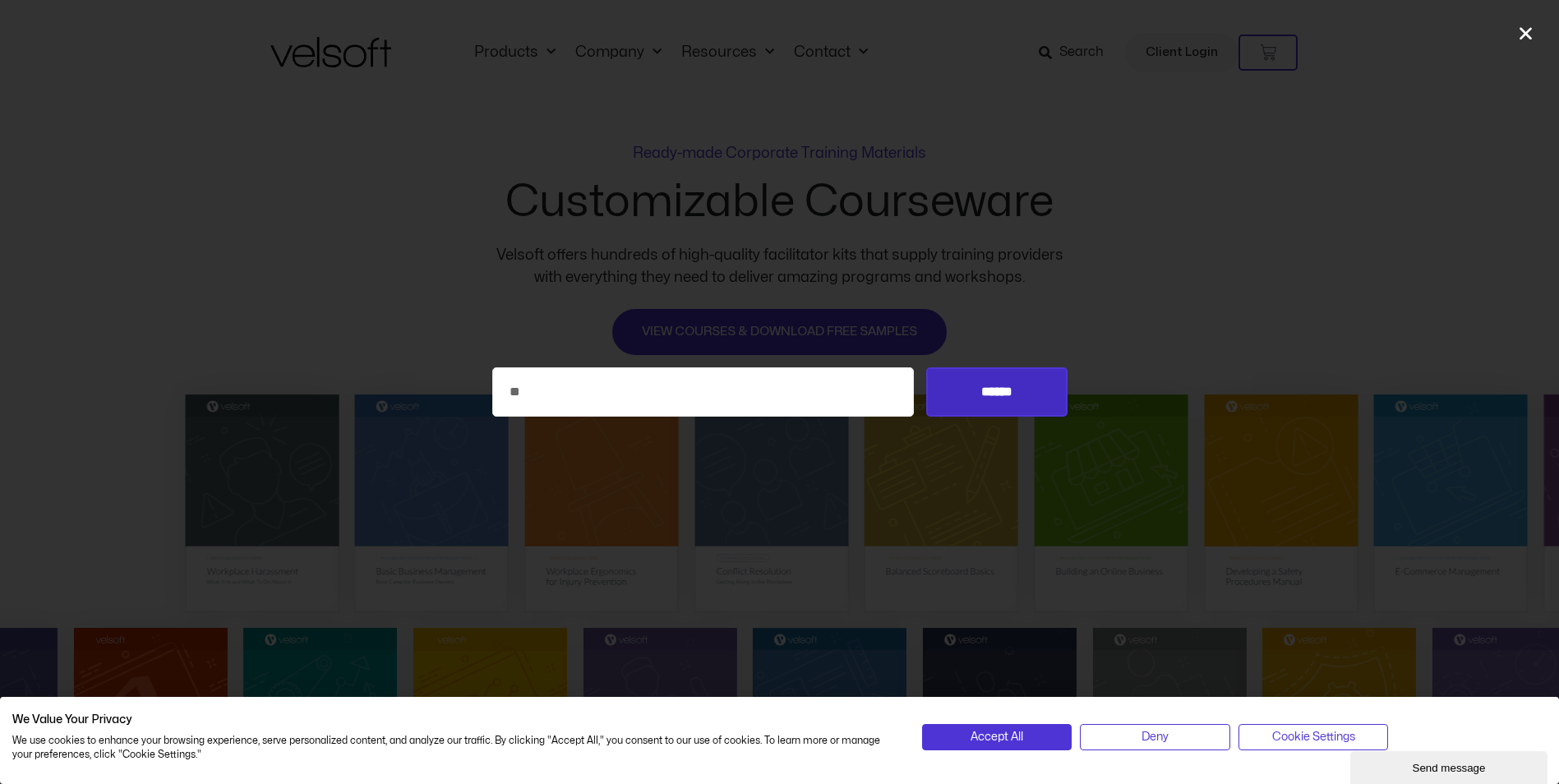
click at [1013, 393] on input "******" at bounding box center [996, 392] width 140 height 50
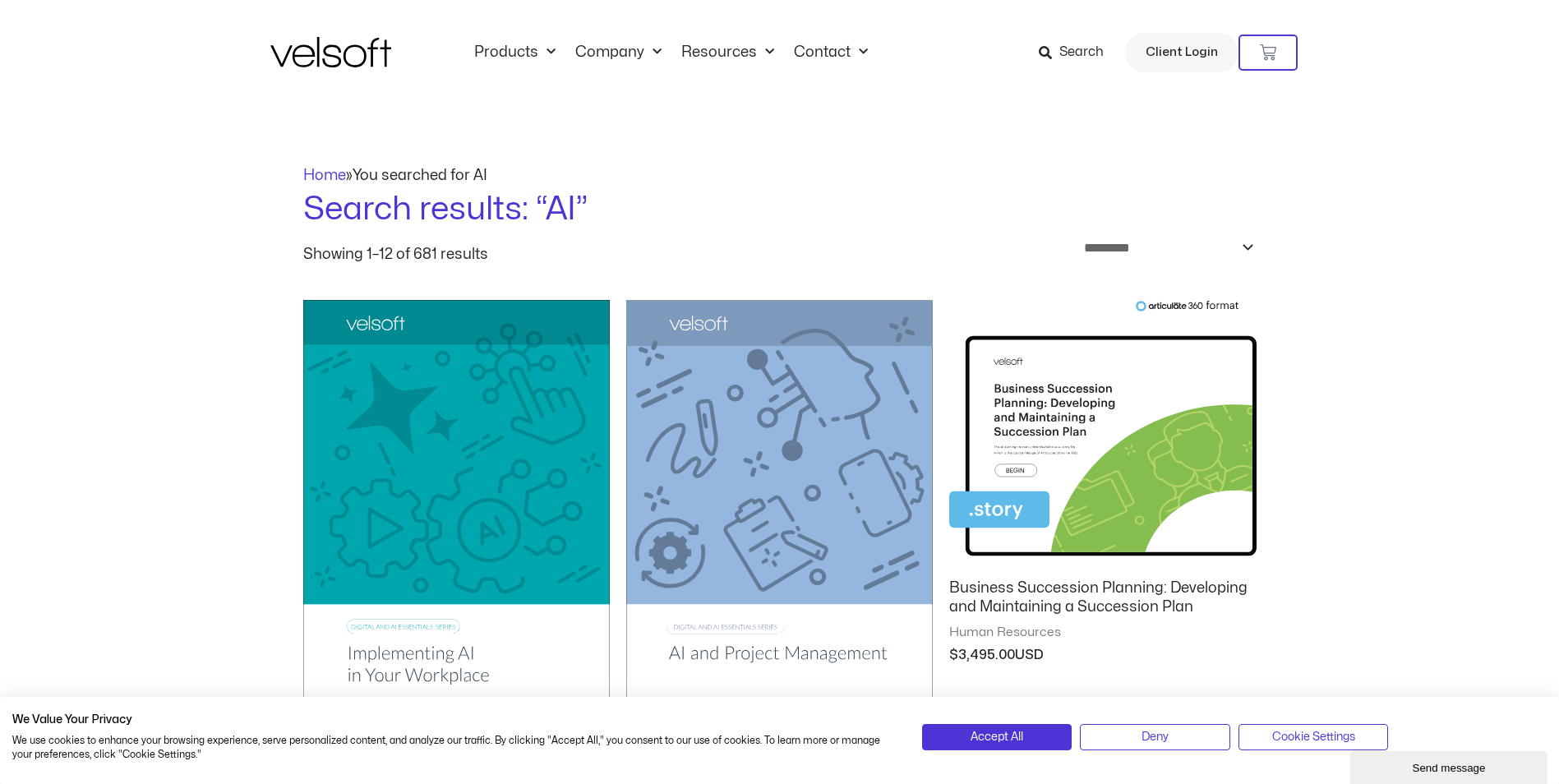
click at [472, 495] on img at bounding box center [456, 517] width 307 height 434
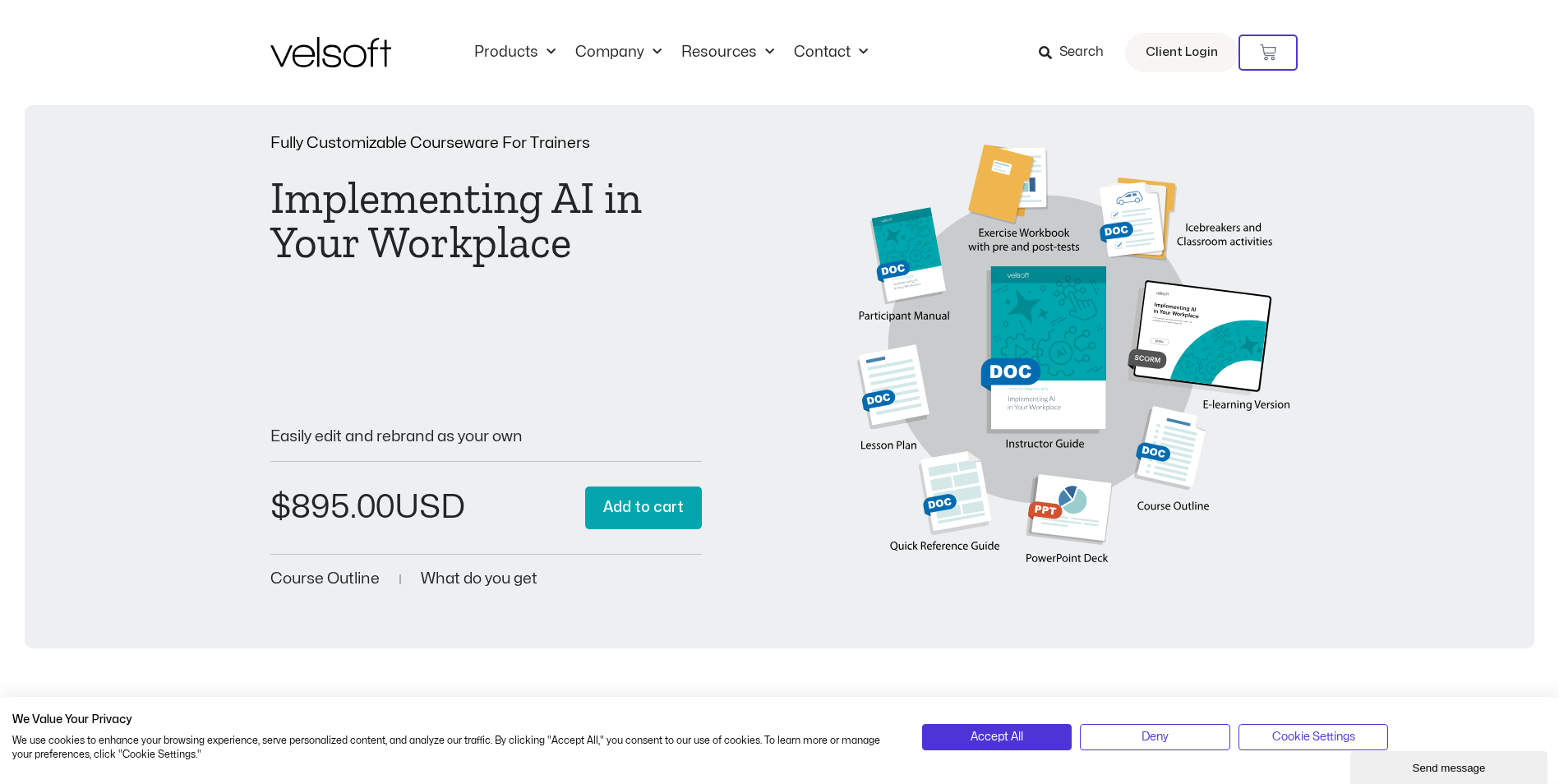
scroll to position [438, 0]
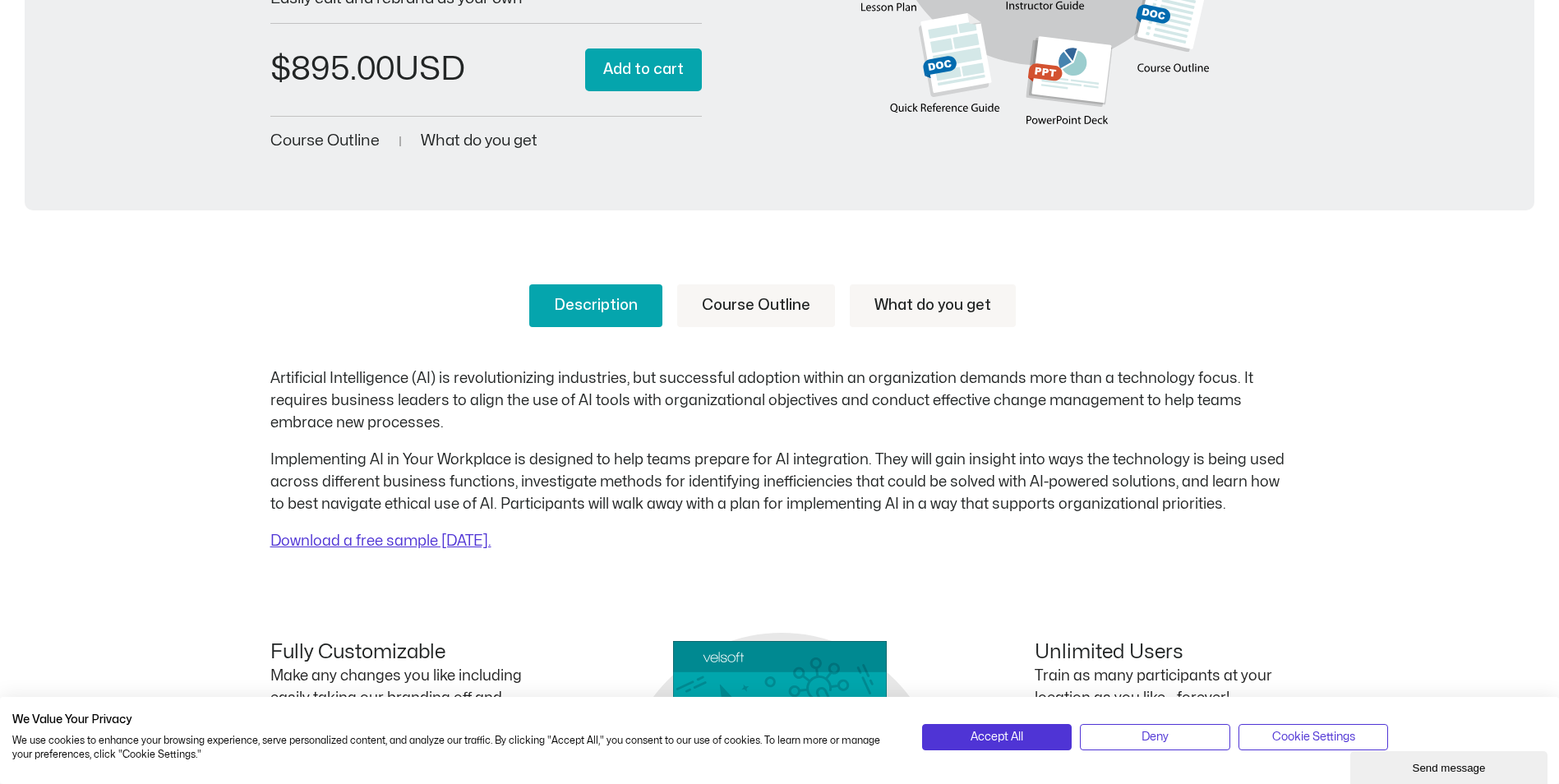
click at [754, 303] on link "Course Outline" at bounding box center [756, 305] width 158 height 43
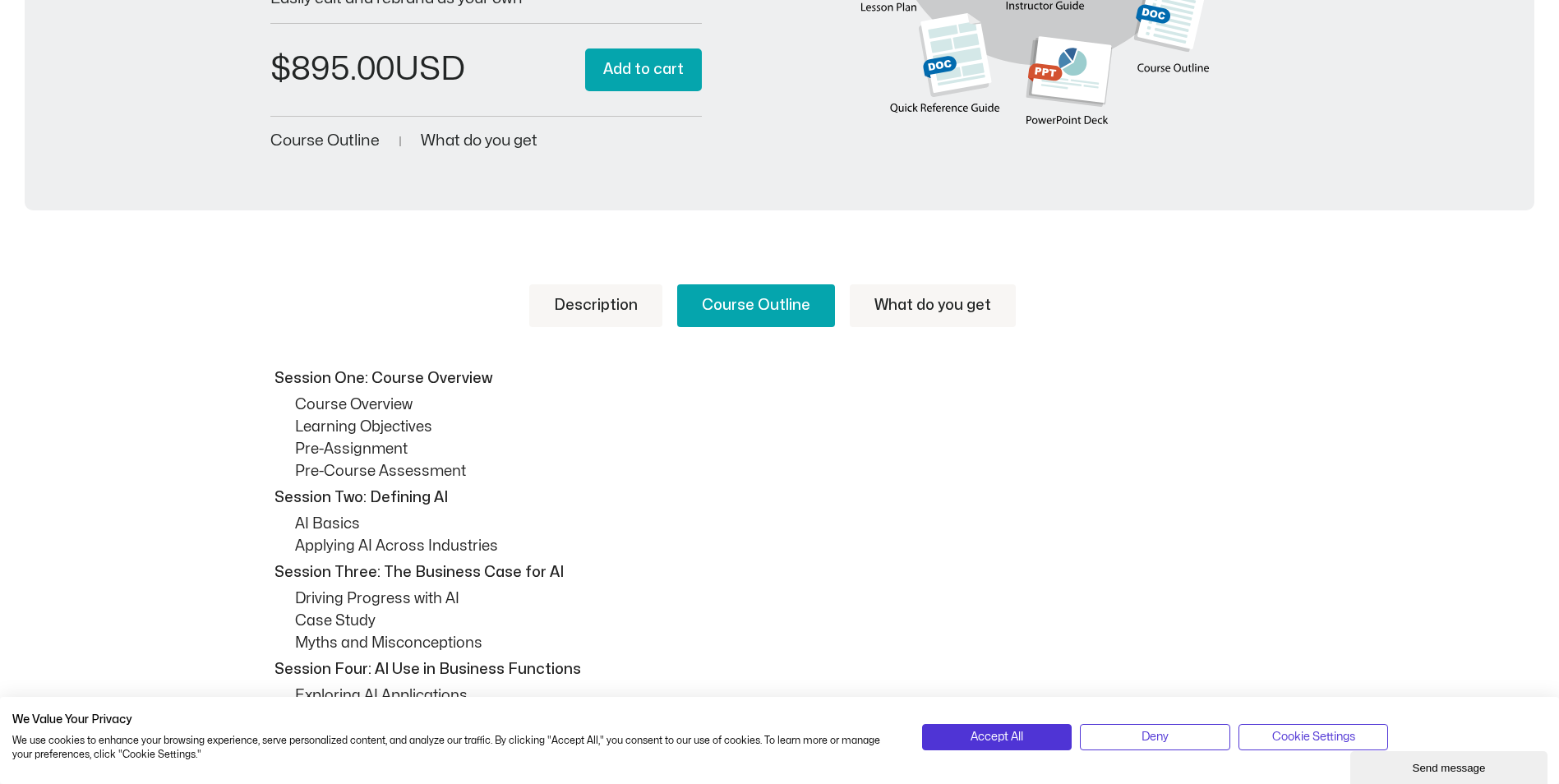
scroll to position [0, 0]
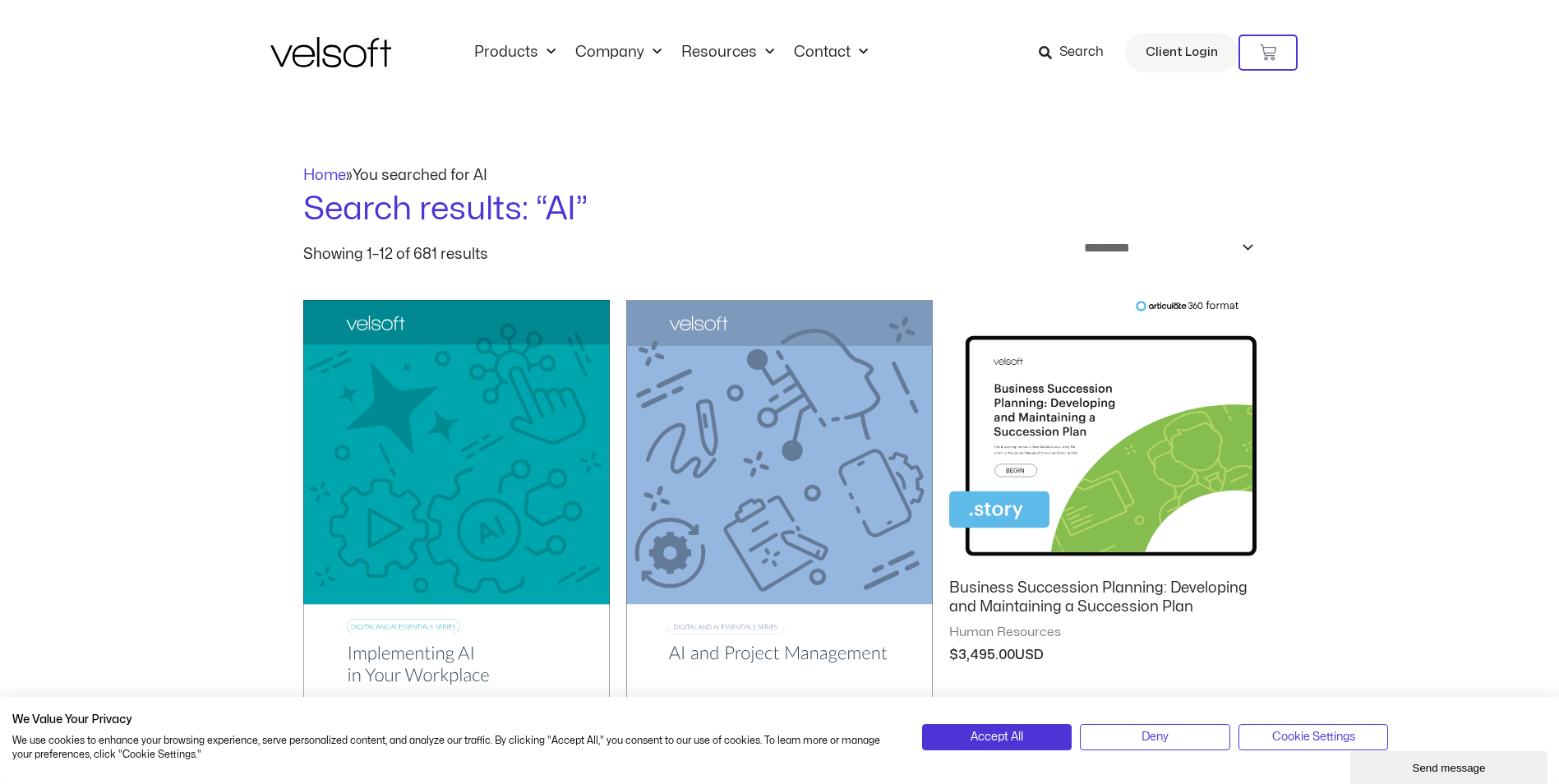
click at [736, 486] on img at bounding box center [779, 517] width 307 height 434
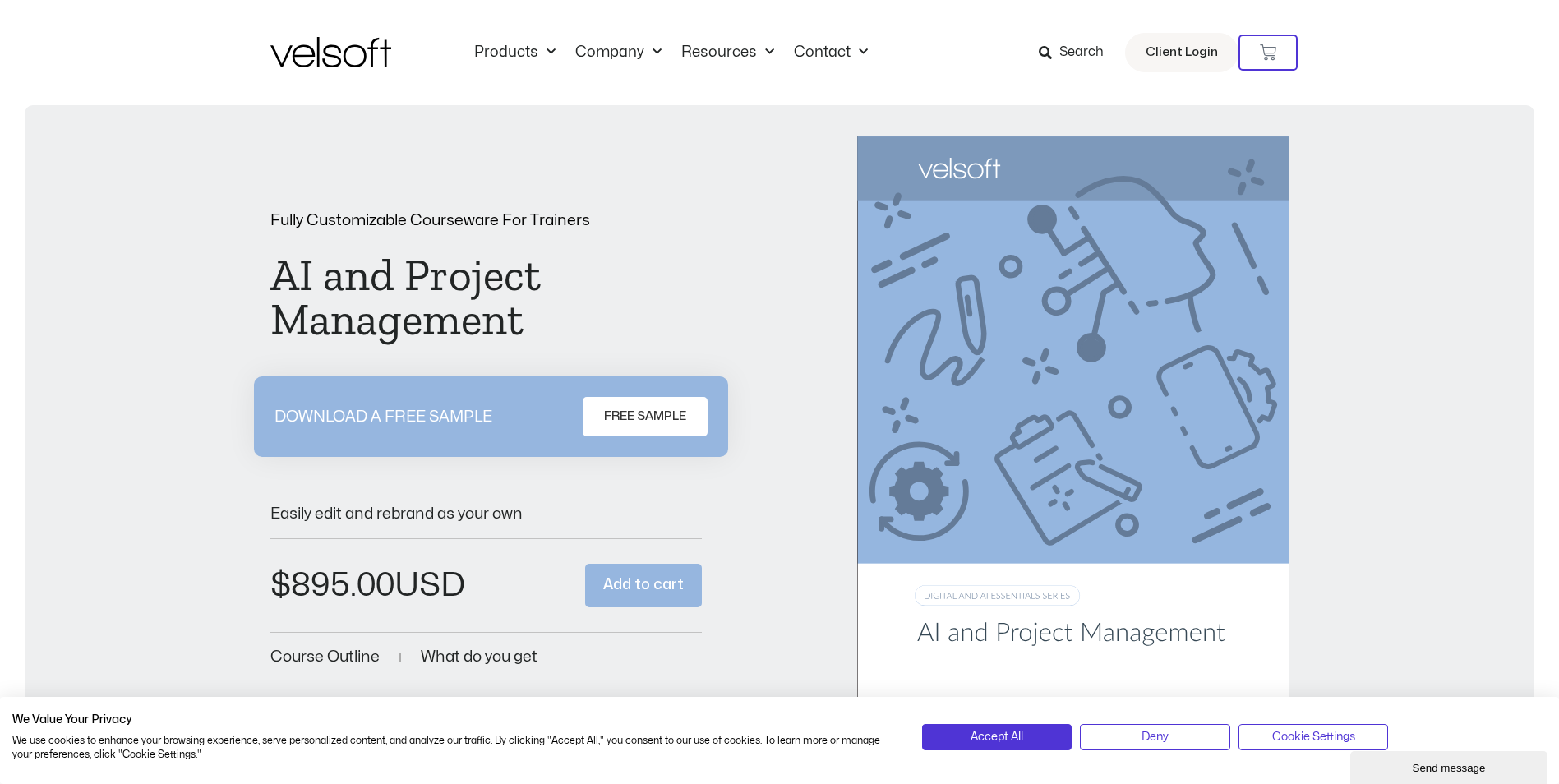
scroll to position [438, 0]
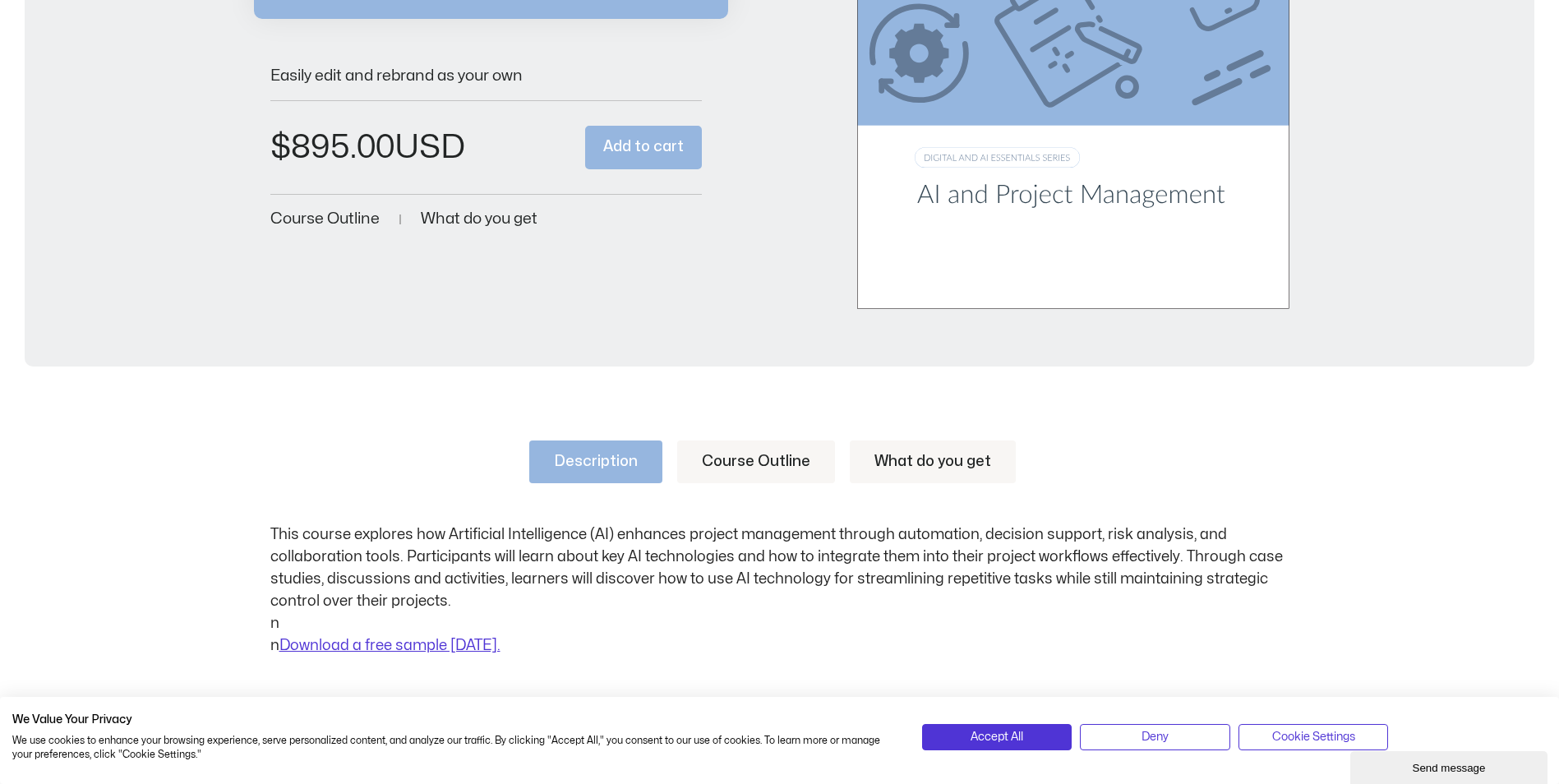
click at [765, 460] on link "Course Outline" at bounding box center [756, 461] width 158 height 43
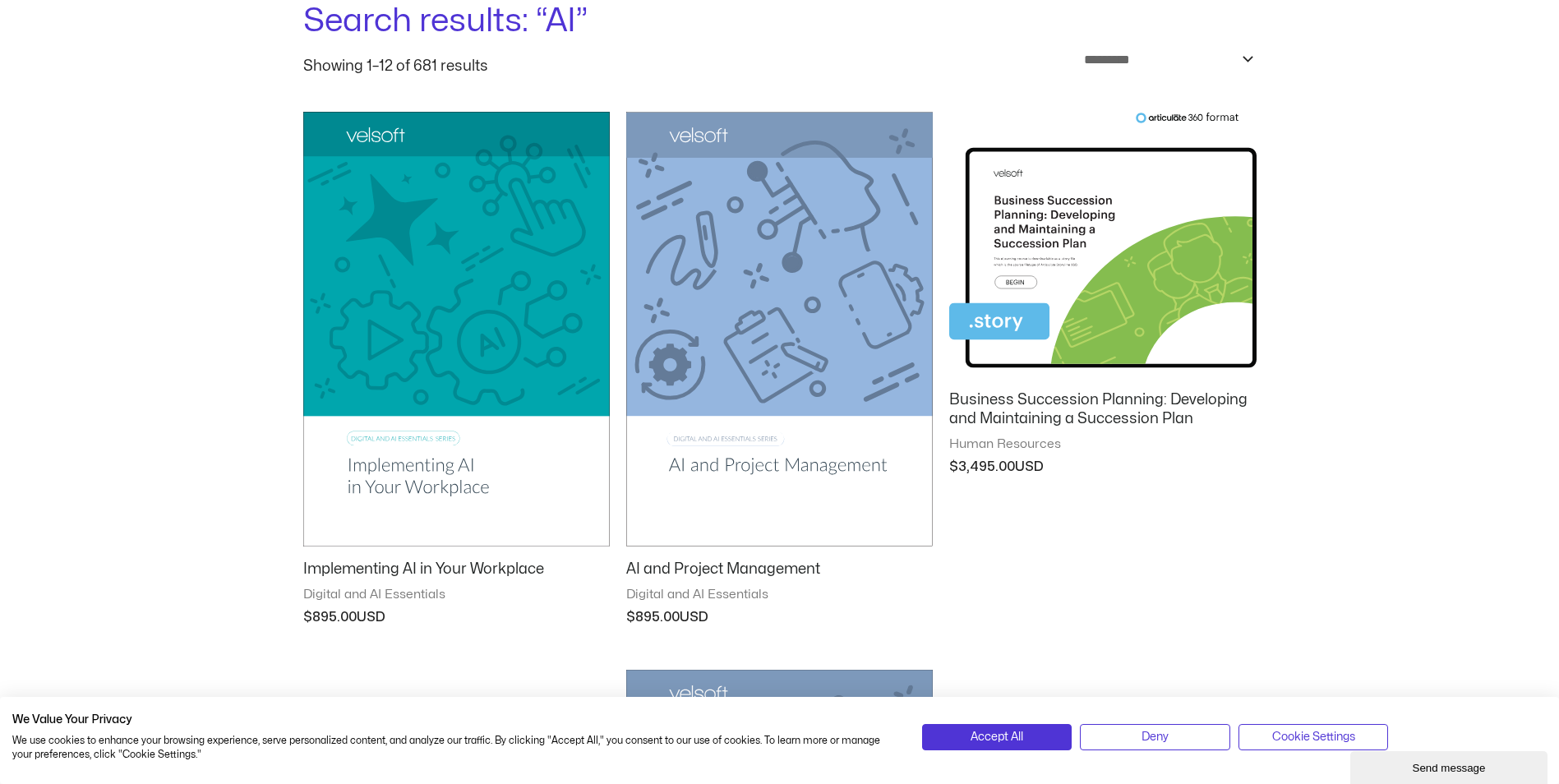
scroll to position [657, 0]
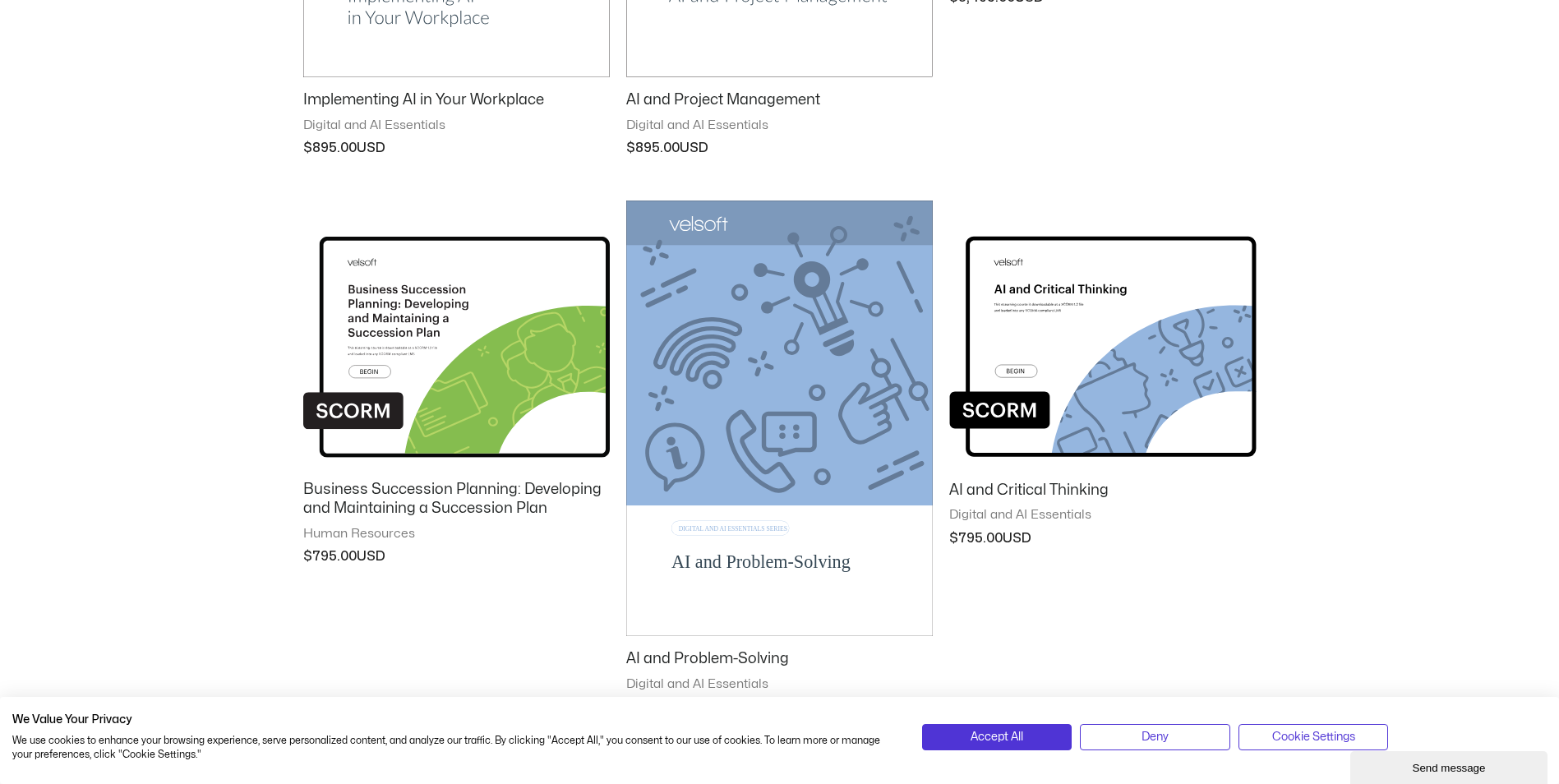
click at [767, 404] on img at bounding box center [779, 418] width 307 height 434
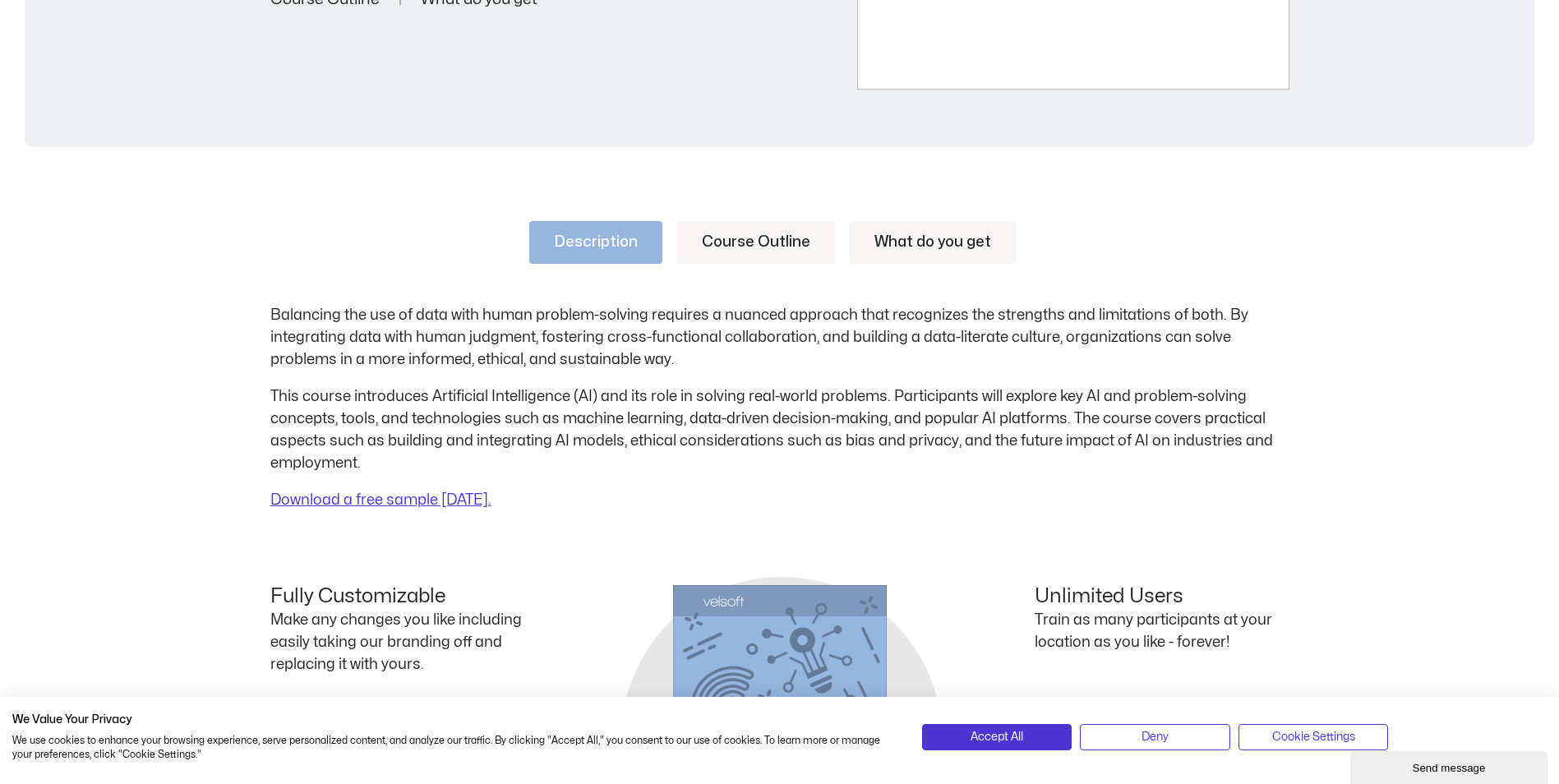
click at [761, 244] on link "Course Outline" at bounding box center [756, 242] width 158 height 43
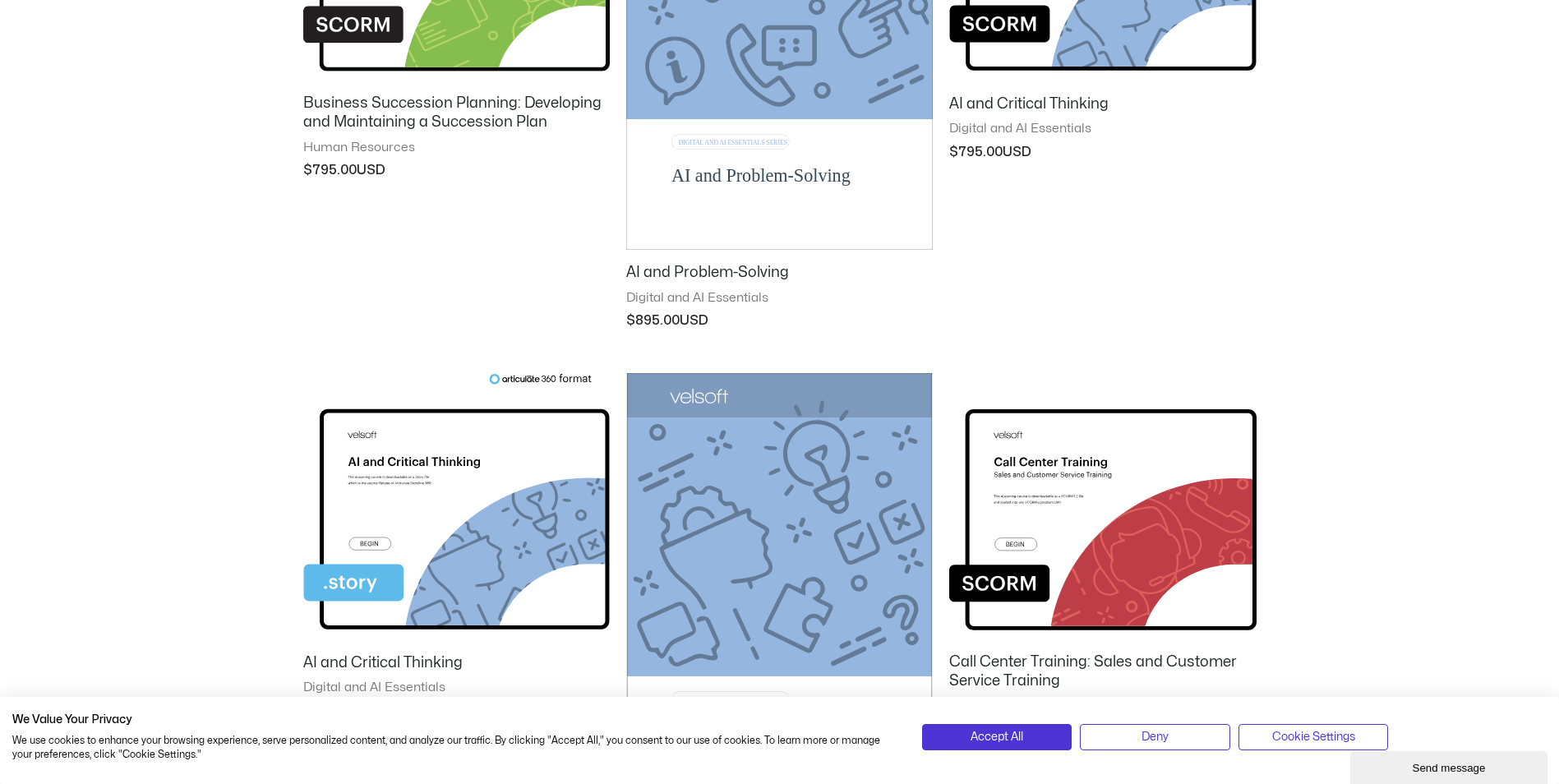
scroll to position [1096, 0]
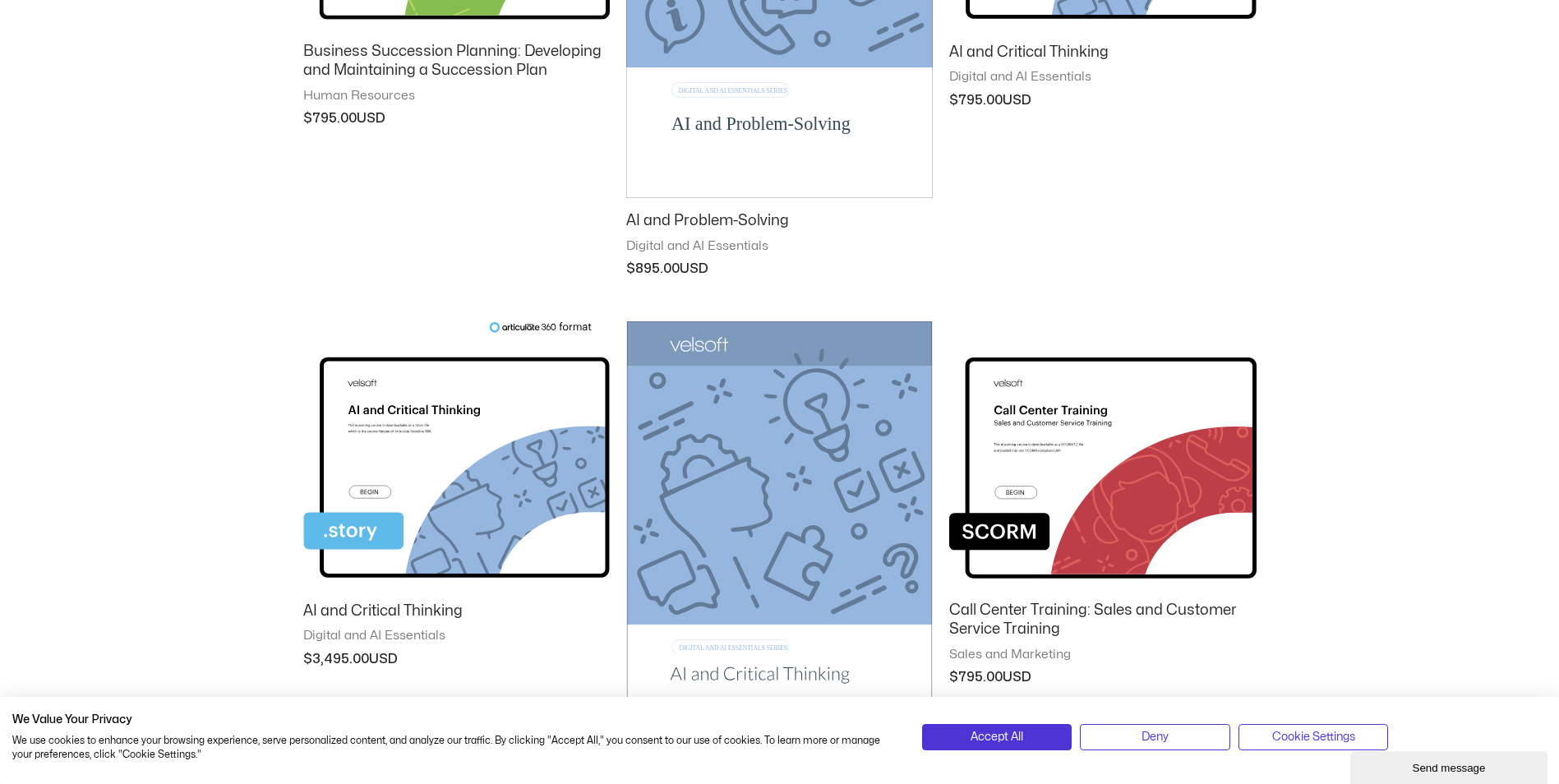
click at [805, 486] on img at bounding box center [779, 537] width 307 height 432
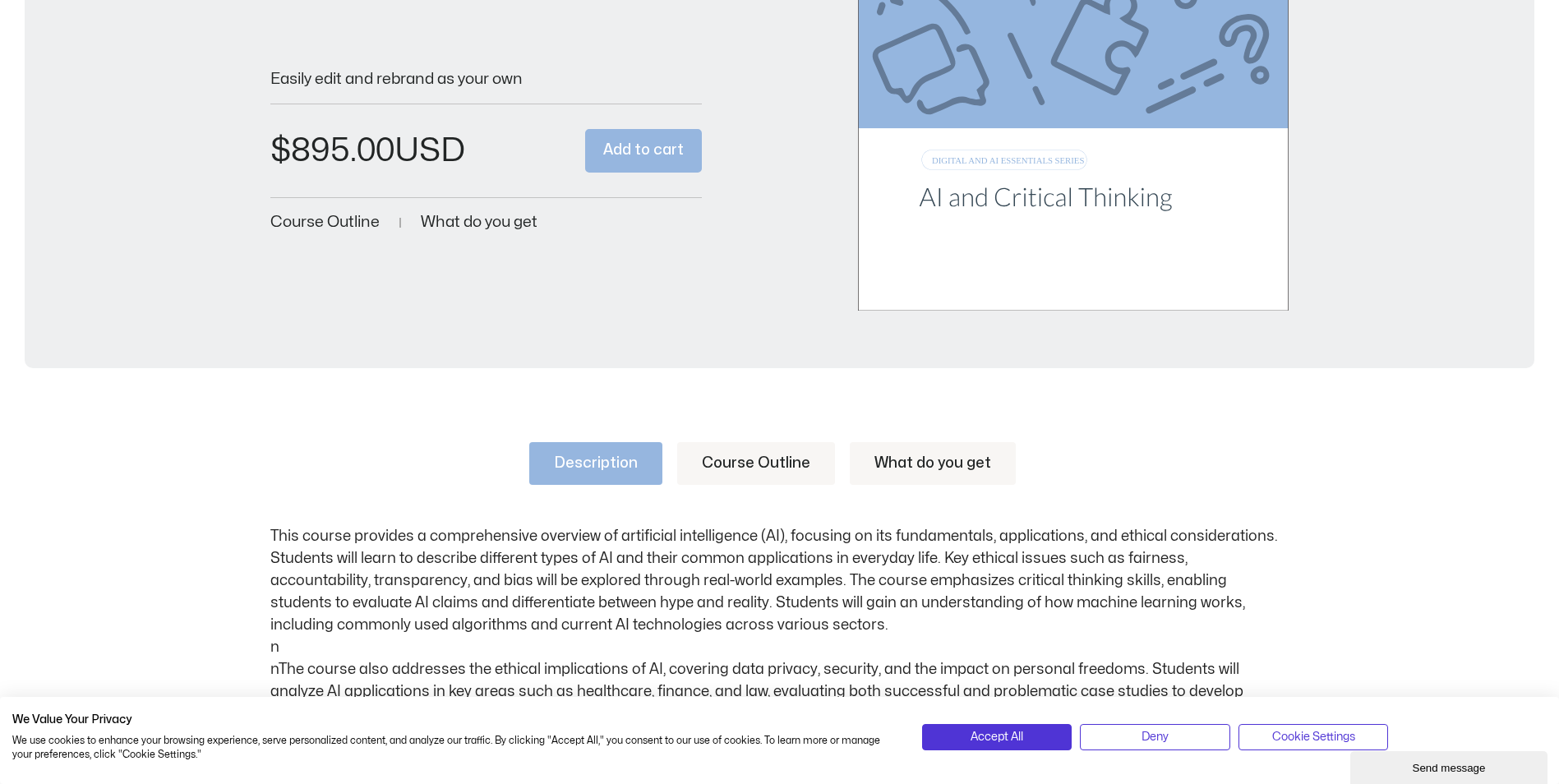
scroll to position [438, 0]
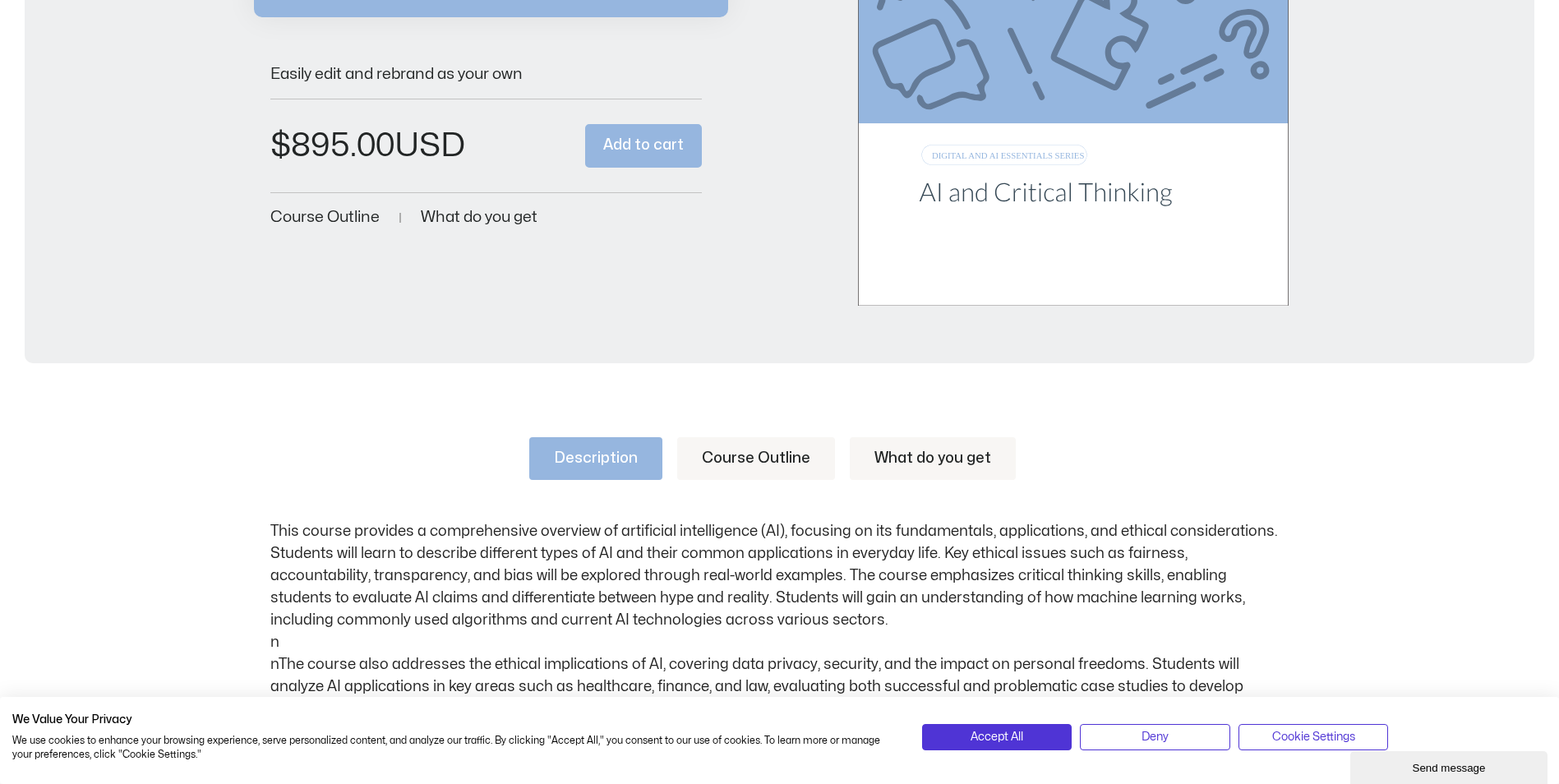
click at [735, 444] on link "Course Outline" at bounding box center [756, 458] width 158 height 43
